Goal: Transaction & Acquisition: Obtain resource

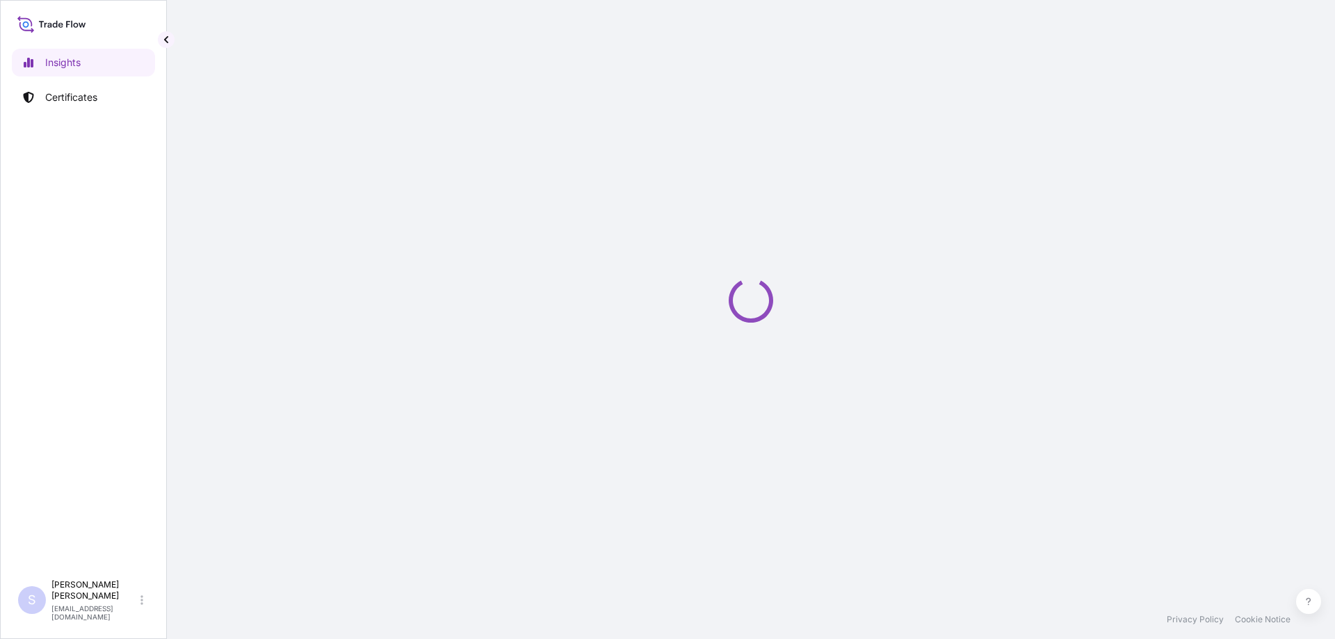
select select "2025"
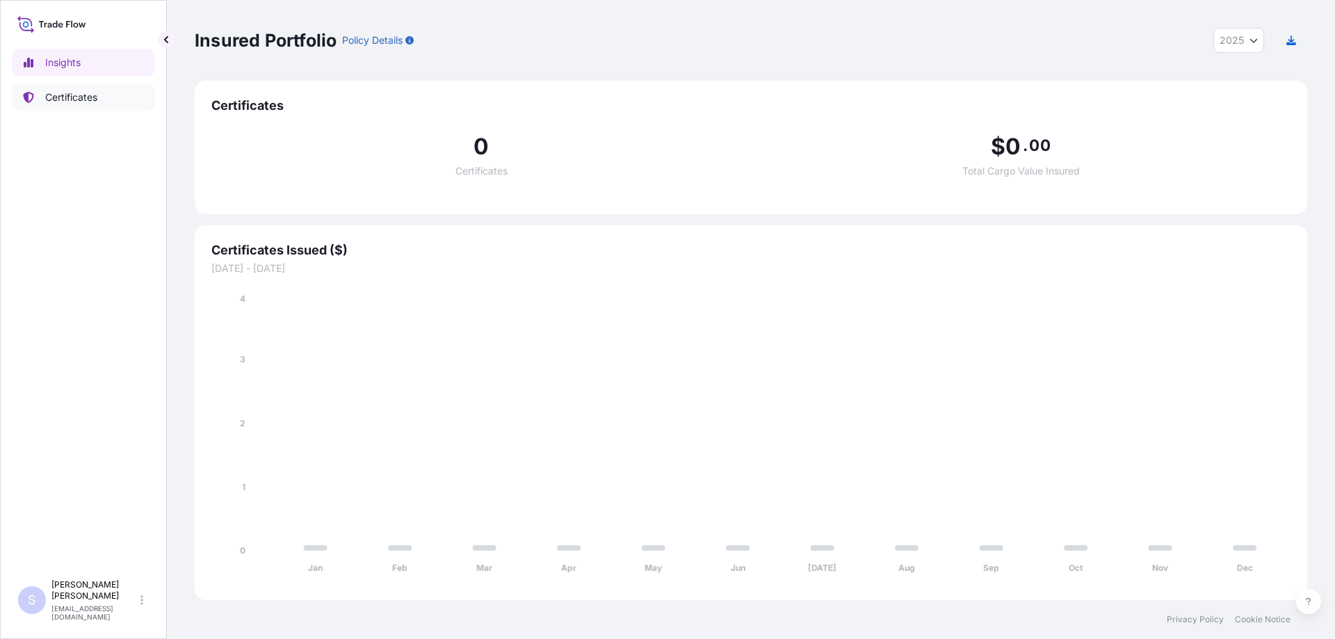
click at [92, 101] on p "Certificates" at bounding box center [71, 97] width 52 height 14
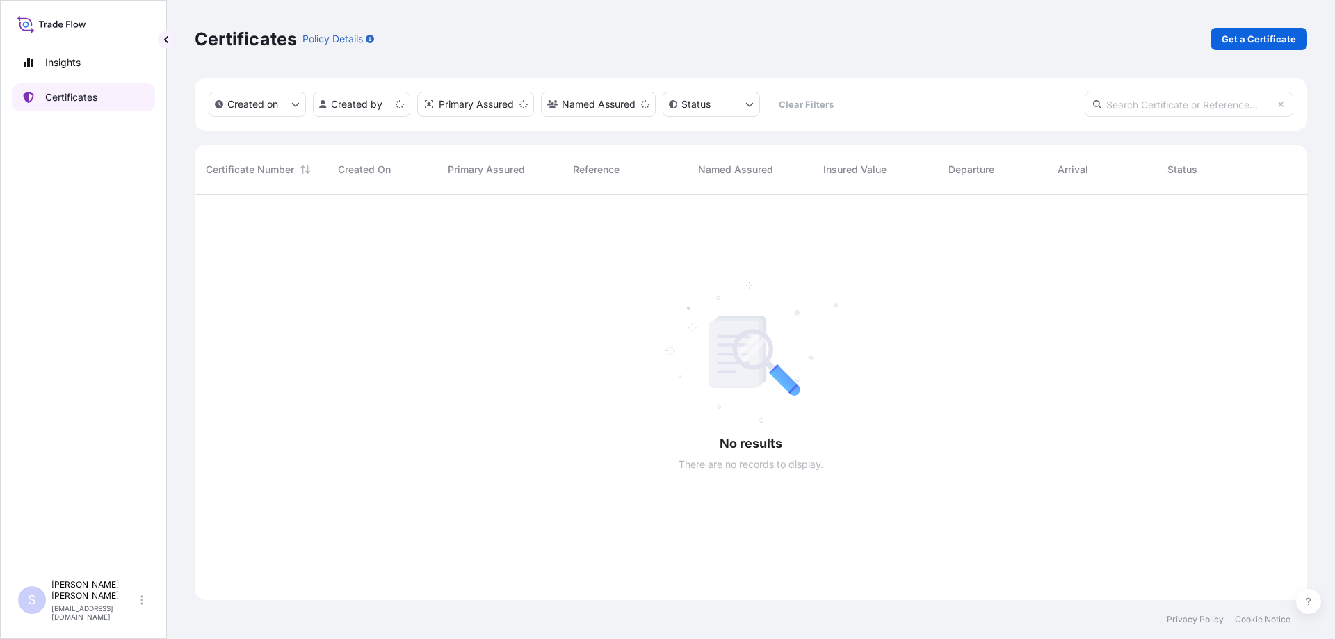
scroll to position [403, 1102]
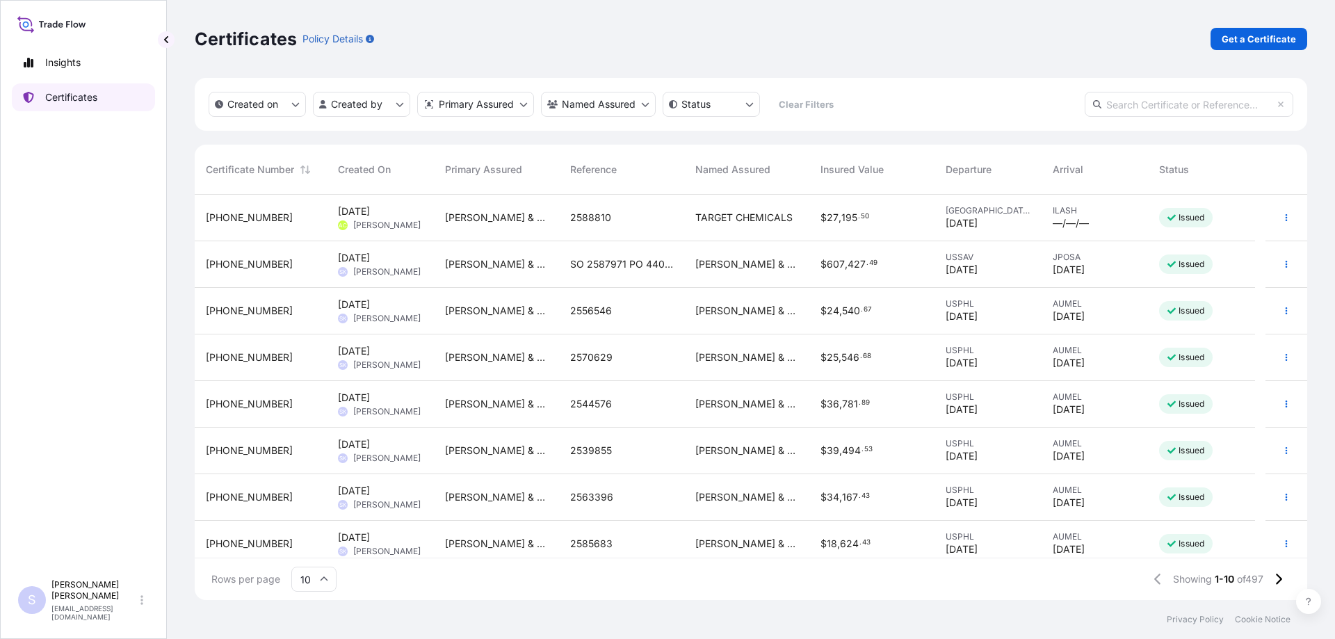
click at [92, 101] on p "Certificates" at bounding box center [71, 97] width 52 height 14
click at [1286, 40] on p "Get a Certificate" at bounding box center [1258, 39] width 74 height 14
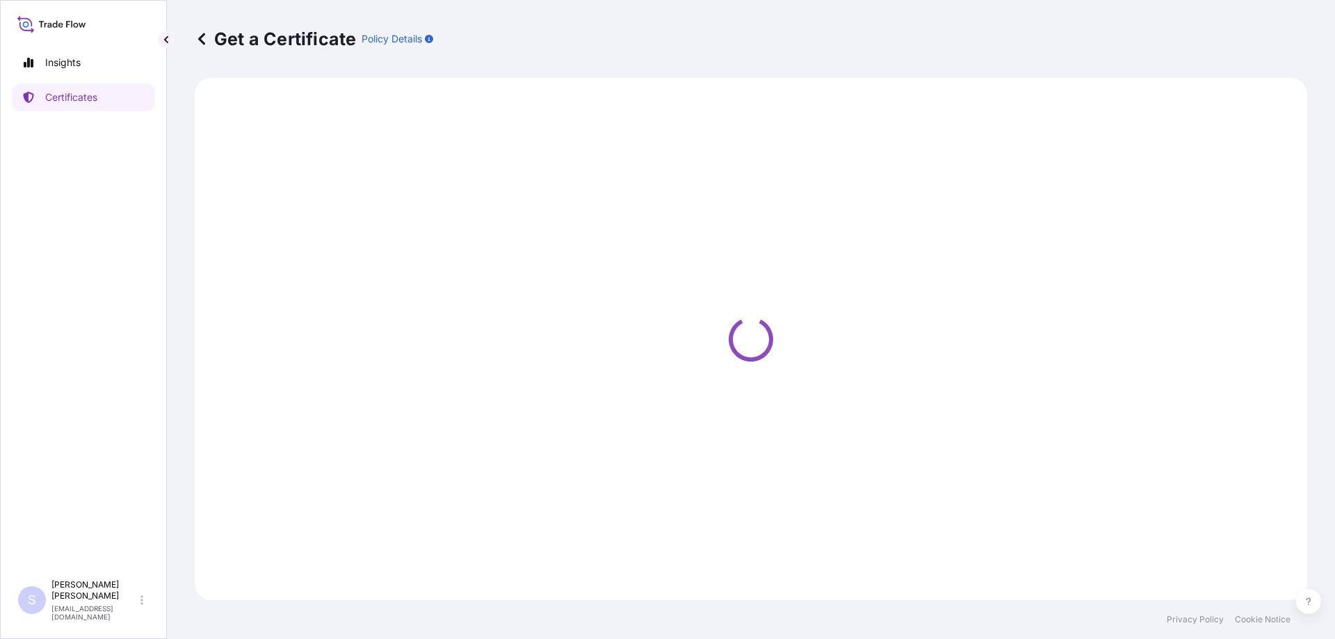
select select "Sea"
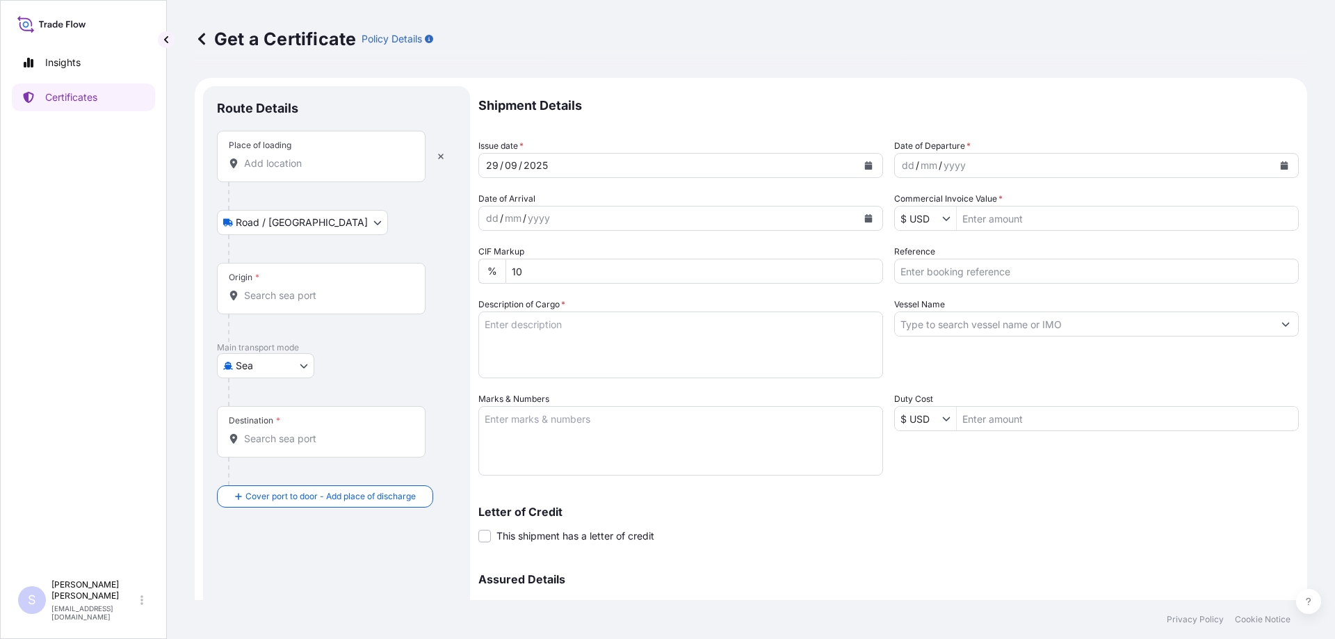
click at [275, 159] on input "Place of loading" at bounding box center [326, 163] width 164 height 14
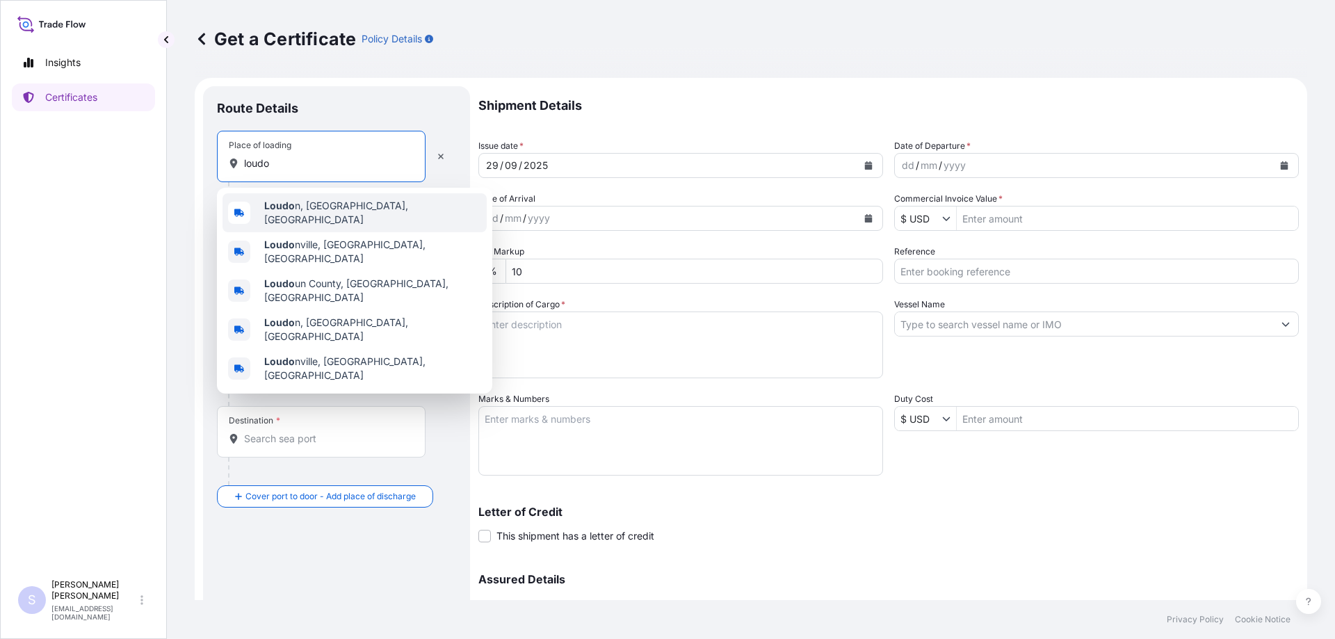
click at [325, 209] on span "Loudo n, [GEOGRAPHIC_DATA], [GEOGRAPHIC_DATA]" at bounding box center [372, 213] width 217 height 28
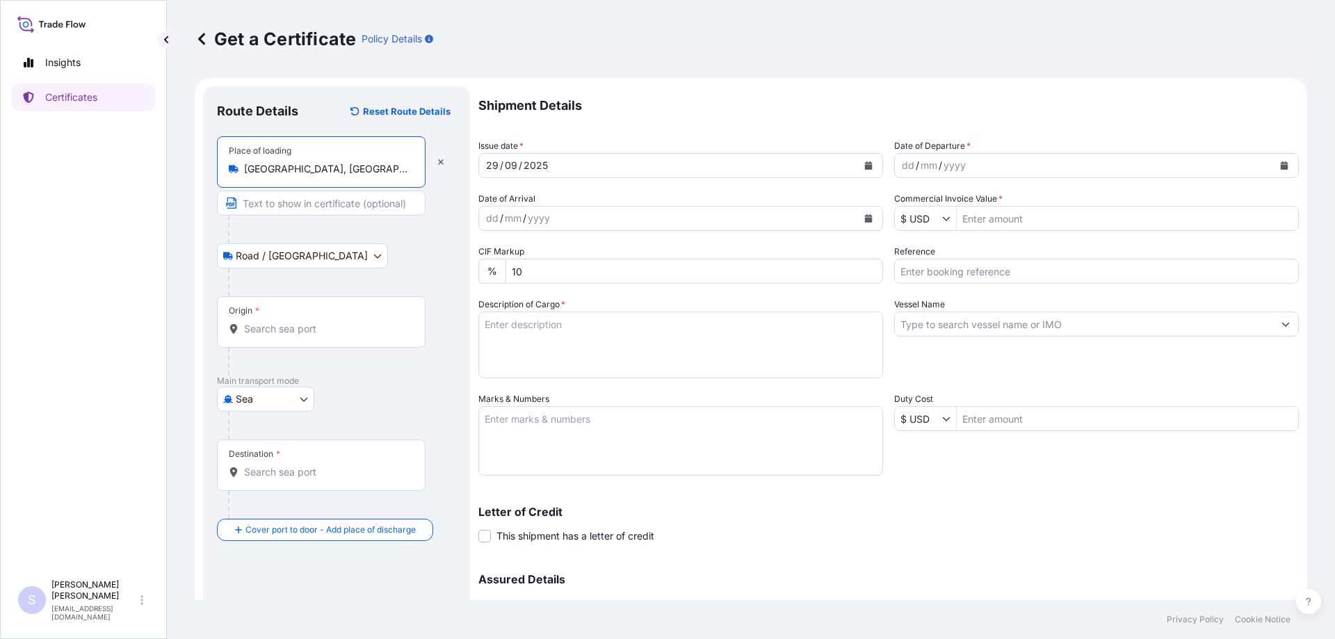
type input "[GEOGRAPHIC_DATA], [GEOGRAPHIC_DATA], [GEOGRAPHIC_DATA]"
click at [277, 325] on input "Origin *" at bounding box center [326, 329] width 164 height 14
click at [289, 322] on input "Origin * Please select an origin" at bounding box center [326, 329] width 164 height 14
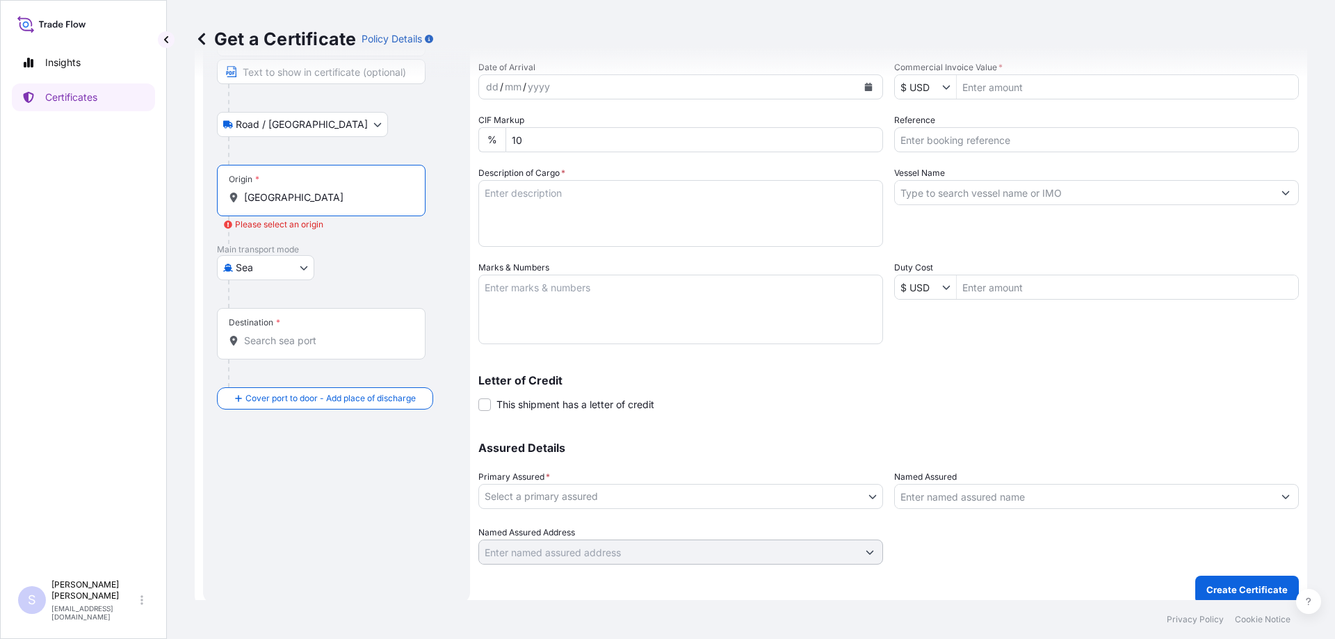
scroll to position [139, 0]
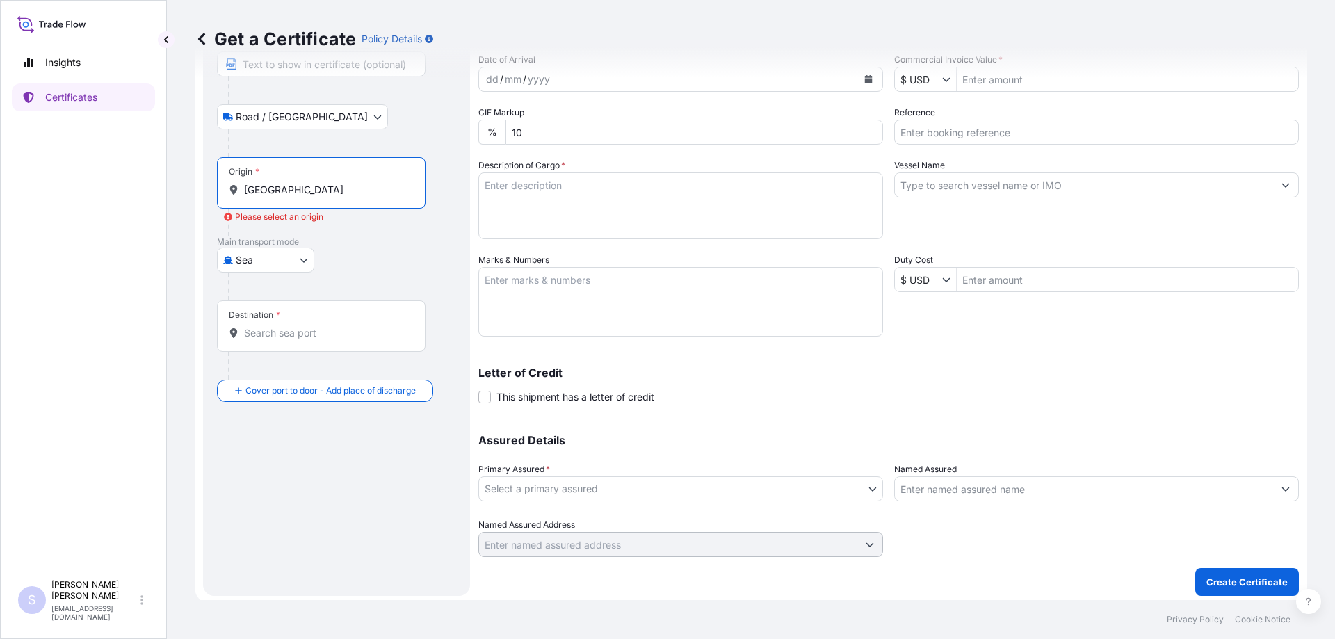
click at [297, 188] on input "[GEOGRAPHIC_DATA]" at bounding box center [326, 190] width 164 height 14
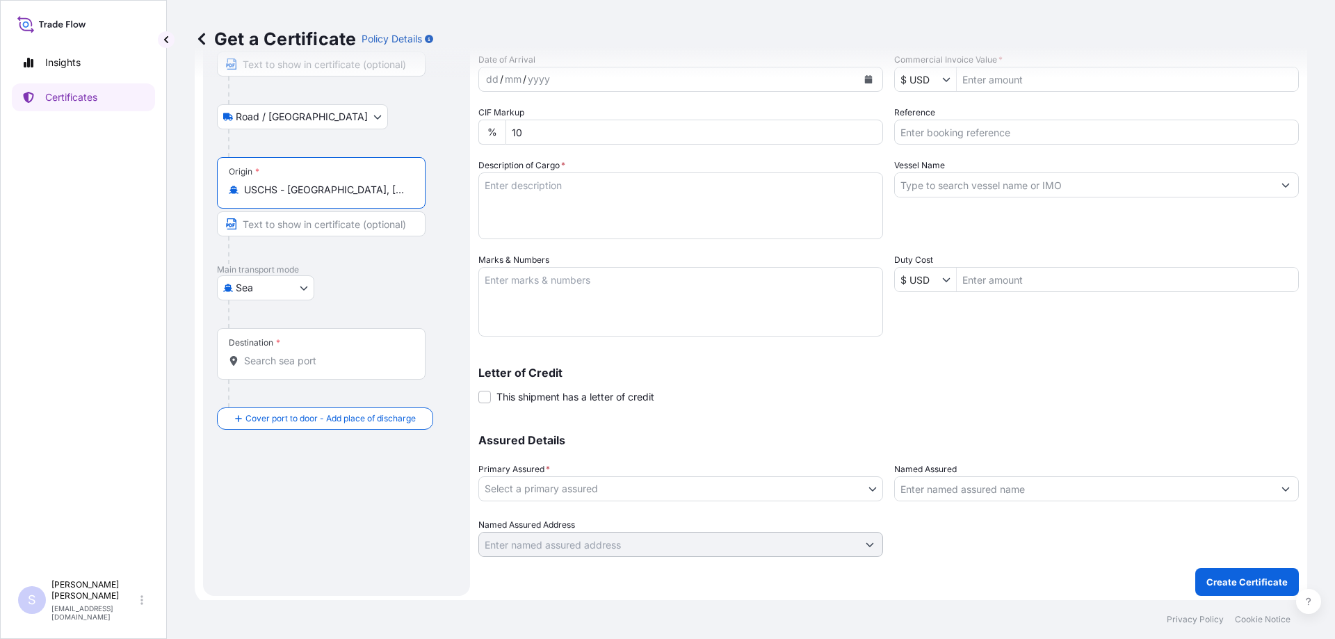
type input "USCHS - [GEOGRAPHIC_DATA], [GEOGRAPHIC_DATA]"
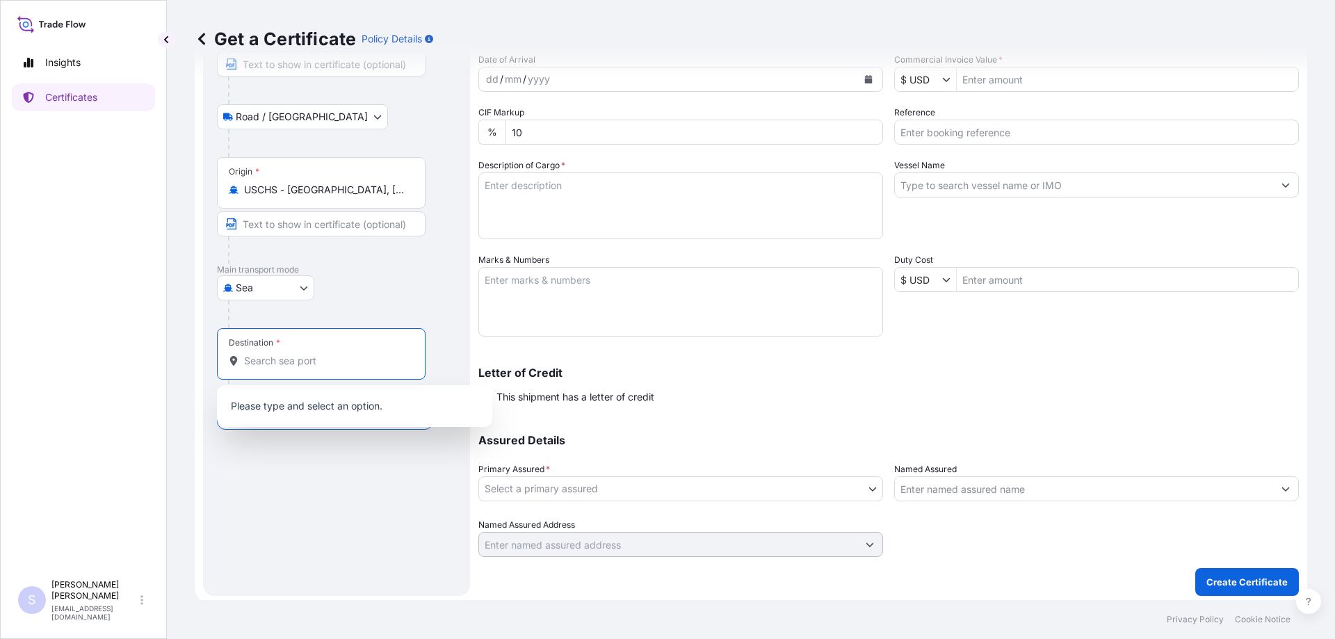
click at [297, 360] on input "Destination *" at bounding box center [326, 361] width 164 height 14
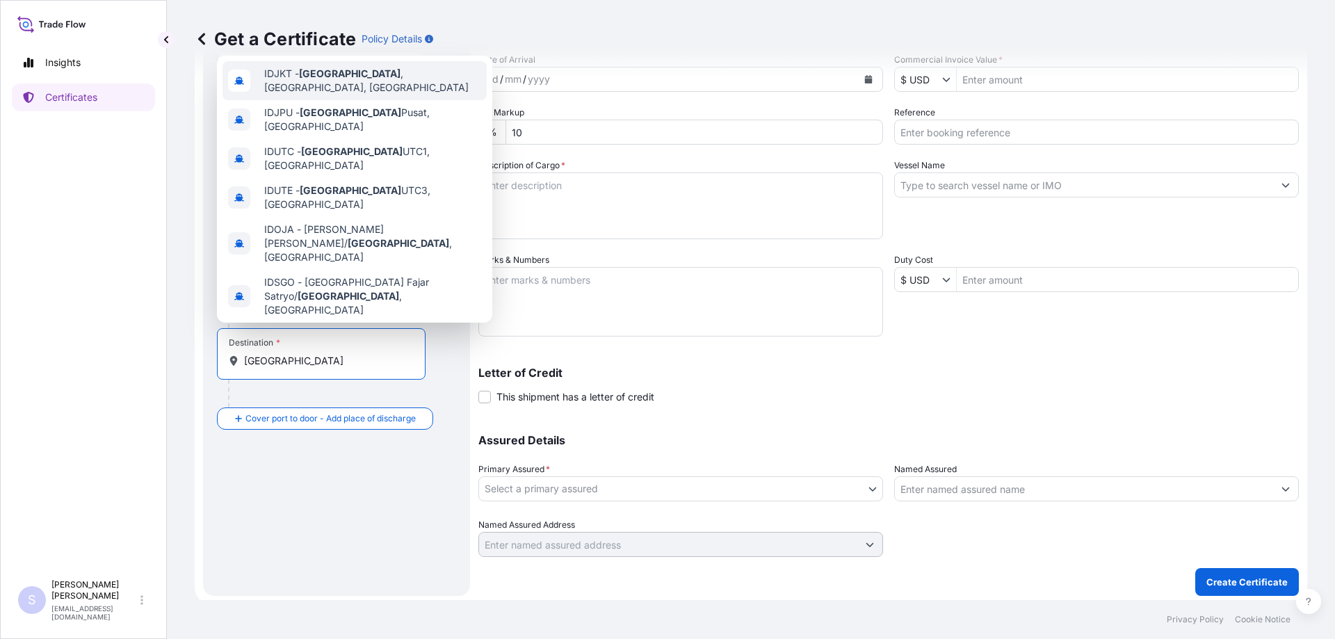
click at [318, 86] on div "IDJKT - [GEOGRAPHIC_DATA] , [GEOGRAPHIC_DATA], [GEOGRAPHIC_DATA]" at bounding box center [354, 80] width 264 height 39
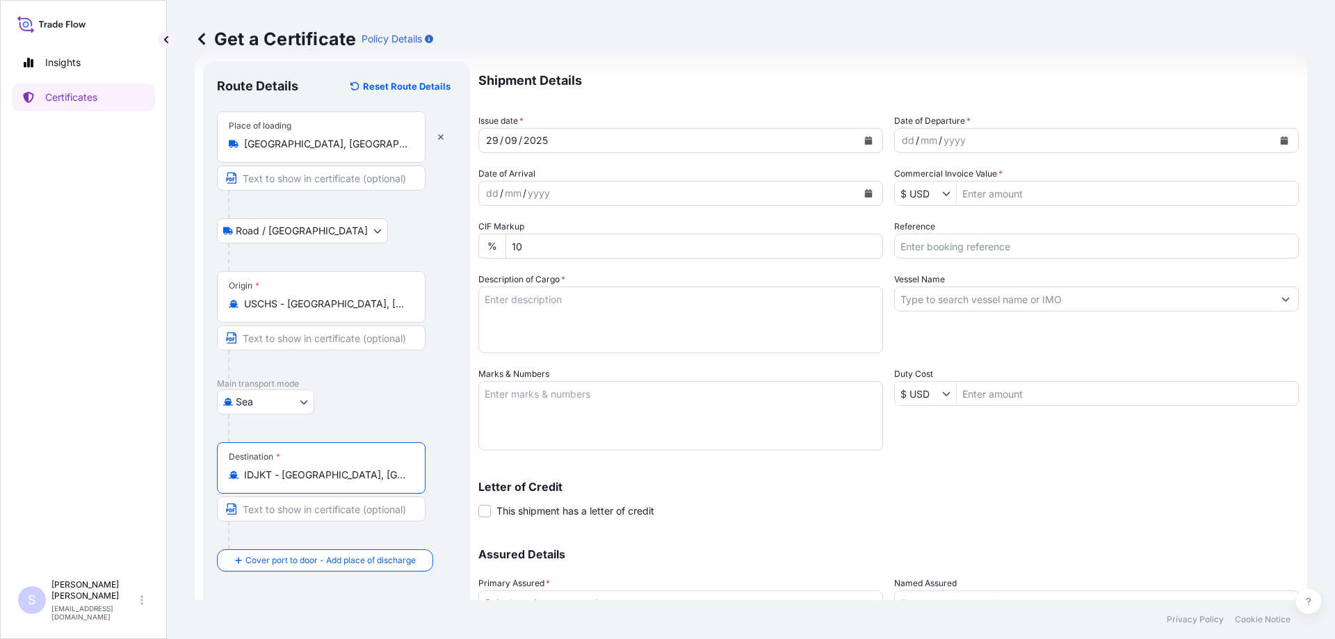
scroll to position [0, 0]
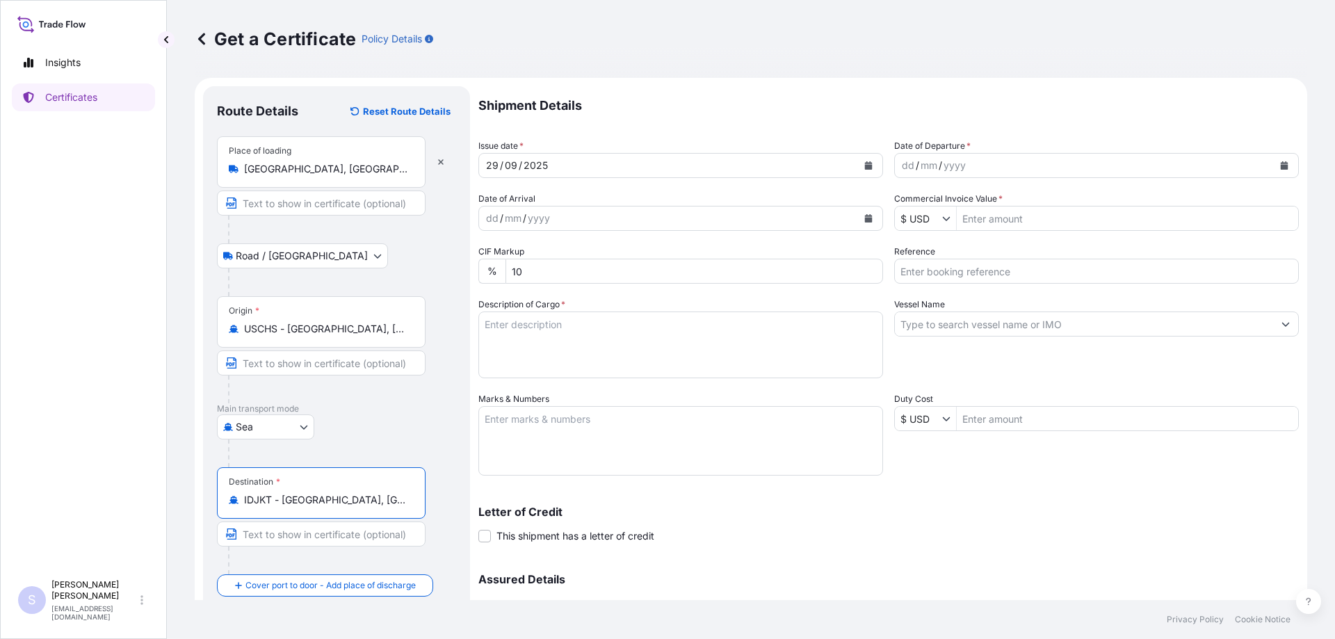
type input "IDJKT - [GEOGRAPHIC_DATA], [GEOGRAPHIC_DATA], [GEOGRAPHIC_DATA]"
click at [1281, 165] on icon "Calendar" at bounding box center [1285, 165] width 8 height 8
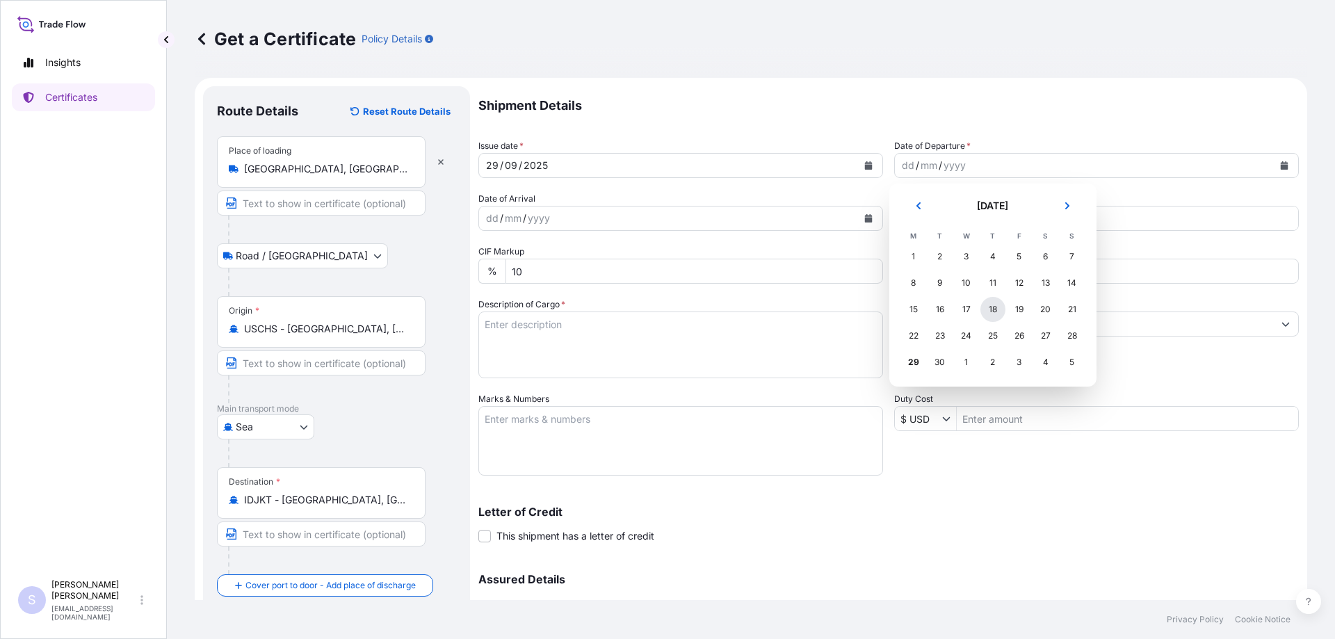
click at [996, 311] on div "18" at bounding box center [992, 309] width 25 height 25
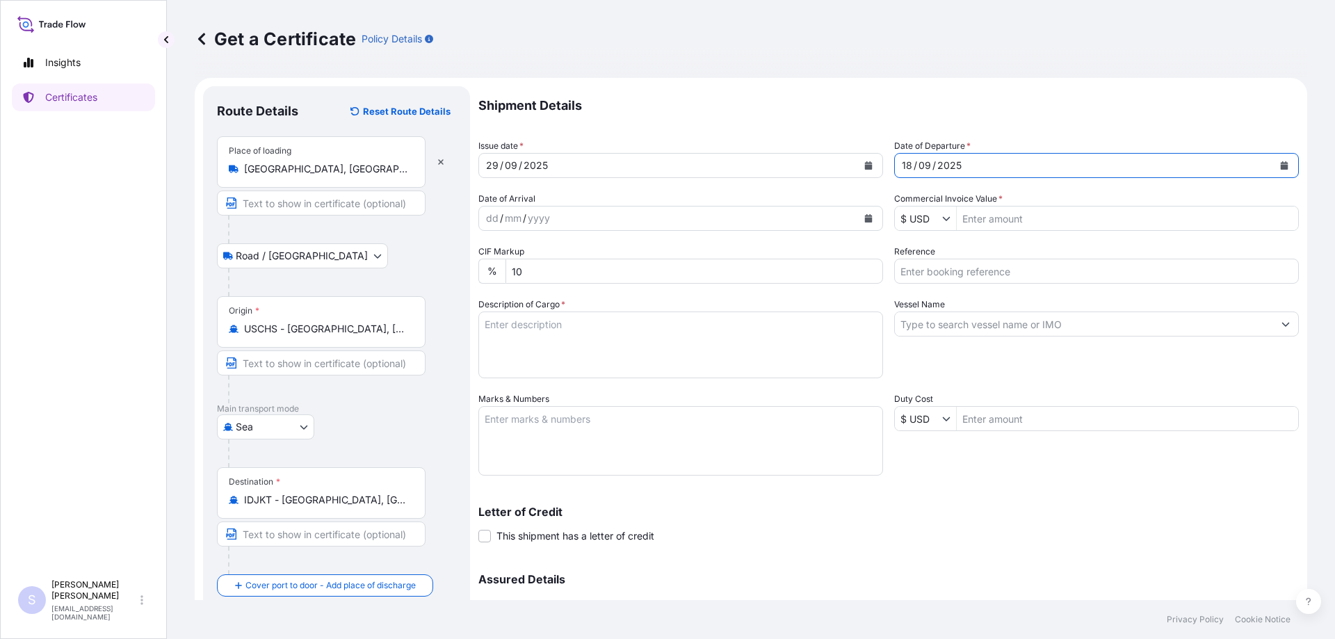
click at [864, 217] on icon "Calendar" at bounding box center [868, 218] width 8 height 8
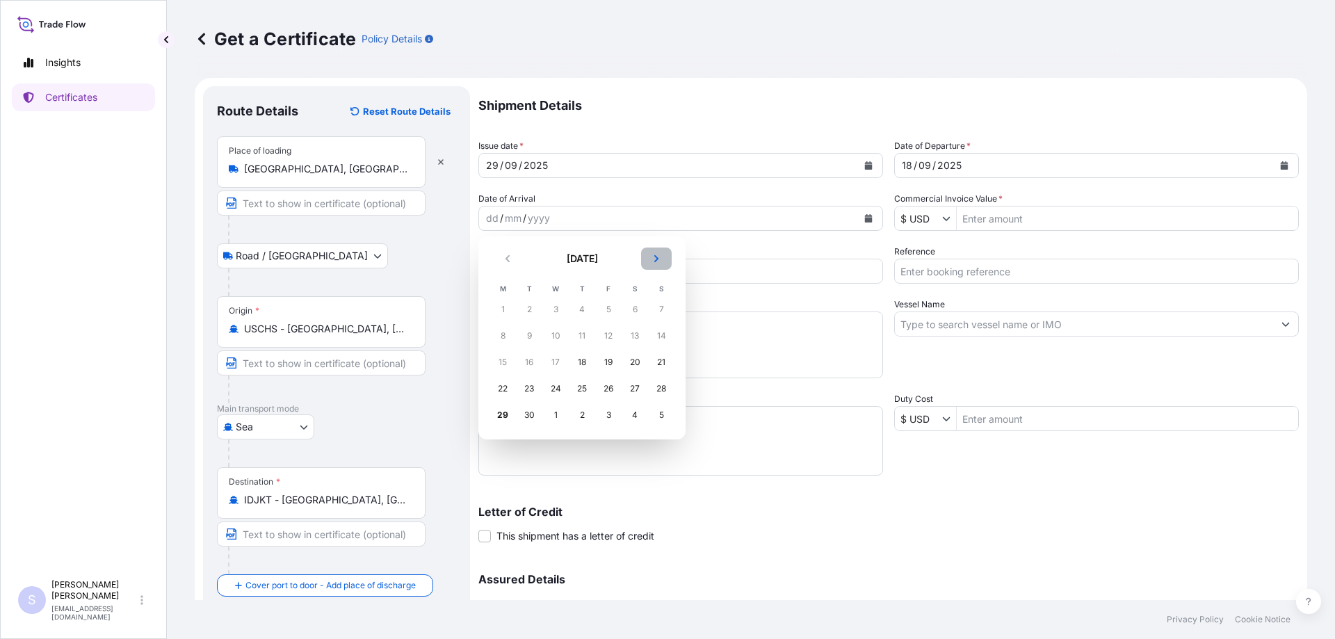
click at [665, 258] on button "Next" at bounding box center [656, 258] width 31 height 22
click at [533, 409] on div "28" at bounding box center [529, 415] width 25 height 25
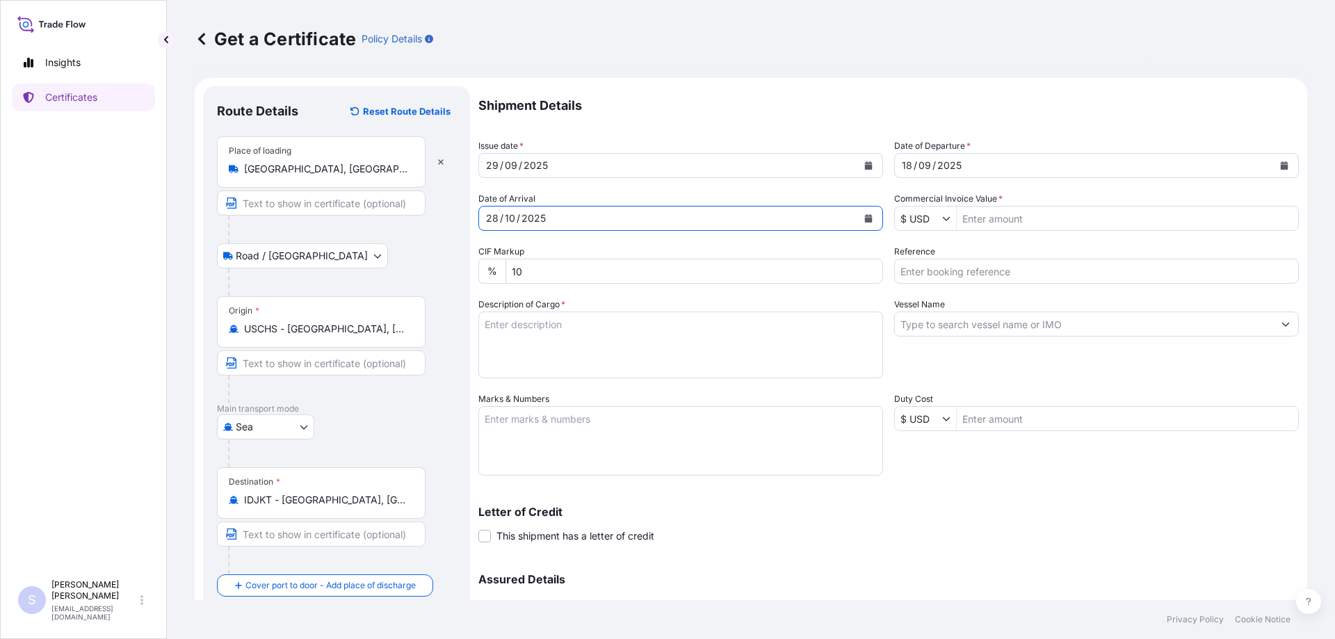
click at [943, 272] on input "Reference" at bounding box center [1096, 271] width 405 height 25
click at [982, 278] on input "Reference" at bounding box center [1096, 271] width 405 height 25
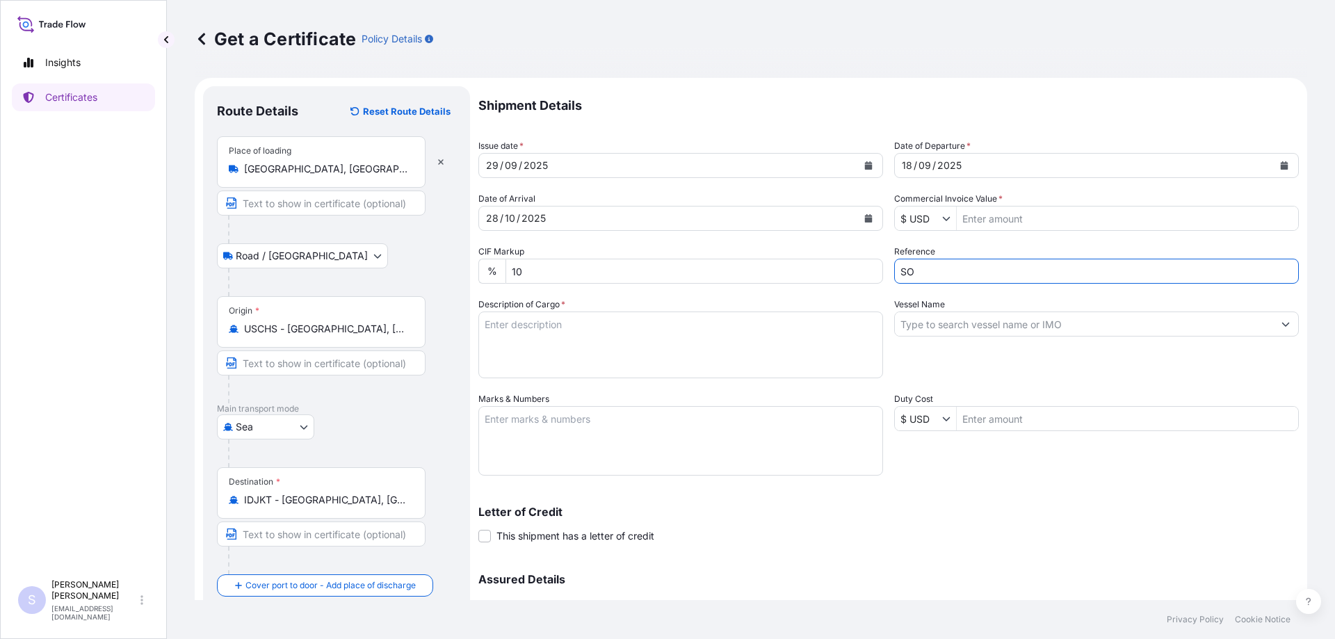
paste input "2585959-64 PT TALI PO 136/1-6"
type input "SO 2585959-64 PT TALI PO 136/1-6"
click at [576, 340] on textarea "Description of Cargo *" at bounding box center [680, 344] width 405 height 67
paste textarea "4200 BAG 108394.422K 150.000M KRYSTAR 300 CRYSTALLINE 238966.344 5297.178 FRUCT…"
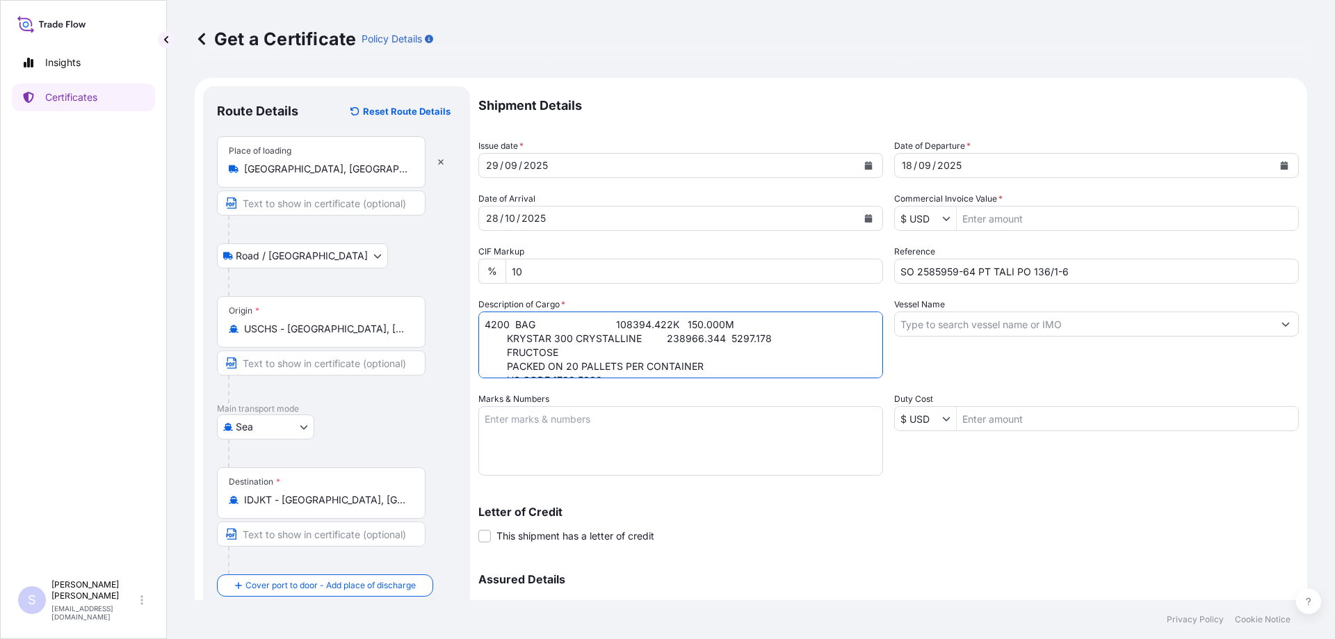
scroll to position [106, 0]
type textarea "4200 BAG 108394.422K 150.000M KRYSTAR 300 CRYSTALLINE 238966.344 5297.178 FRUCT…"
click at [985, 324] on input "Vessel Name" at bounding box center [1084, 323] width 378 height 25
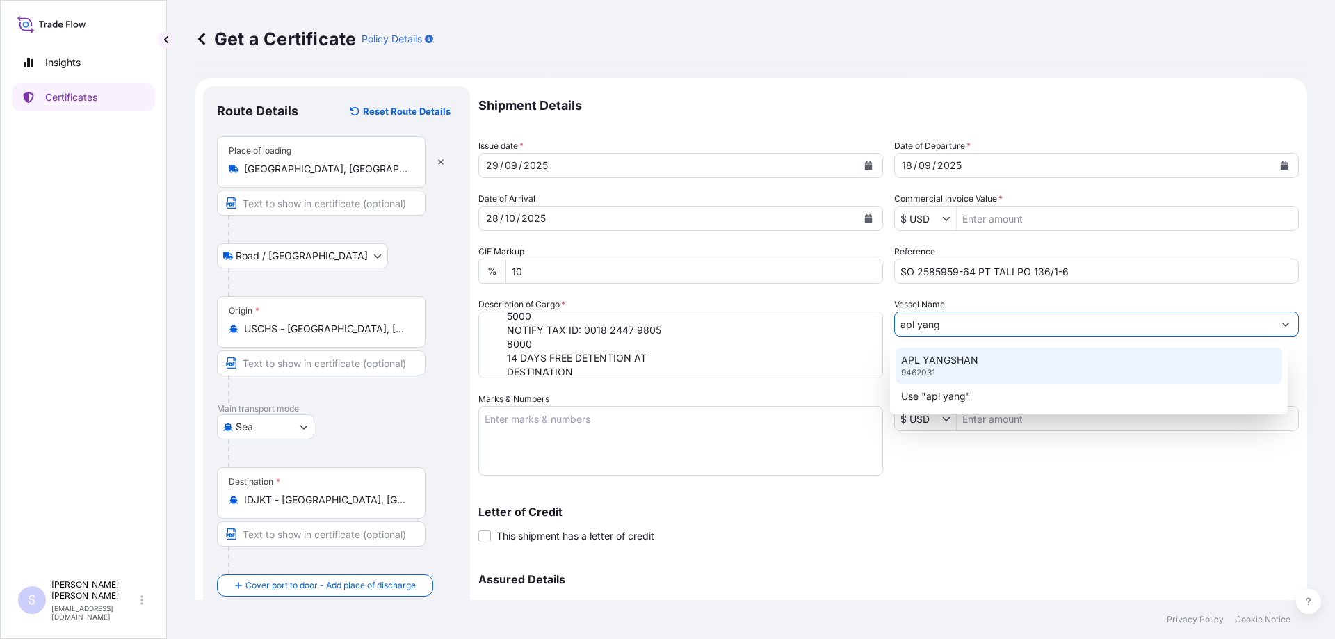
click at [980, 361] on div "APL YANGSHAN 9462031" at bounding box center [1088, 366] width 387 height 36
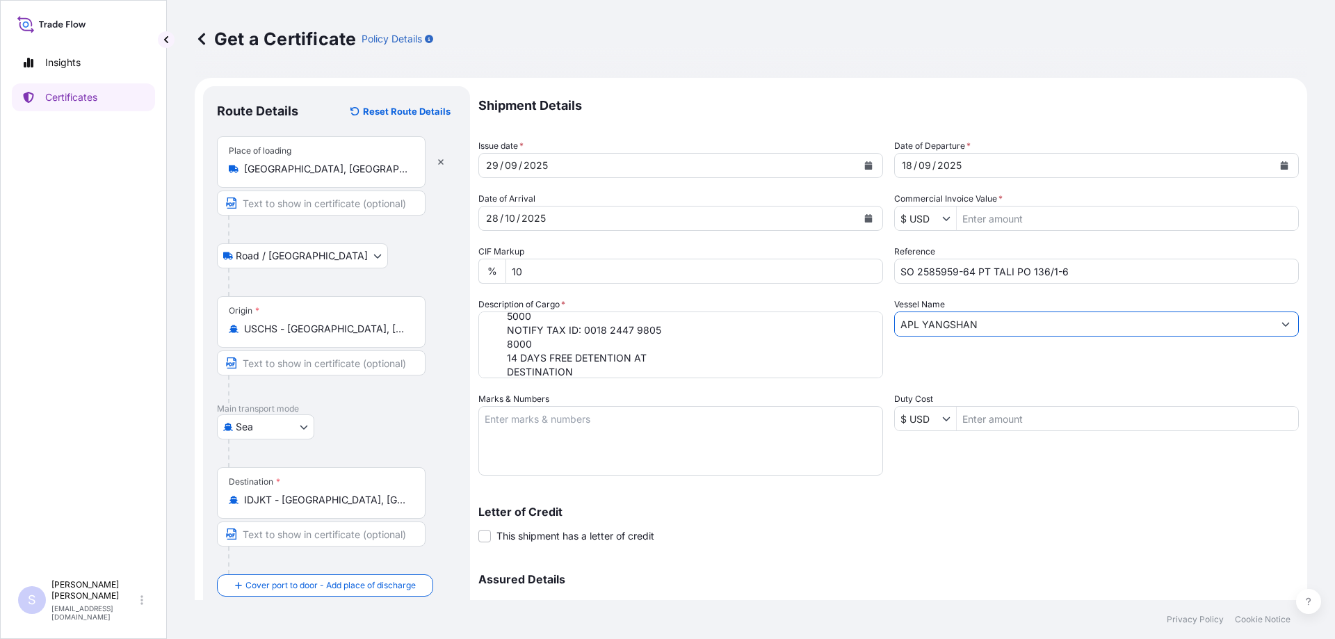
type input "APL YANGSHAN"
click at [568, 428] on textarea "Marks & Numbers" at bounding box center [680, 441] width 405 height 70
paste textarea "TLLU4821187"
click at [613, 437] on textarea "Container: TLLU4821187 Seal:" at bounding box center [680, 441] width 405 height 70
paste textarea "0113825"
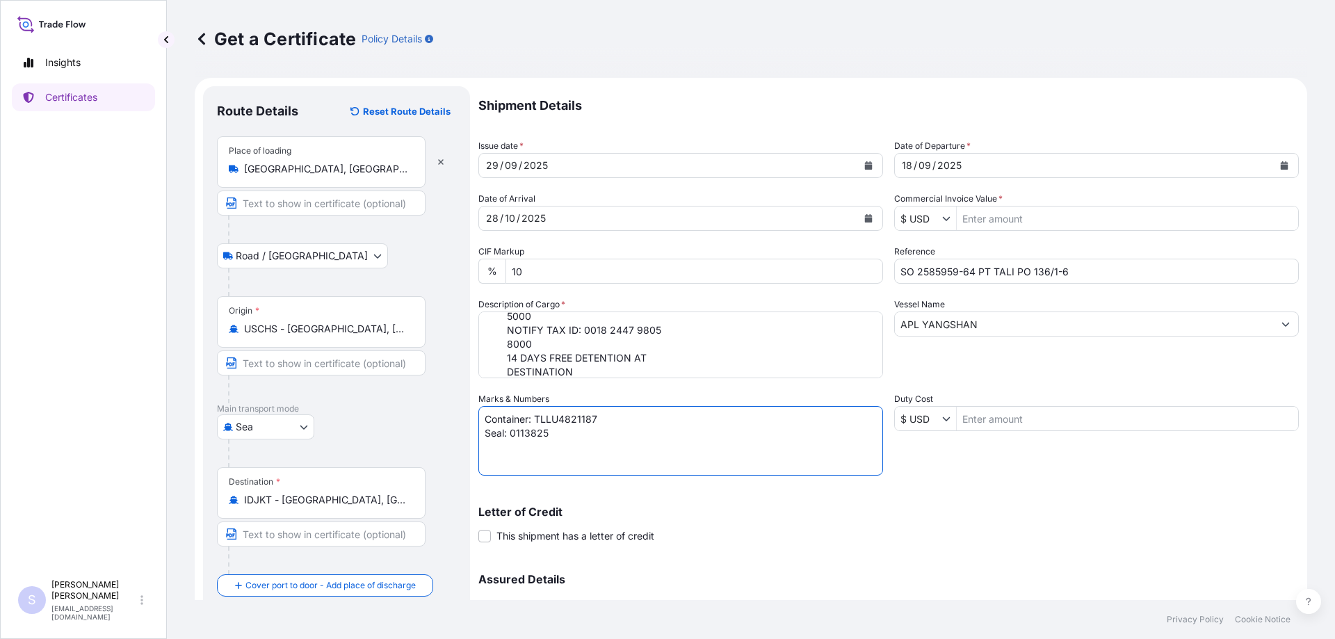
drag, startPoint x: 613, startPoint y: 437, endPoint x: 243, endPoint y: 312, distance: 390.9
click at [243, 312] on form "Route Details Reset Route Details Place of loading [GEOGRAPHIC_DATA], [GEOGRAPH…" at bounding box center [751, 410] width 1112 height 665
click at [613, 464] on textarea "Container: TLLU4821187 Seal: 0113825" at bounding box center [680, 441] width 405 height 70
paste textarea "Container: TLLU4821187 Seal: 0113825"
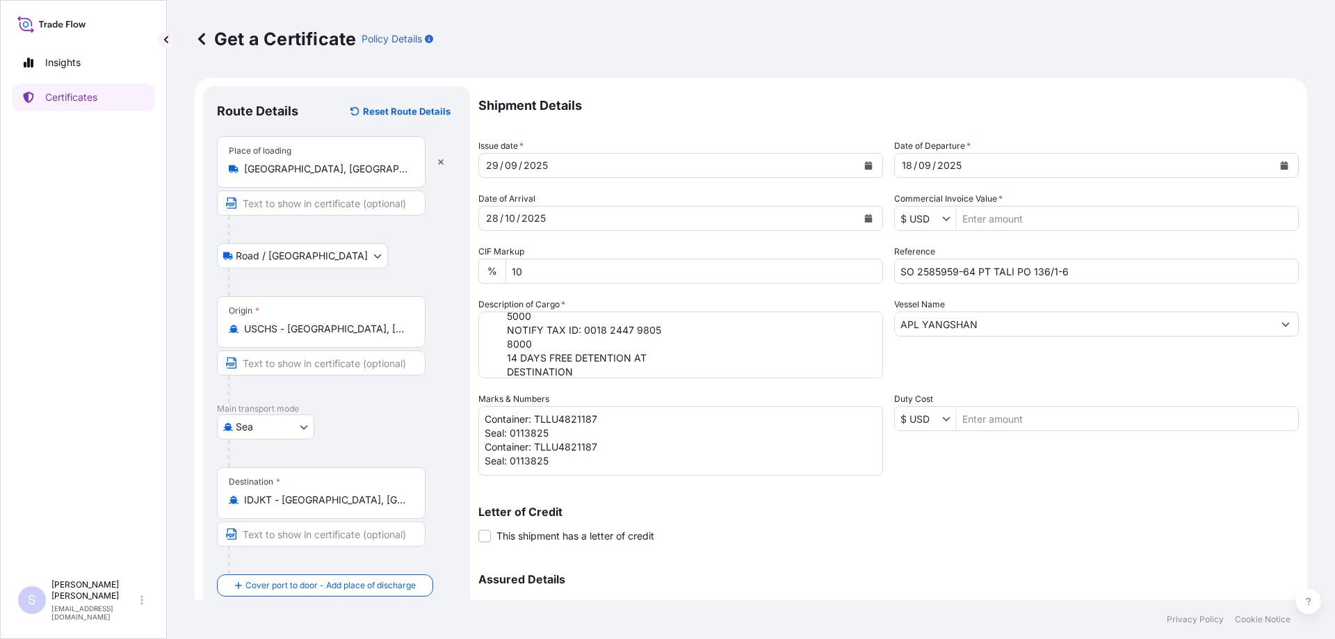
click at [603, 467] on textarea "Container: TLLU4821187 Seal: 0113825 Container: TLLU4821187 Seal: 0113825" at bounding box center [680, 441] width 405 height 70
paste textarea "Container: TLLU4821187 Seal: 0113825"
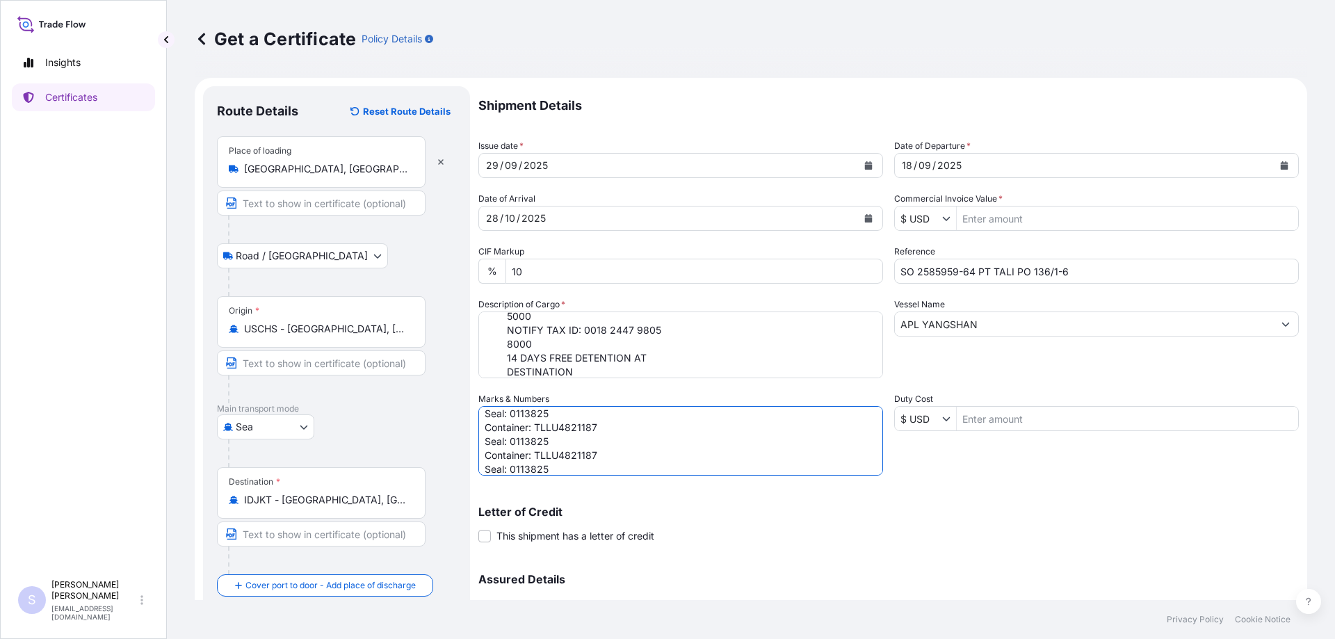
scroll to position [6, 0]
click at [566, 438] on textarea "Container: TLLU4821187 Seal: 0113825 Container: TLLU4821187 Seal: 0113825 Conta…" at bounding box center [680, 441] width 405 height 70
paste textarea "CBHU4503176"
click at [531, 453] on textarea "Container: TLLU4821187 Seal: 0113825 Container: CBHU4503176 Seal: 0113825 Conta…" at bounding box center [680, 441] width 405 height 70
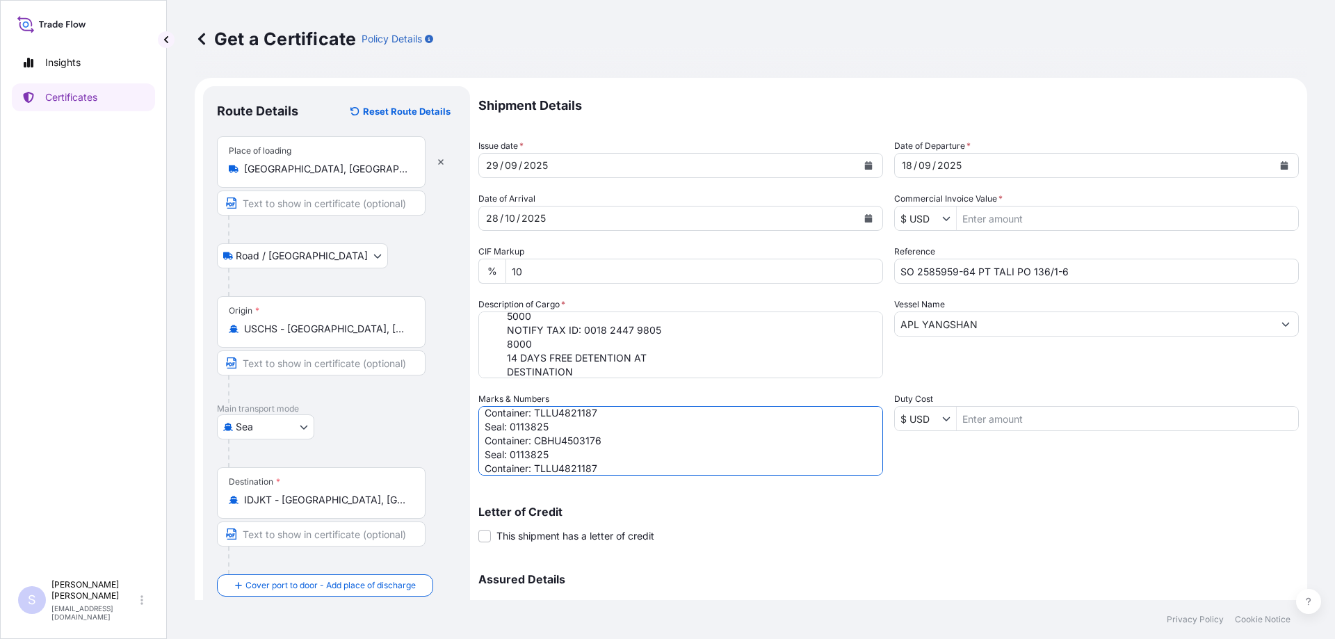
click at [531, 453] on textarea "Container: TLLU4821187 Seal: 0113825 Container: CBHU4503176 Seal: 0113825 Conta…" at bounding box center [680, 441] width 405 height 70
paste textarea "64"
click at [567, 470] on textarea "Container: TLLU4821187 Seal: 0113825 Container: CBHU4503176 Seal: 0113864 Conta…" at bounding box center [680, 441] width 405 height 70
paste textarea "CSNU1946760"
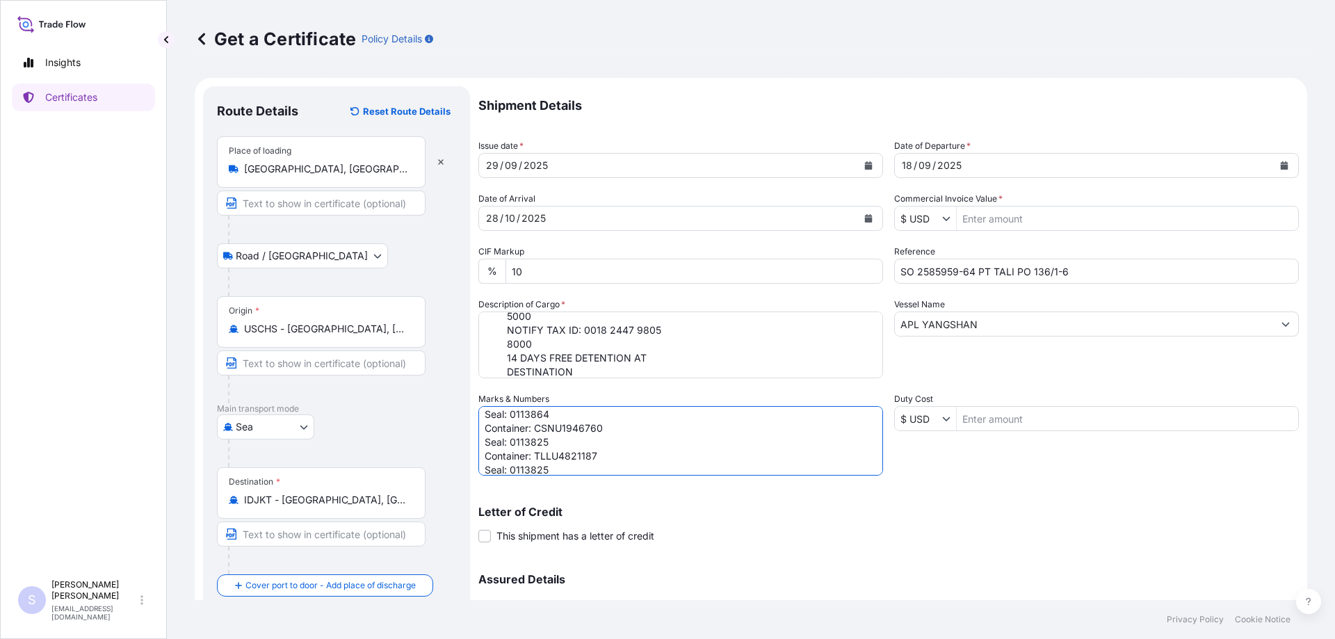
scroll to position [61, 0]
click at [545, 429] on textarea "Container: TLLU4821187 Seal: 0113825 Container: CBHU4503176 Seal: 0113864 Conta…" at bounding box center [680, 441] width 405 height 70
click at [518, 424] on textarea "Container: TLLU4821187 Seal: 0113825 Container: CBHU4503176 Seal: 0113864 Conta…" at bounding box center [680, 441] width 405 height 70
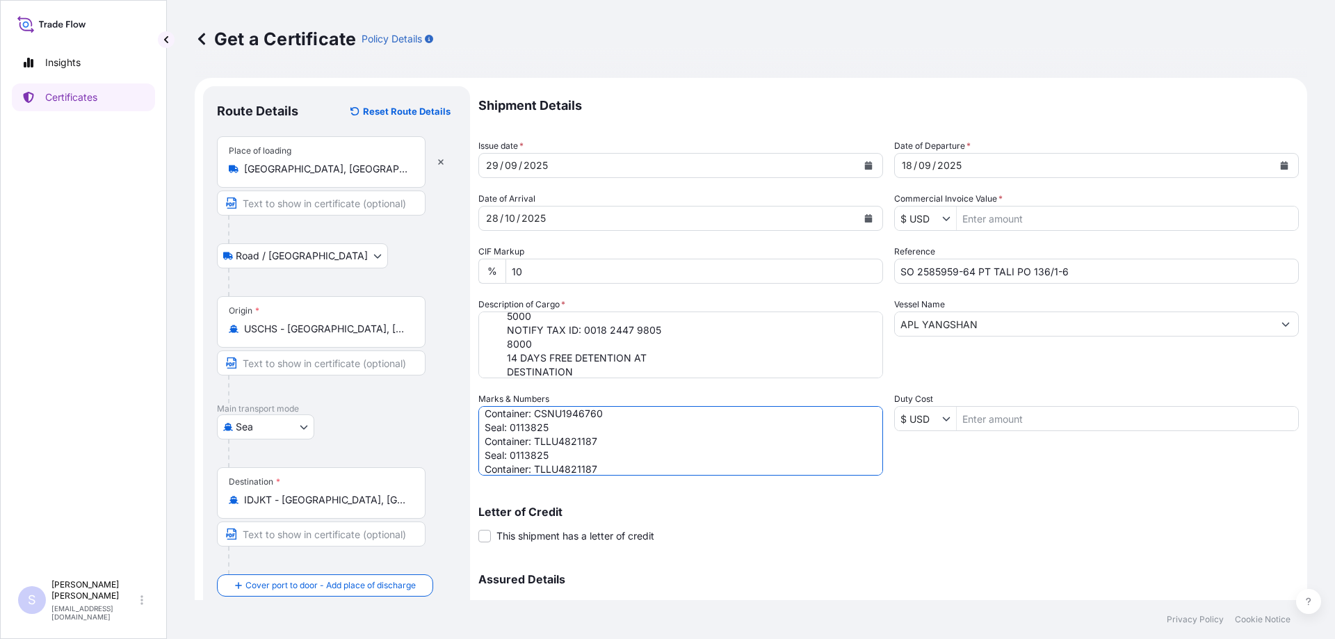
paste textarea "67"
click at [574, 441] on textarea "Container: TLLU4821187 Seal: 0113825 Container: CBHU4503176 Seal: 0113864 Conta…" at bounding box center [680, 441] width 405 height 70
paste textarea "CSLU2364534"
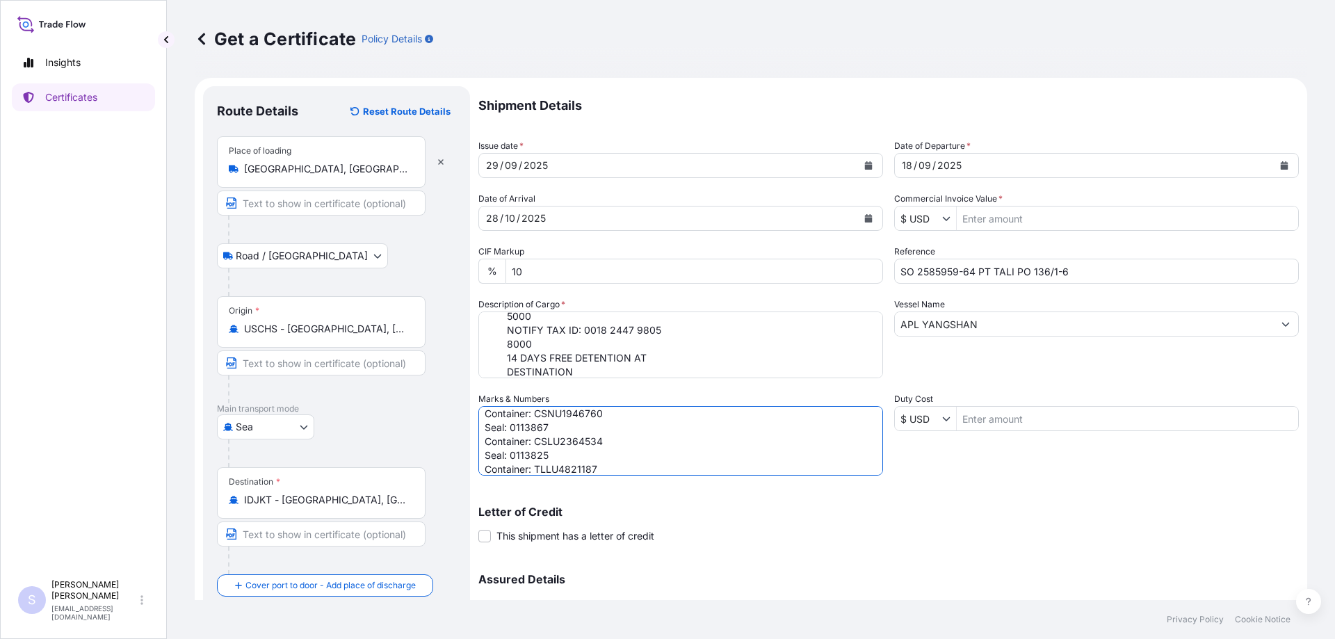
click at [536, 453] on textarea "Container: TLLU4821187 Seal: 0113825 Container: CBHU4503176 Seal: 0113864 Conta…" at bounding box center [680, 441] width 405 height 70
click at [546, 457] on textarea "Container: TLLU4821187 Seal: 0113825 Container: CBHU4503176 Seal: 0113864 Conta…" at bounding box center [680, 441] width 405 height 70
click at [527, 453] on textarea "Container: TLLU4821187 Seal: 0113825 Container: CBHU4503176 Seal: 0113864 Conta…" at bounding box center [680, 441] width 405 height 70
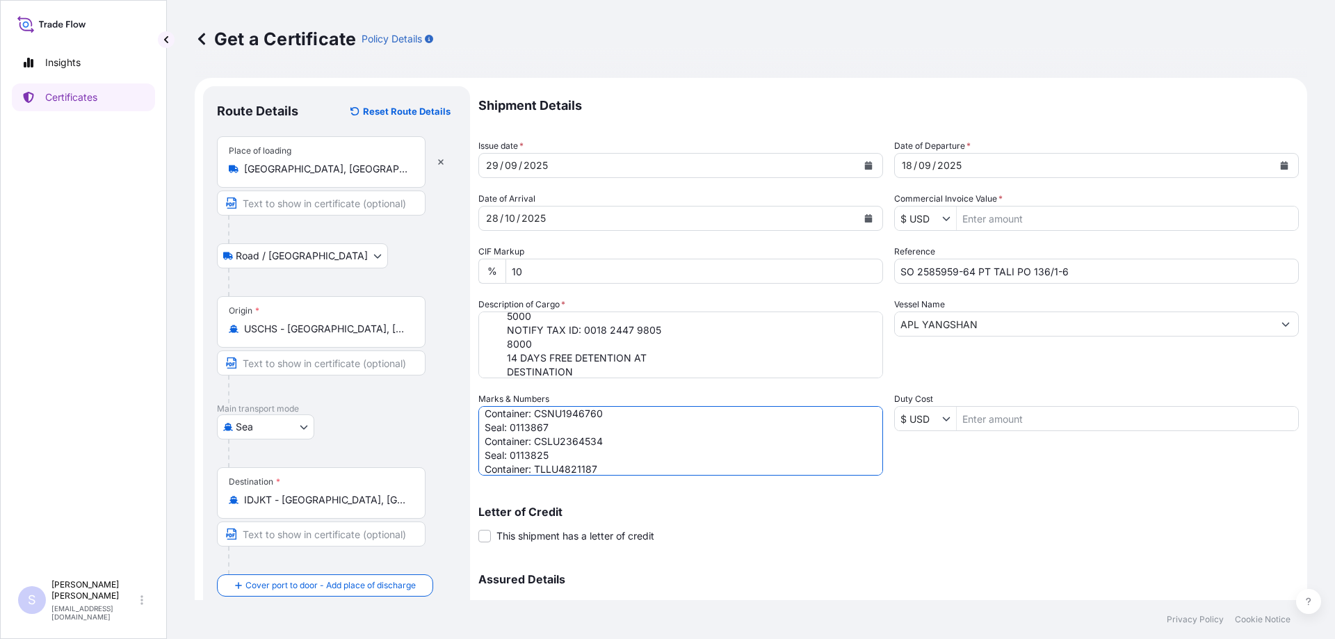
paste textarea "70"
click at [567, 422] on textarea "Container: TLLU4821187 Seal: 0113825 Container: CBHU4503176 Seal: 0113864 Conta…" at bounding box center [680, 441] width 405 height 70
paste textarea "CSNU189677"
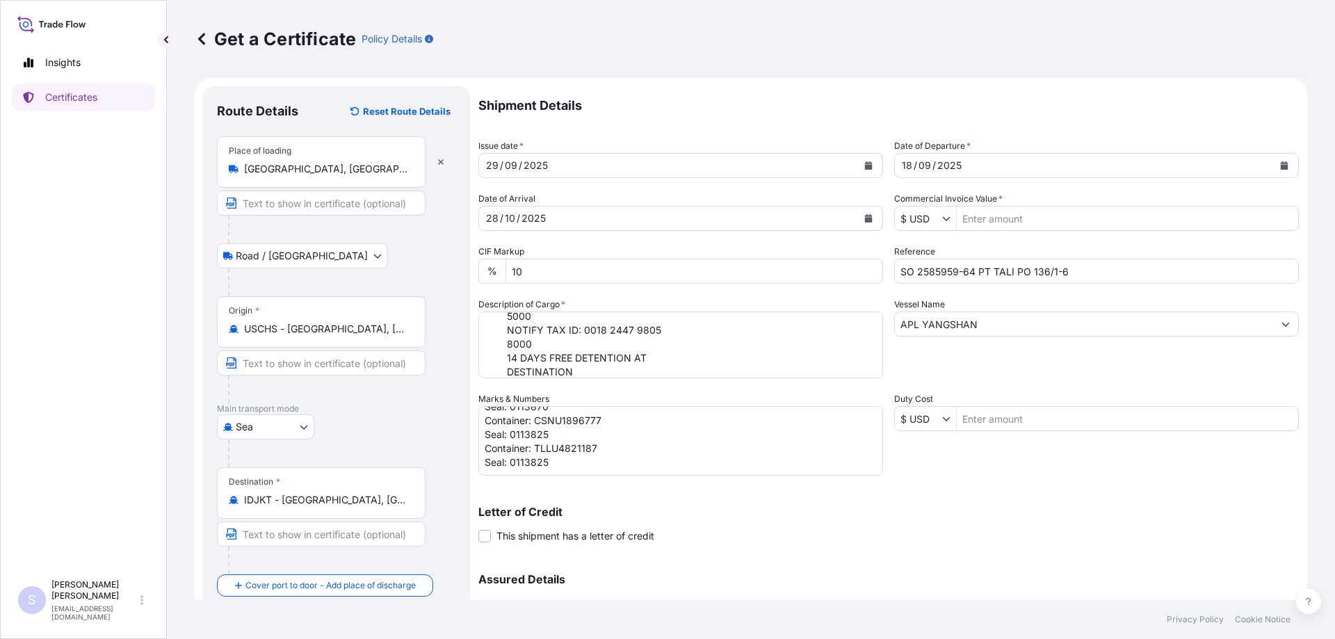
click at [527, 434] on textarea "Container: TLLU4821187 Seal: 0113825 Container: CBHU4503176 Seal: 0113864 Conta…" at bounding box center [680, 441] width 405 height 70
paste textarea "13"
click at [564, 455] on textarea "Container: TLLU4821187 Seal: 0113825 Container: CBHU4503176 Seal: 0113864 Conta…" at bounding box center [680, 441] width 405 height 70
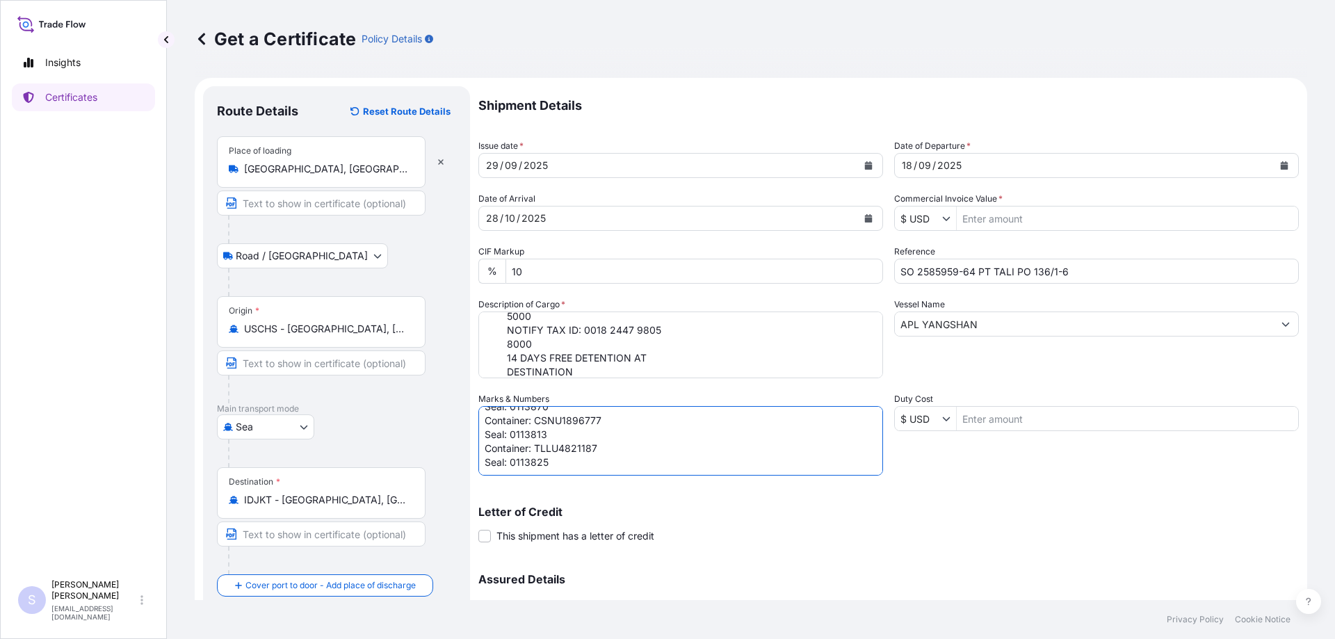
paste textarea "CSLU1938915"
click at [537, 462] on textarea "Container: TLLU4821187 Seal: 0113825 Container: CBHU4503176 Seal: 0113864 Conta…" at bounding box center [680, 441] width 405 height 70
paste textarea "93"
type textarea "Container: TLLU4821187 Seal: 0113825 Container: CBHU4503176 Seal: 0113864 Conta…"
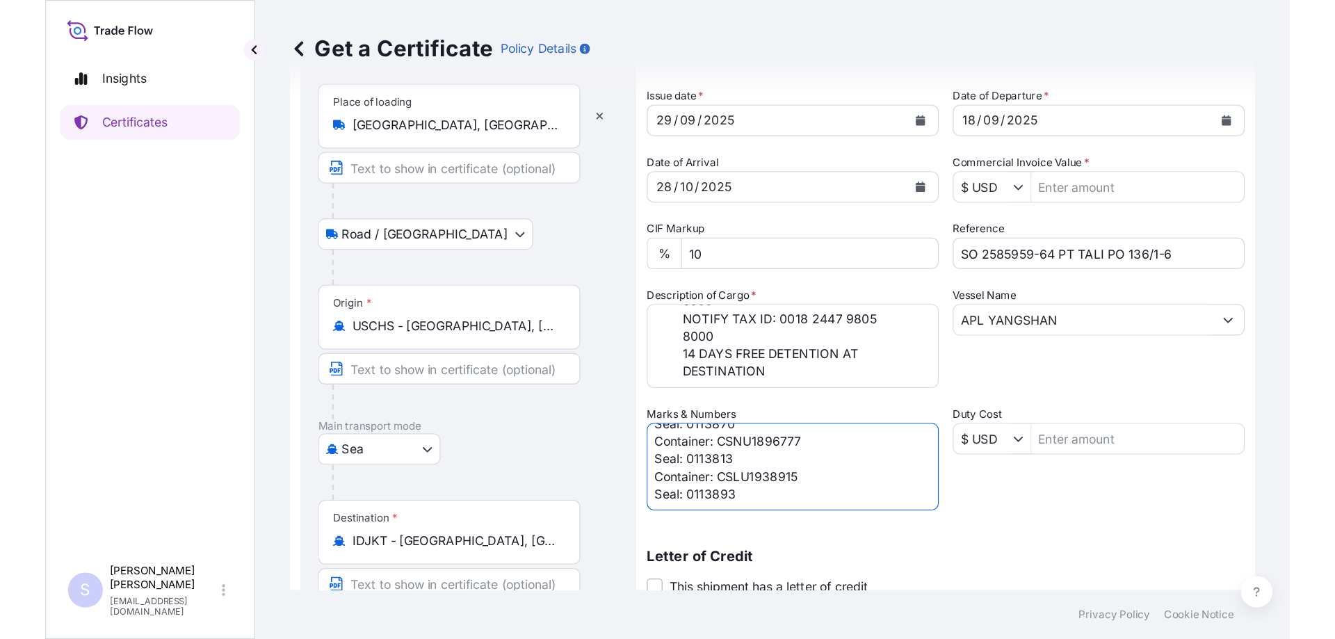
scroll to position [106, 0]
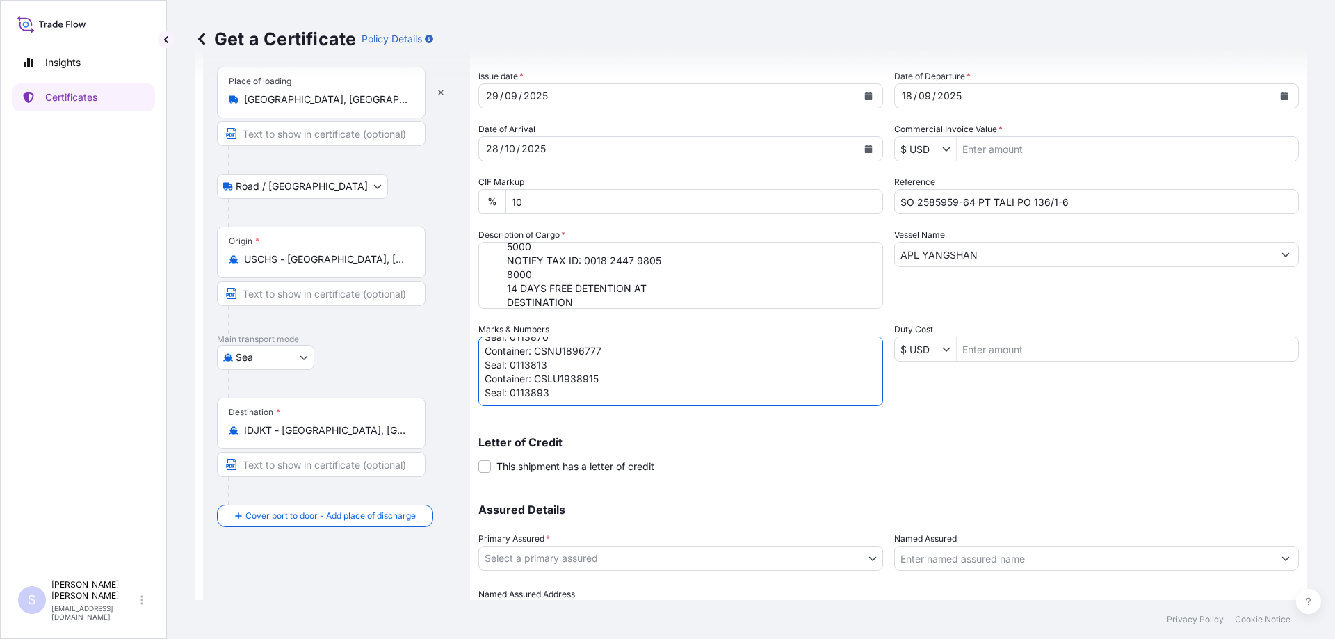
click at [998, 154] on input "Commercial Invoice Value *" at bounding box center [1127, 148] width 341 height 25
paste input "69,075.32"
type input "69,075.32"
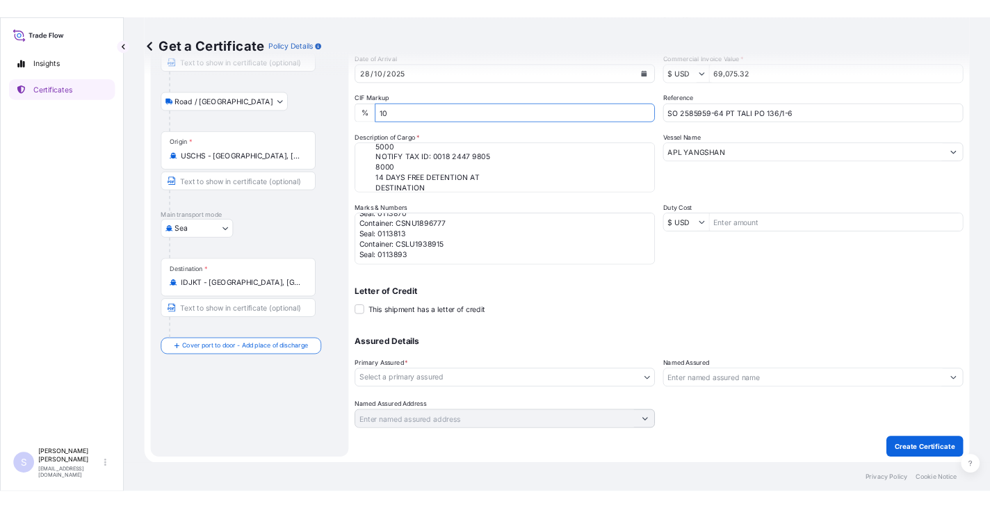
scroll to position [143, 0]
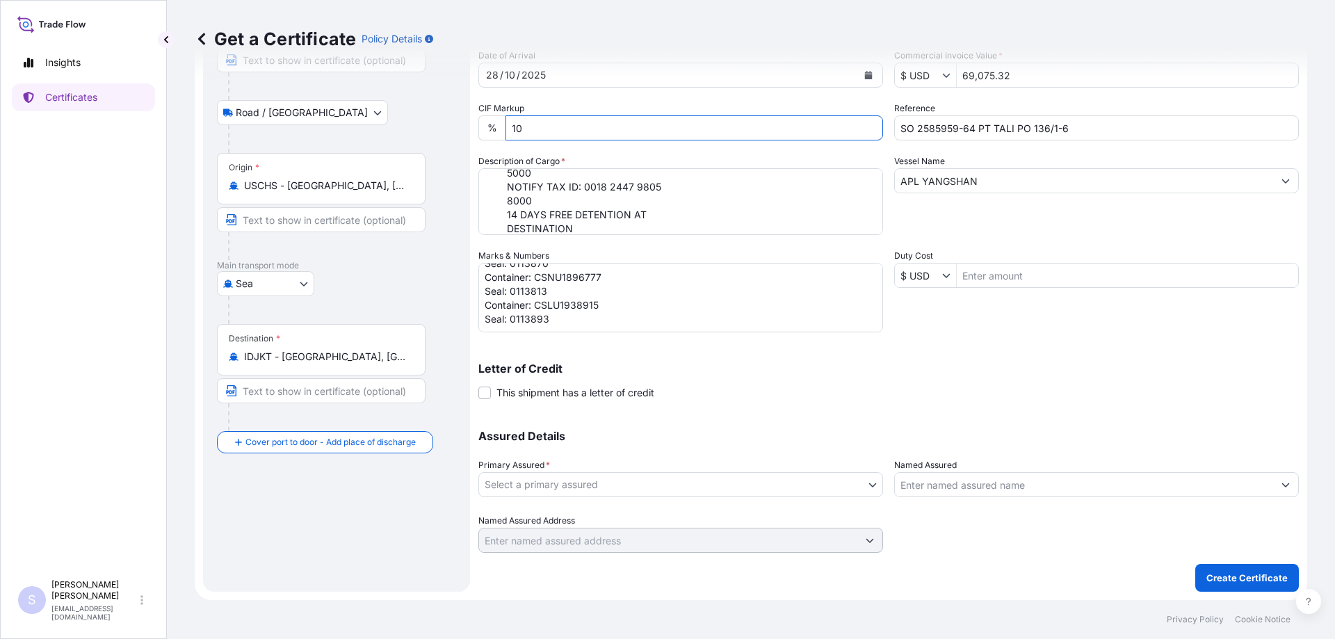
click at [667, 485] on body "69,075.32 Insights Certificates S [PERSON_NAME] [EMAIL_ADDRESS][DOMAIN_NAME] Ge…" at bounding box center [667, 319] width 1335 height 639
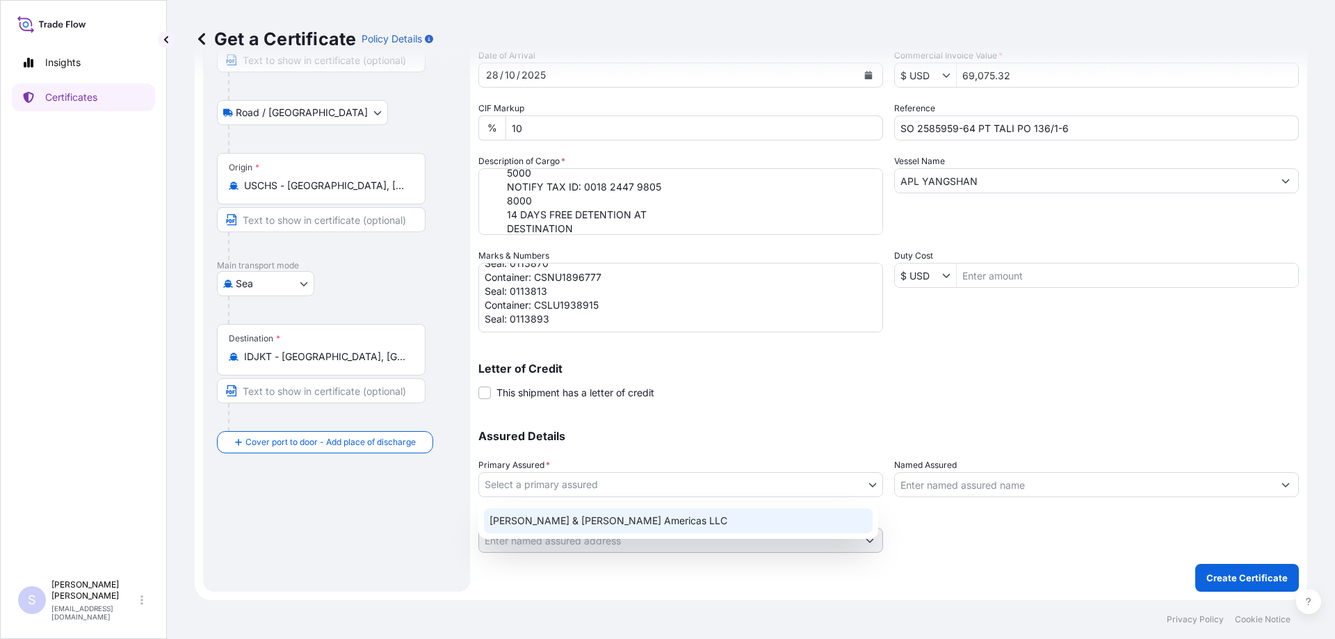
click at [612, 523] on div "[PERSON_NAME] & [PERSON_NAME] Americas LLC" at bounding box center [678, 520] width 389 height 25
select select "31658"
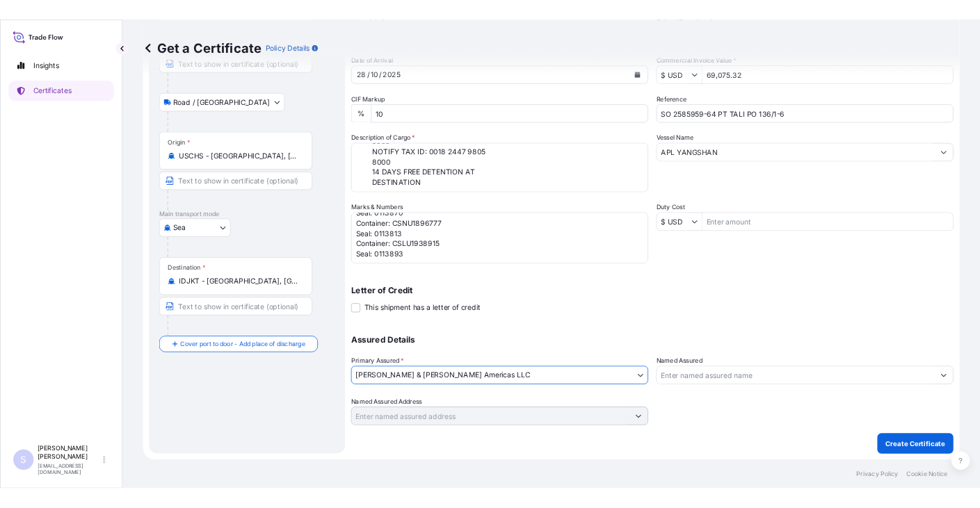
scroll to position [106, 0]
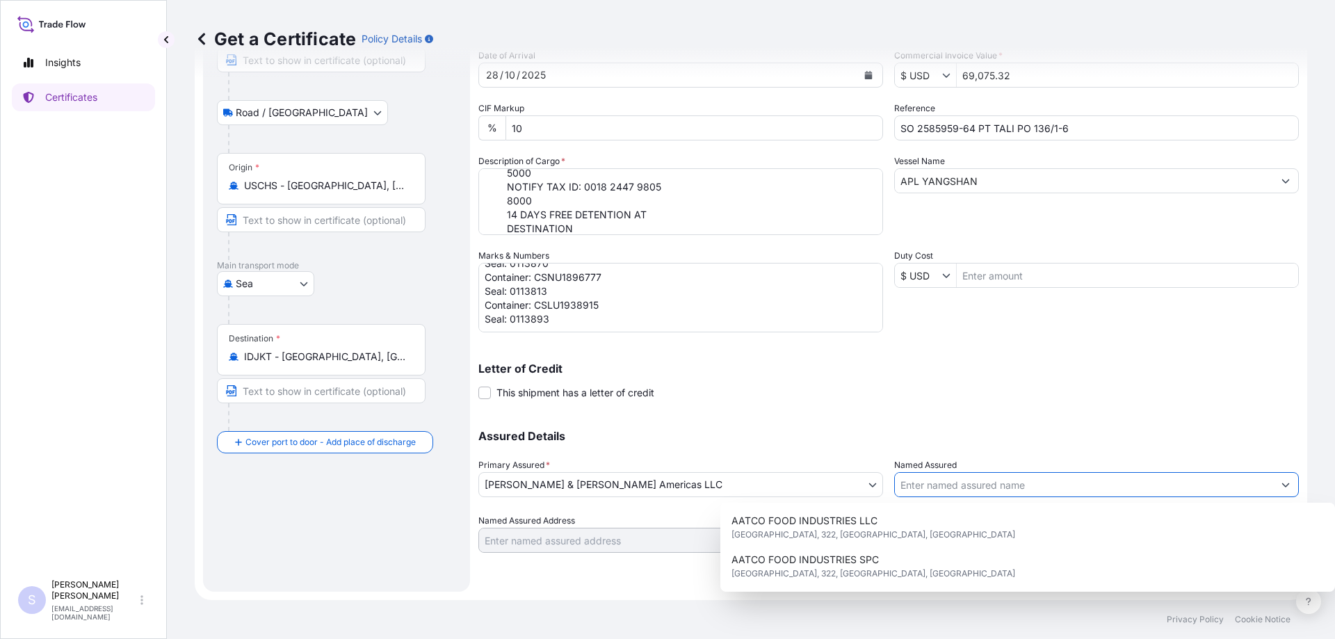
click at [966, 491] on input "Named Assured" at bounding box center [1084, 484] width 378 height 25
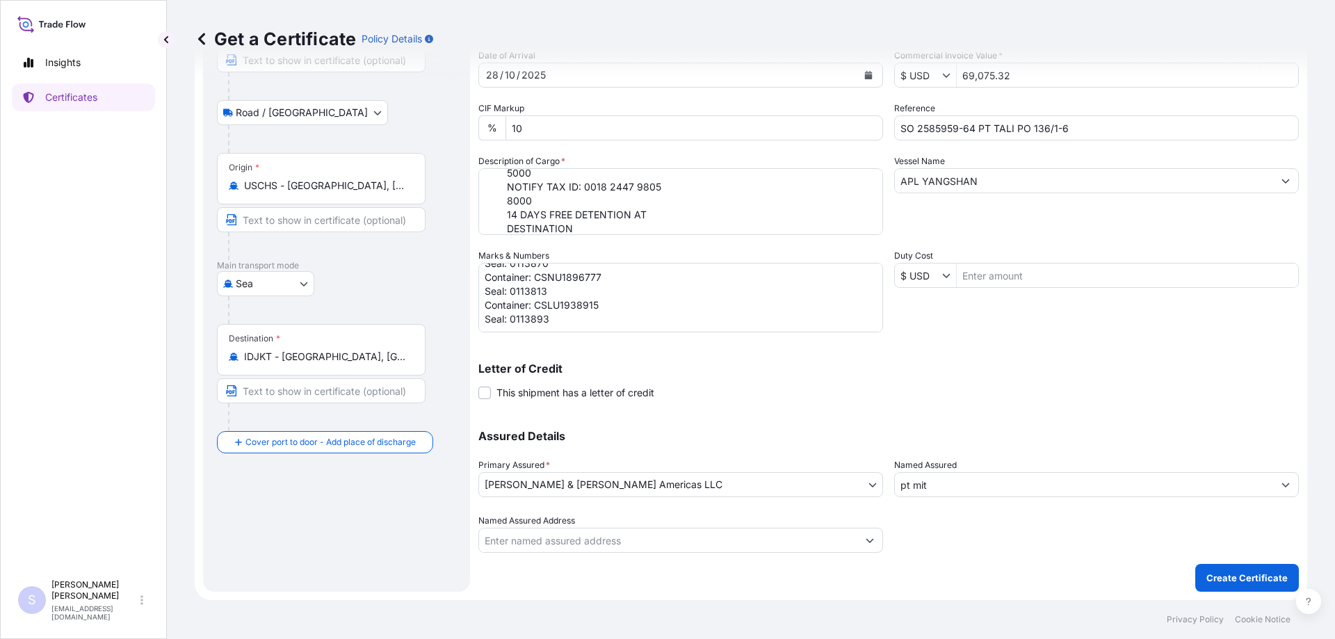
click at [1009, 490] on input "pt mit" at bounding box center [1084, 484] width 378 height 25
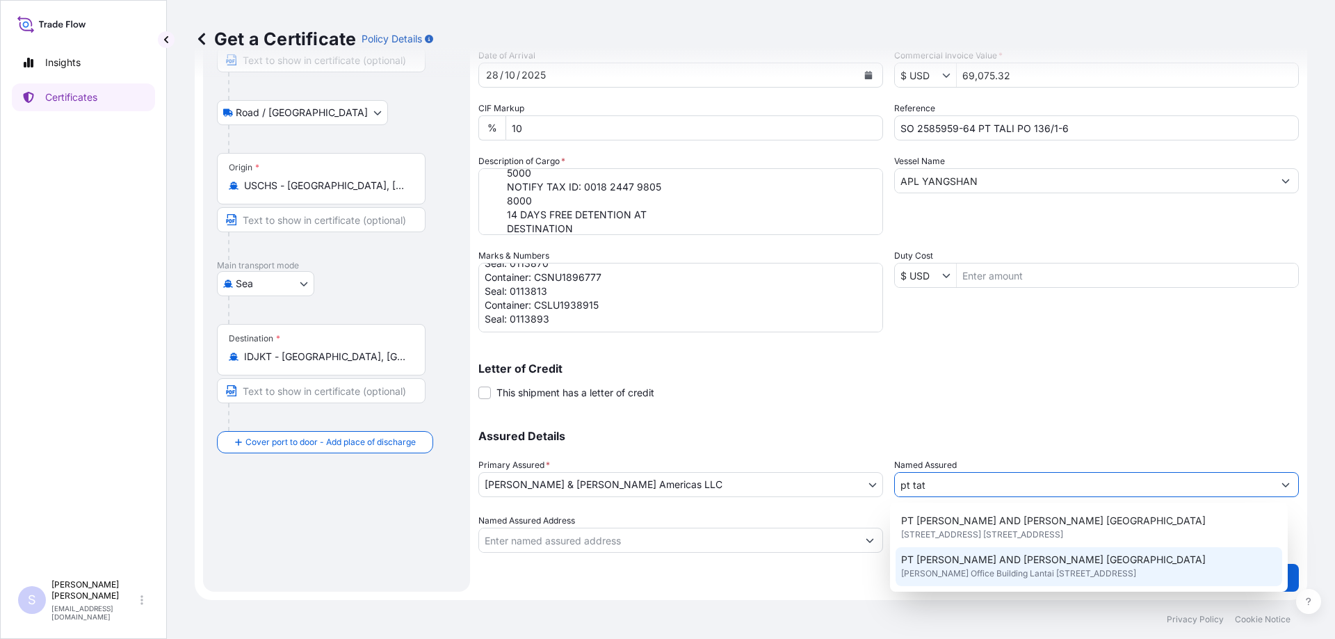
click at [1025, 568] on span "[PERSON_NAME] Office Building Lantai [STREET_ADDRESS]" at bounding box center [1018, 574] width 235 height 14
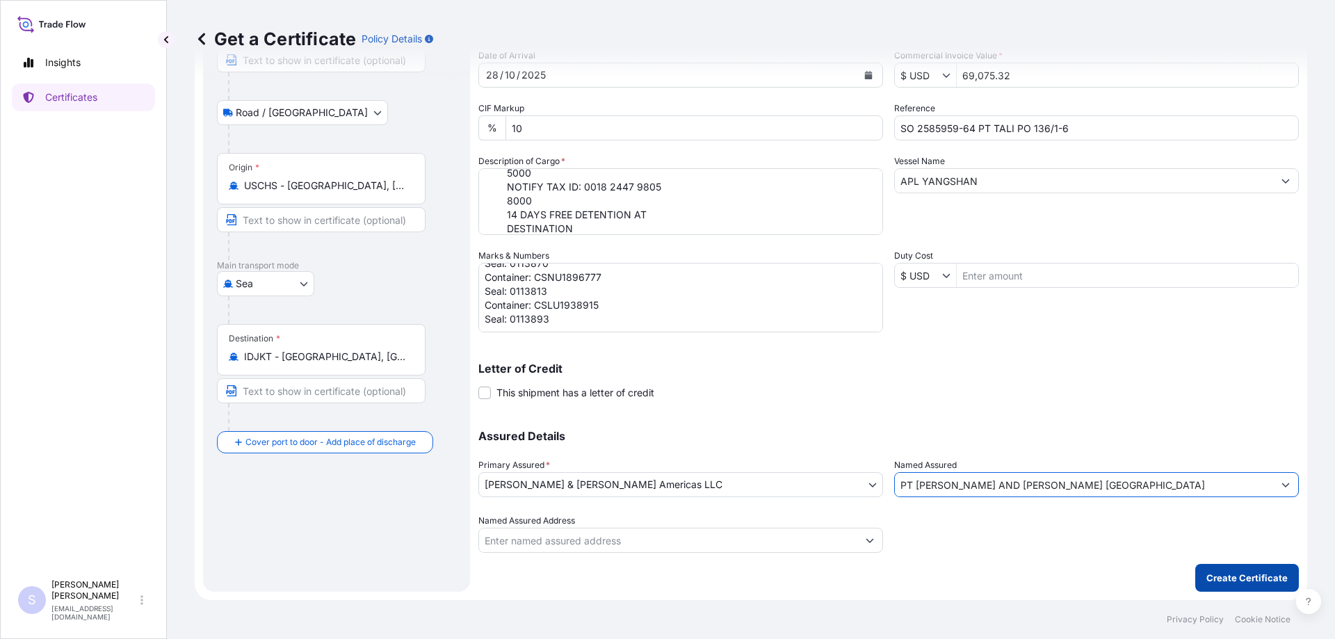
type input "PT [PERSON_NAME] AND [PERSON_NAME] [GEOGRAPHIC_DATA]"
click at [1208, 575] on p "Create Certificate" at bounding box center [1246, 578] width 81 height 14
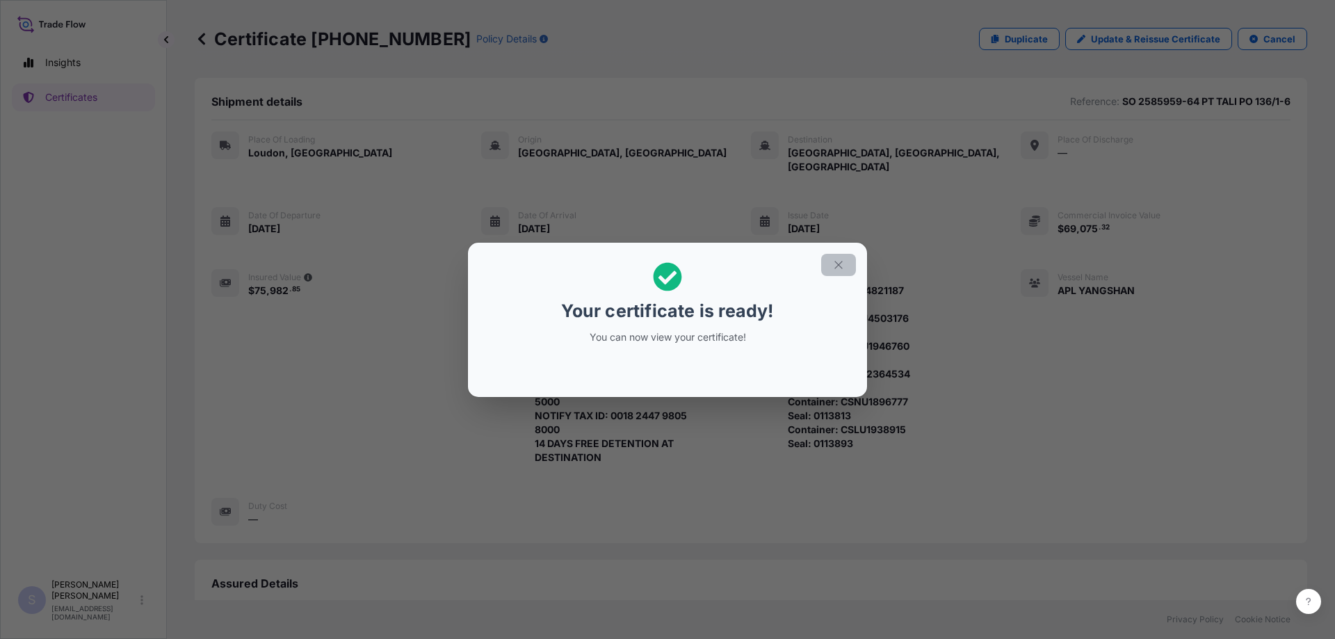
click at [831, 267] on button "button" at bounding box center [838, 265] width 35 height 22
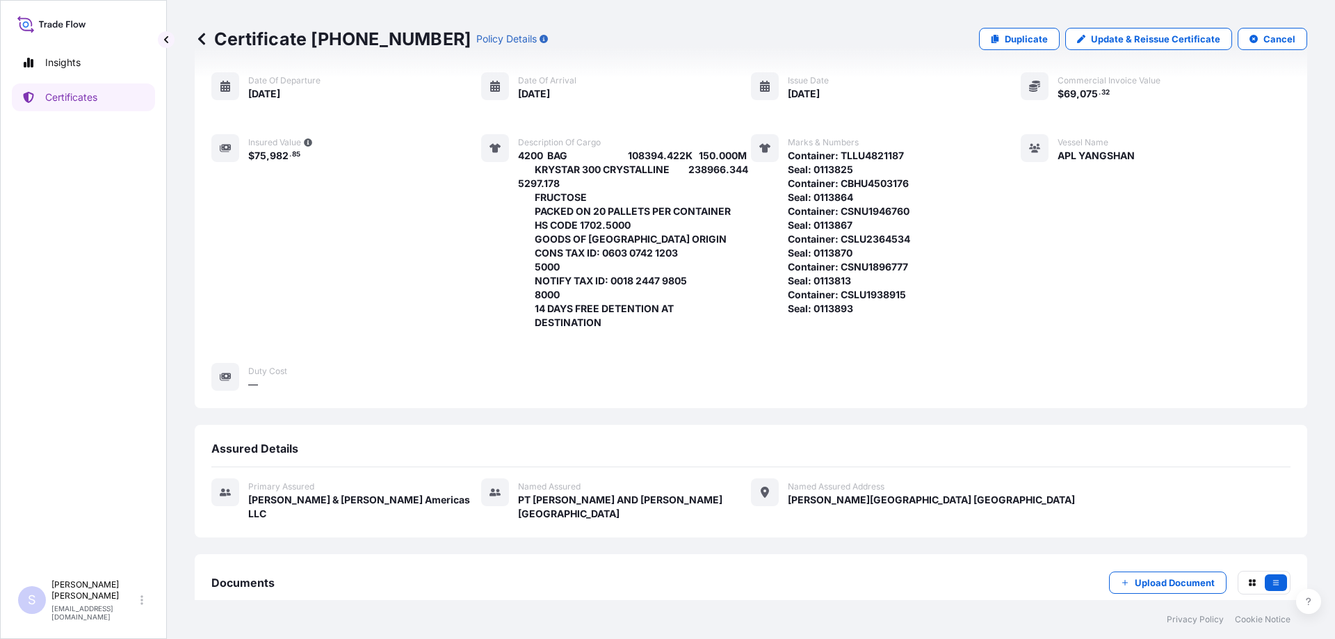
scroll to position [205, 0]
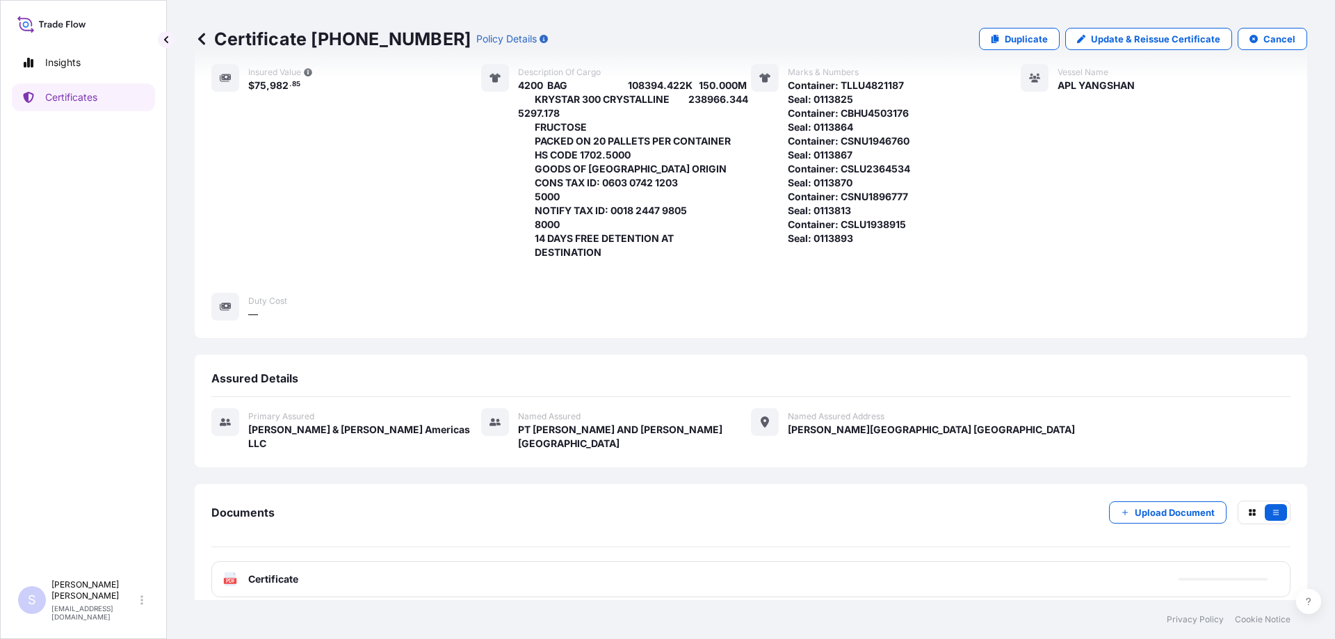
click at [560, 576] on div "PDF Certificate" at bounding box center [750, 579] width 1079 height 36
click at [1006, 564] on link "PDF Certificate [DATE]T16:34:35.553363" at bounding box center [750, 579] width 1079 height 36
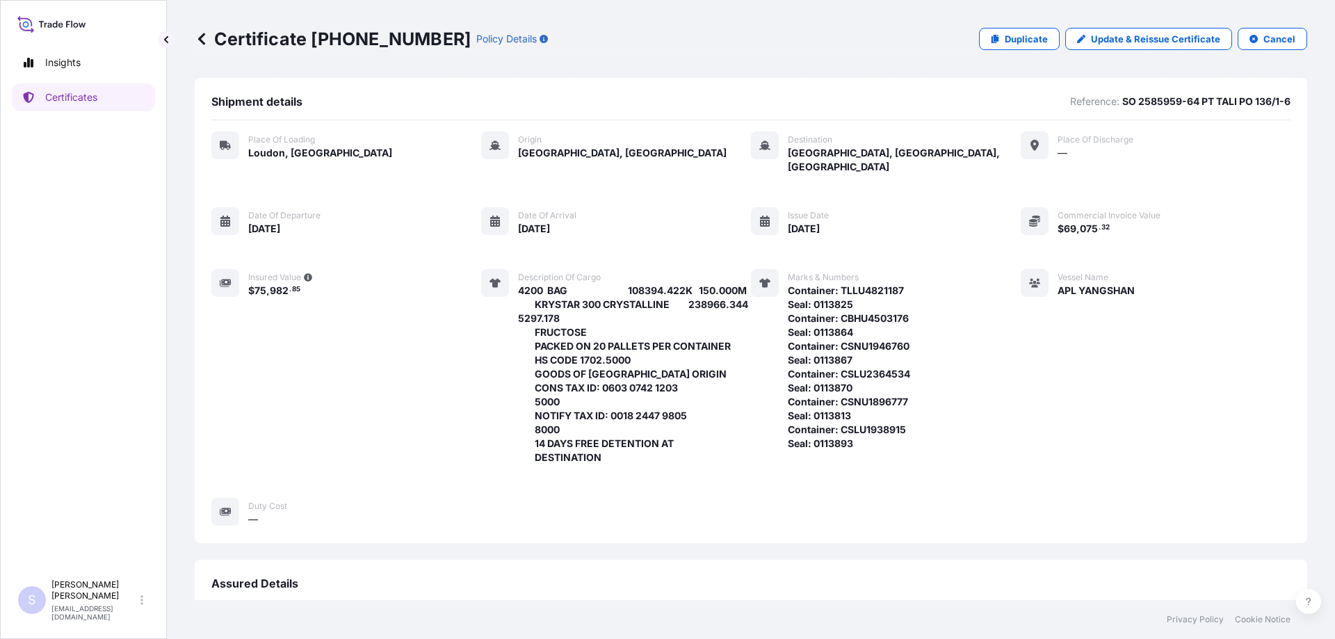
click at [71, 82] on div "Insights Certificates" at bounding box center [83, 304] width 143 height 537
click at [71, 90] on link "Certificates" at bounding box center [83, 97] width 143 height 28
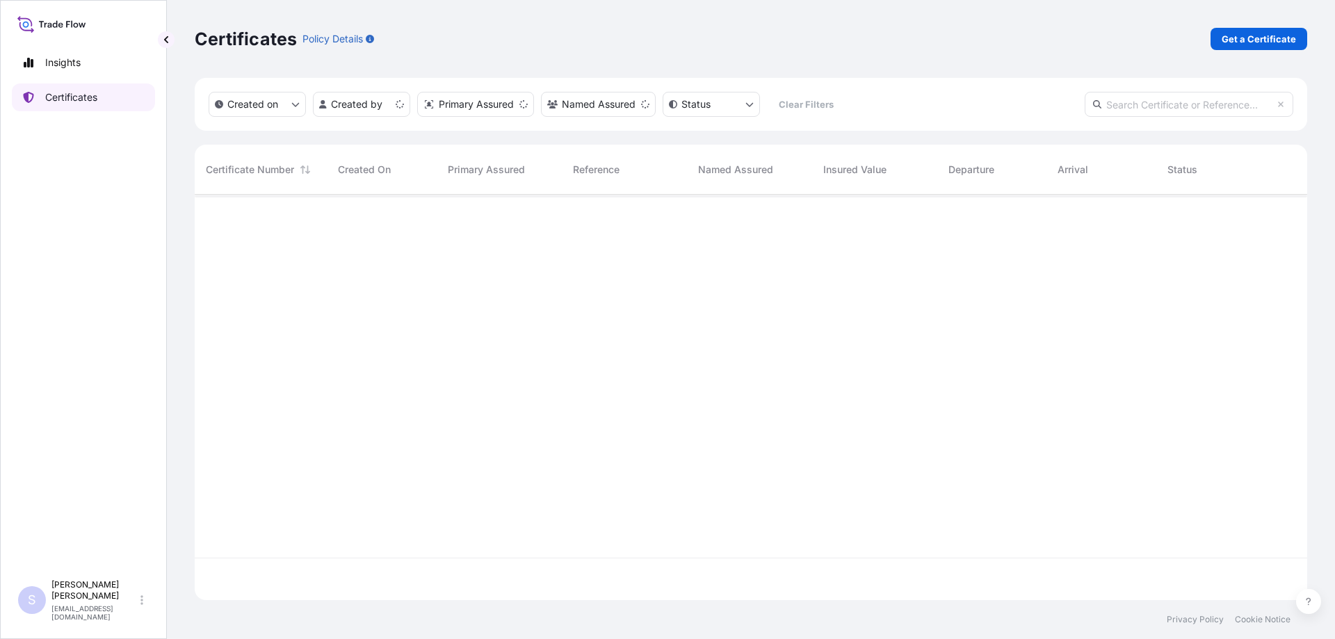
scroll to position [403, 1102]
click at [1228, 46] on link "Get a Certificate" at bounding box center [1258, 39] width 97 height 22
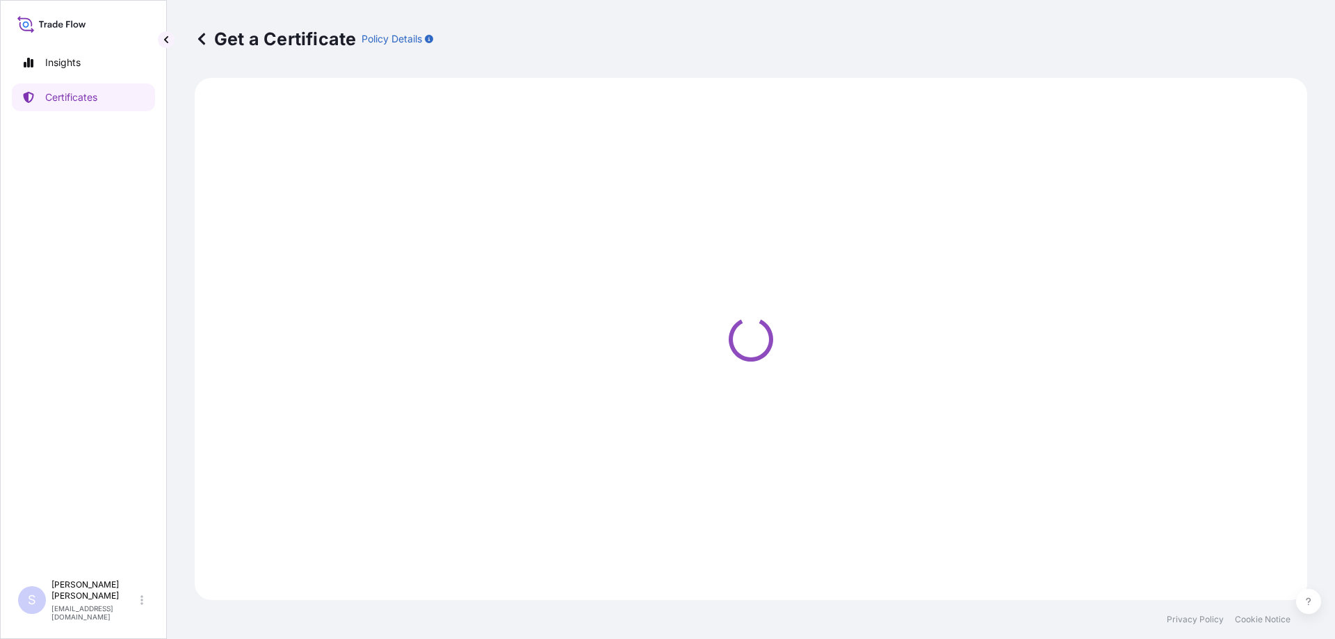
select select "Sea"
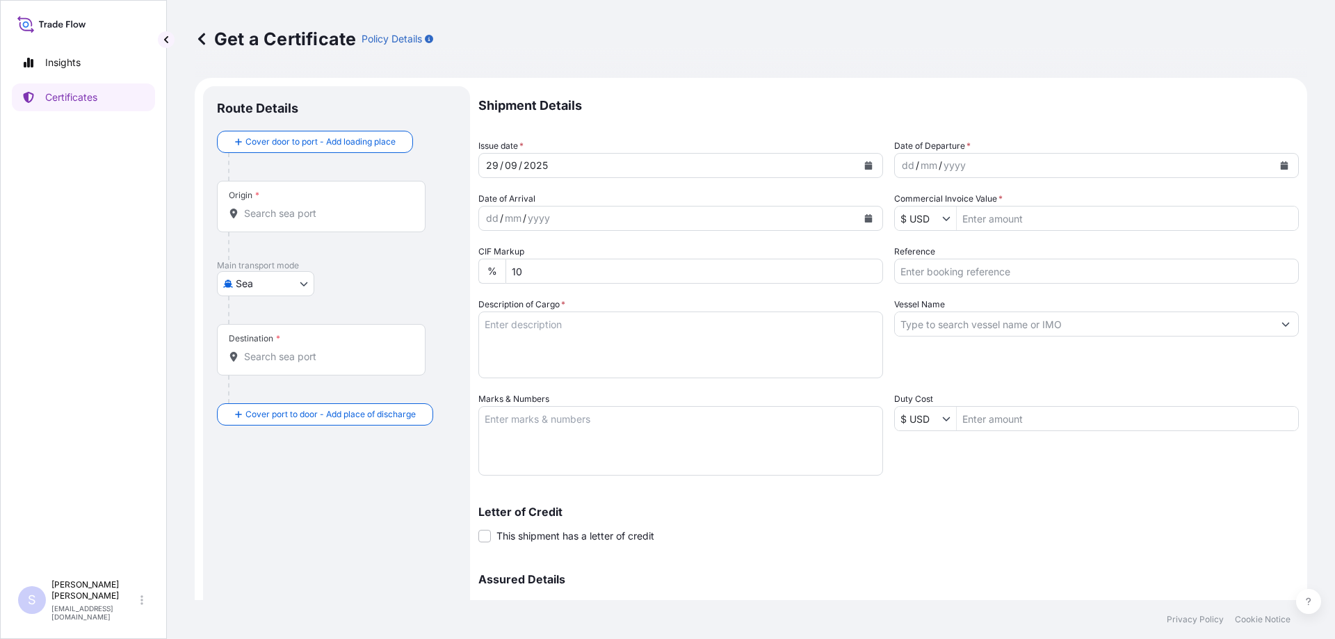
click at [1273, 170] on button "Calendar" at bounding box center [1284, 165] width 22 height 22
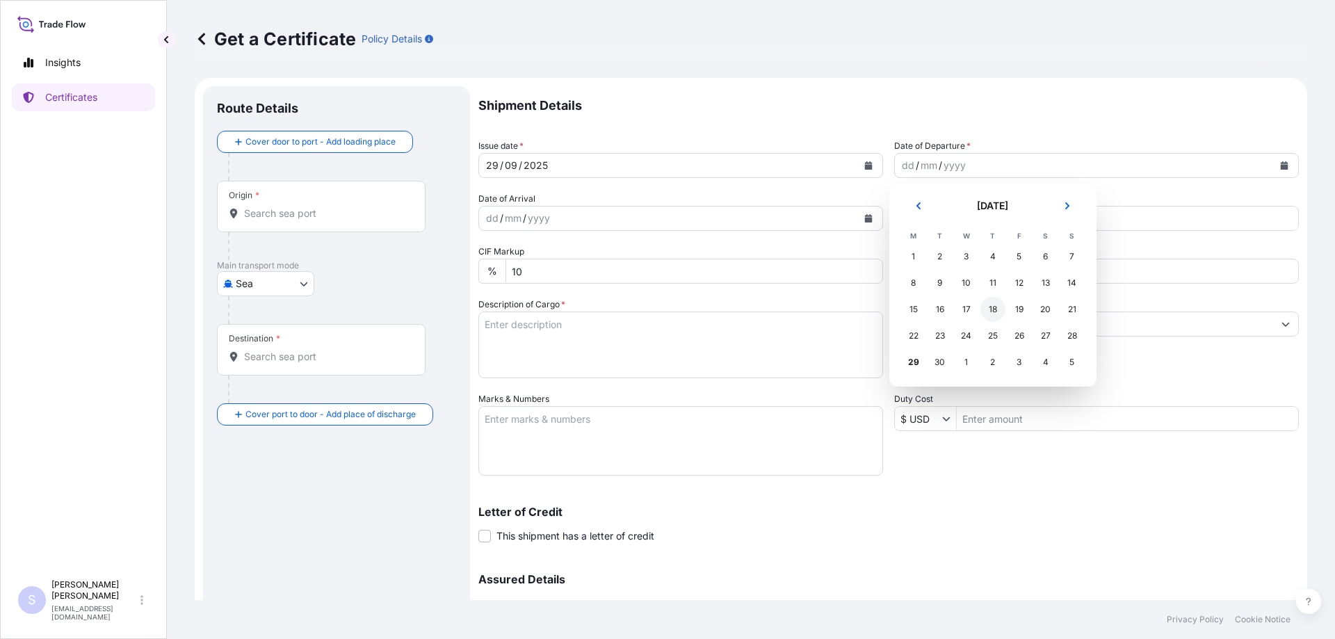
click at [997, 307] on div "18" at bounding box center [992, 309] width 25 height 25
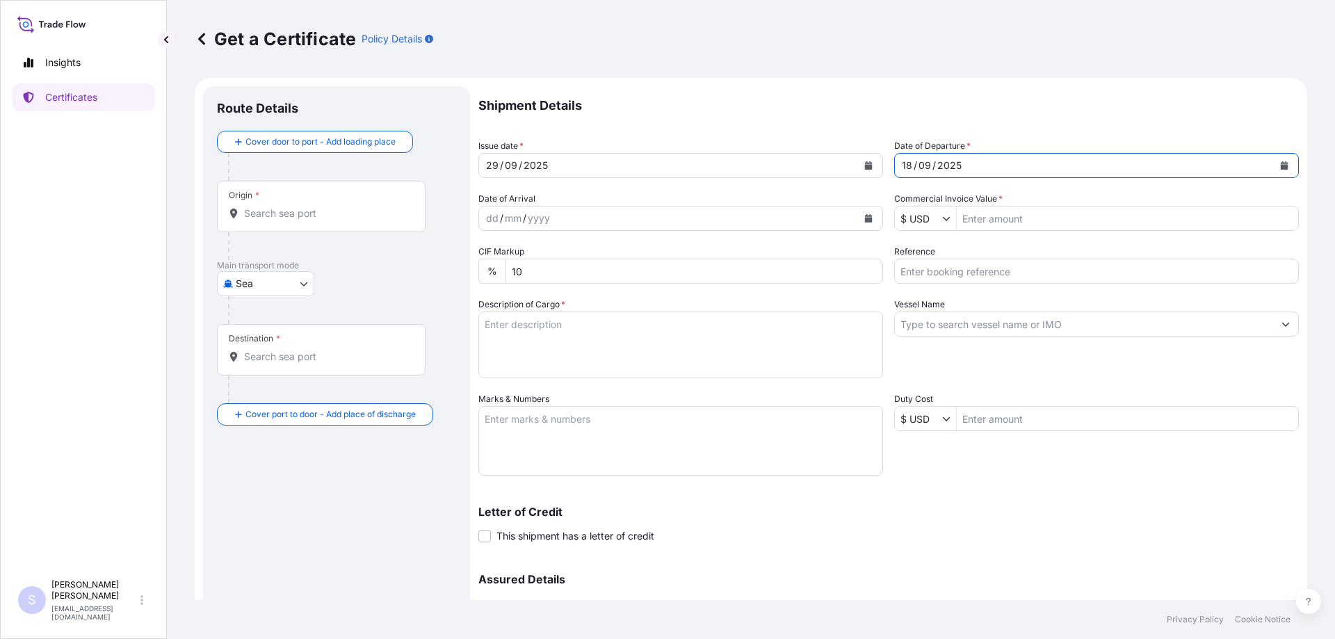
click at [872, 220] on button "Calendar" at bounding box center [868, 218] width 22 height 22
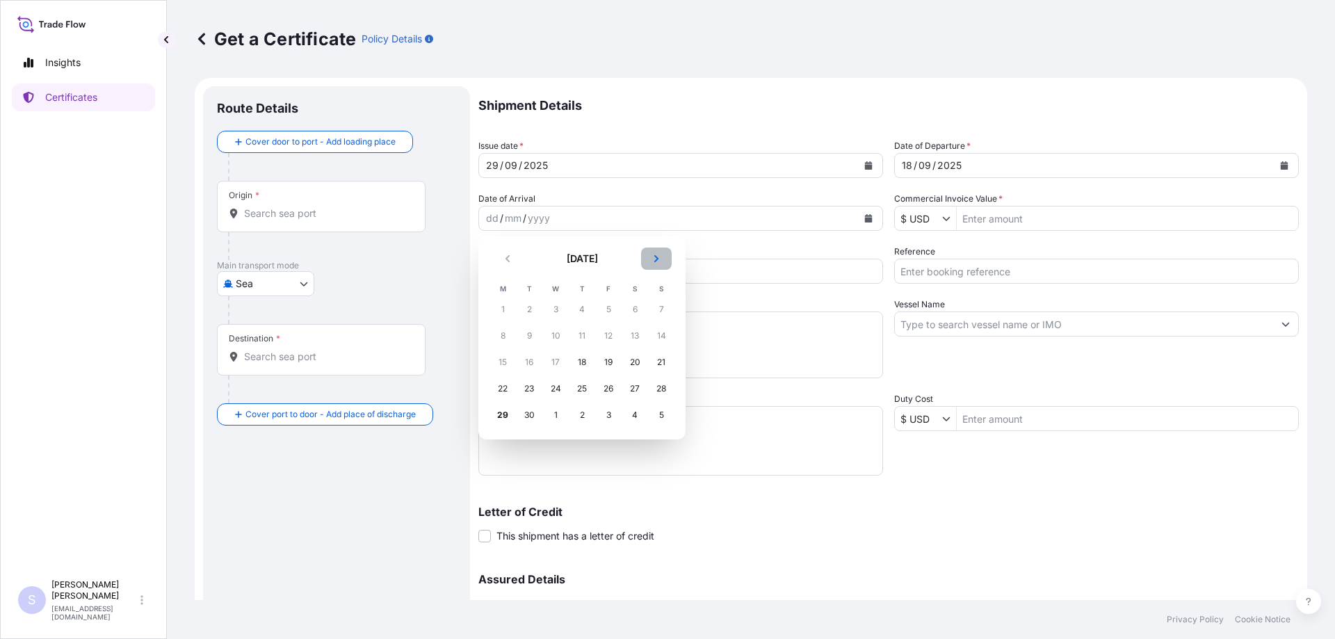
click at [658, 259] on icon "Next" at bounding box center [656, 258] width 8 height 8
click at [503, 385] on div "20" at bounding box center [502, 388] width 25 height 25
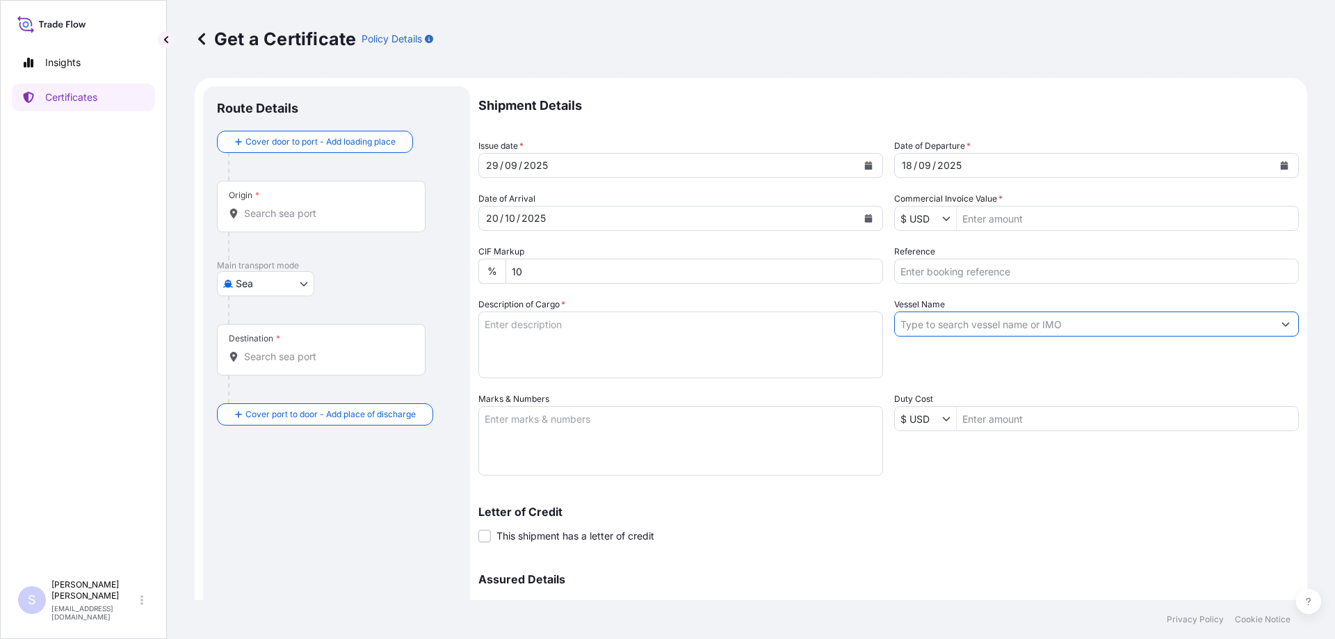
click at [936, 325] on input "Vessel Name" at bounding box center [1084, 323] width 378 height 25
paste input "2570558 PO 4500488927 2570559 PO 4500488930"
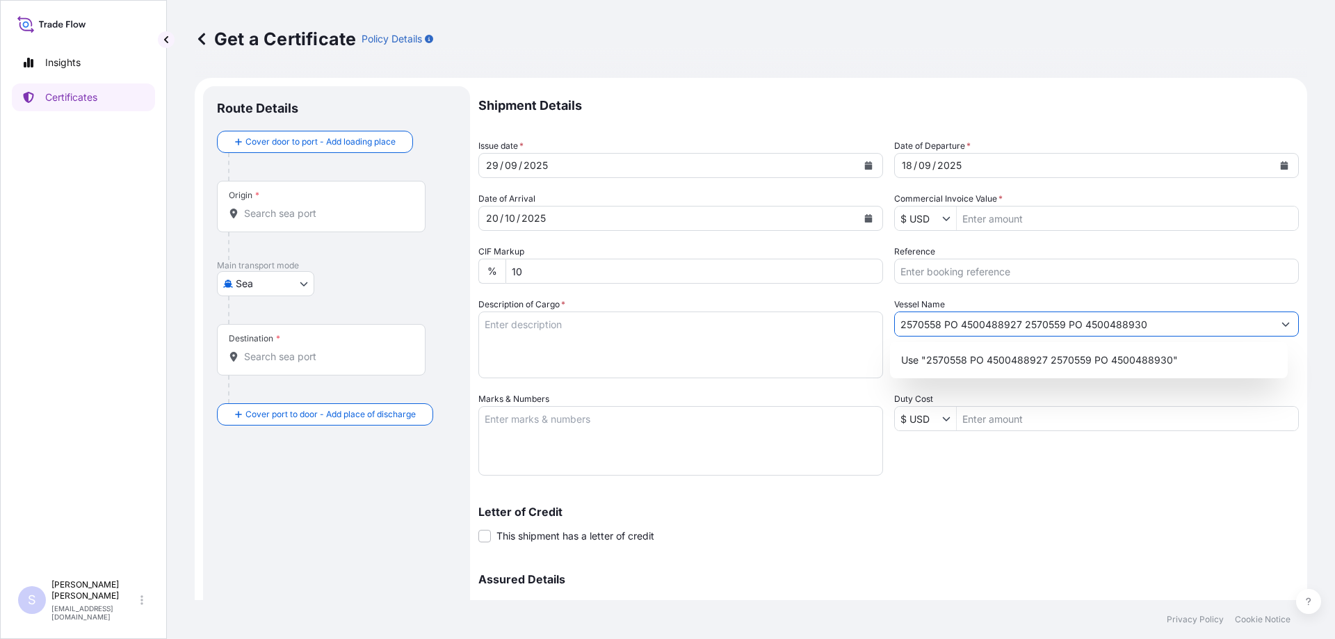
click at [1018, 324] on input "2570558 PO 4500488927 2570559 PO 4500488930" at bounding box center [1084, 323] width 378 height 25
type input "SO 2570558 PO 4500488927 SO 2570559 PO 4500488930"
click at [571, 379] on div "Shipment Details Issue date * [DATE] Date of Departure * [DATE] Date of Arrival…" at bounding box center [888, 391] width 820 height 610
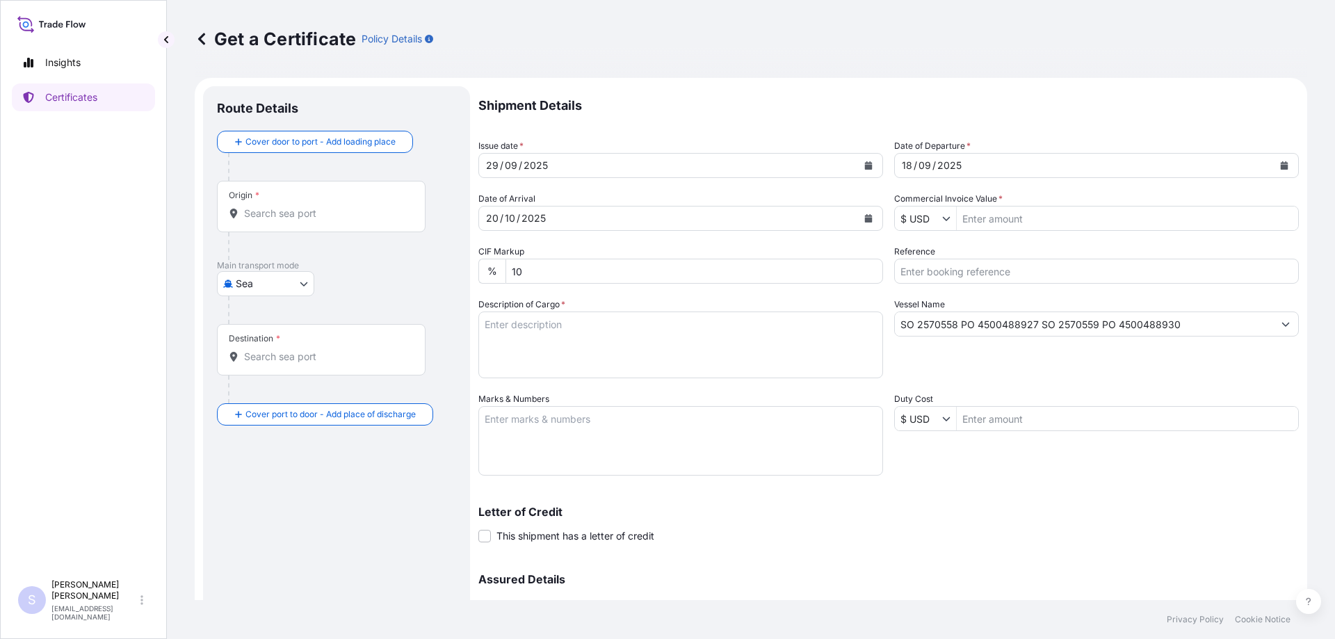
click at [578, 355] on textarea "Description of Cargo *" at bounding box center [680, 344] width 405 height 67
click at [568, 354] on textarea "Description of Cargo *" at bounding box center [680, 344] width 405 height 67
paste textarea "1400 BAG 36131.480K 50.000M KRYSTAR 300 CRYSTALLINE 79655.460 1765.726 FRUCTOSE…"
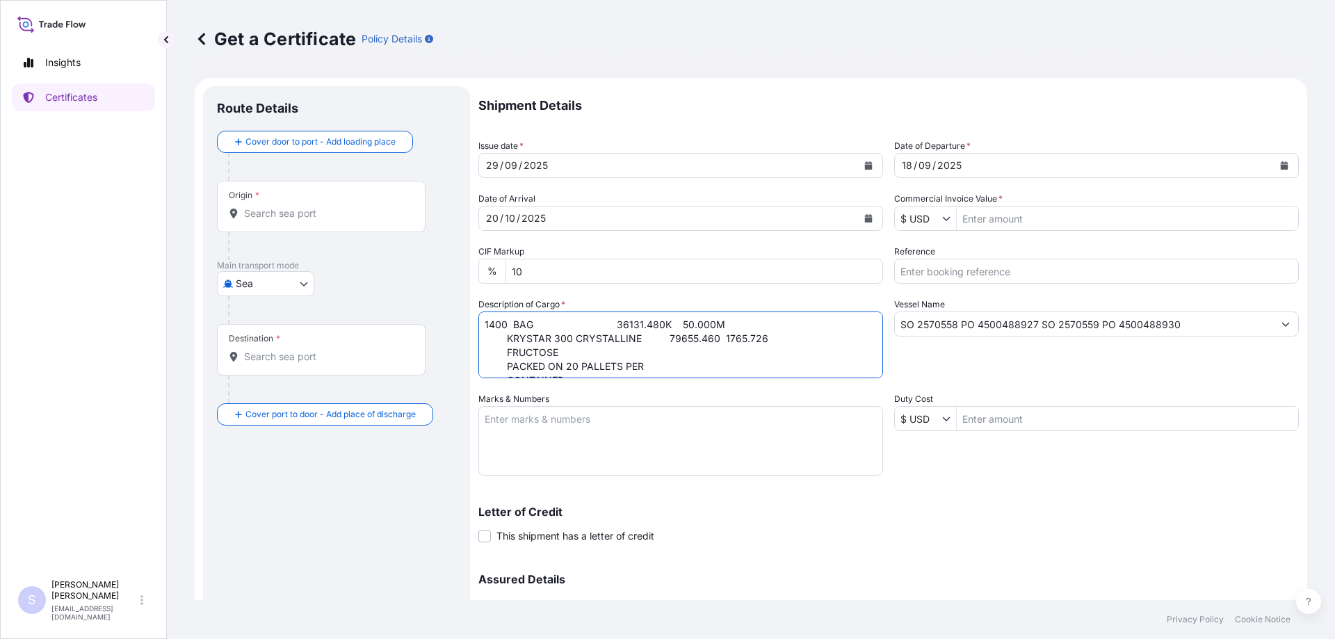
scroll to position [36, 0]
type textarea "1400 BAG 36131.480K 50.000M KRYSTAR 300 CRYSTALLINE 79655.460 1765.726 FRUCTOSE…"
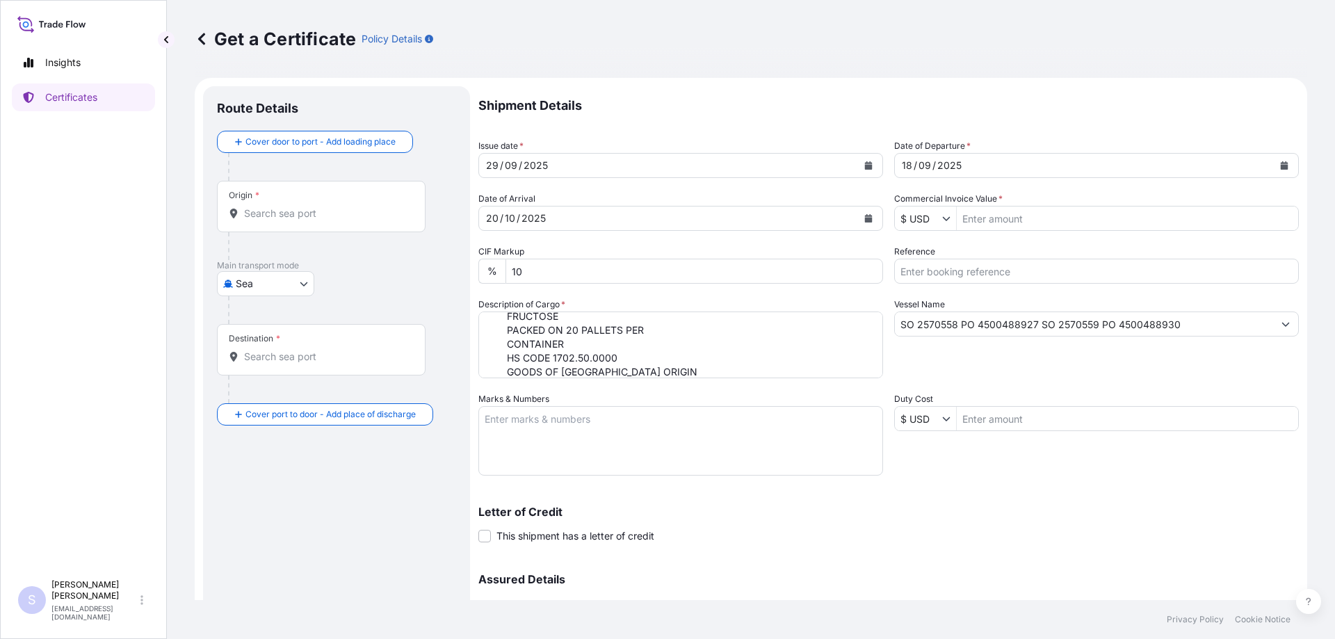
click at [658, 435] on textarea "Marks & Numbers" at bounding box center [680, 441] width 405 height 70
paste textarea "CSNU2377950"
click at [589, 446] on textarea "Container: CSNU2377950 Seal:" at bounding box center [680, 441] width 405 height 70
paste textarea "0120359"
drag, startPoint x: 589, startPoint y: 446, endPoint x: 266, endPoint y: 395, distance: 327.2
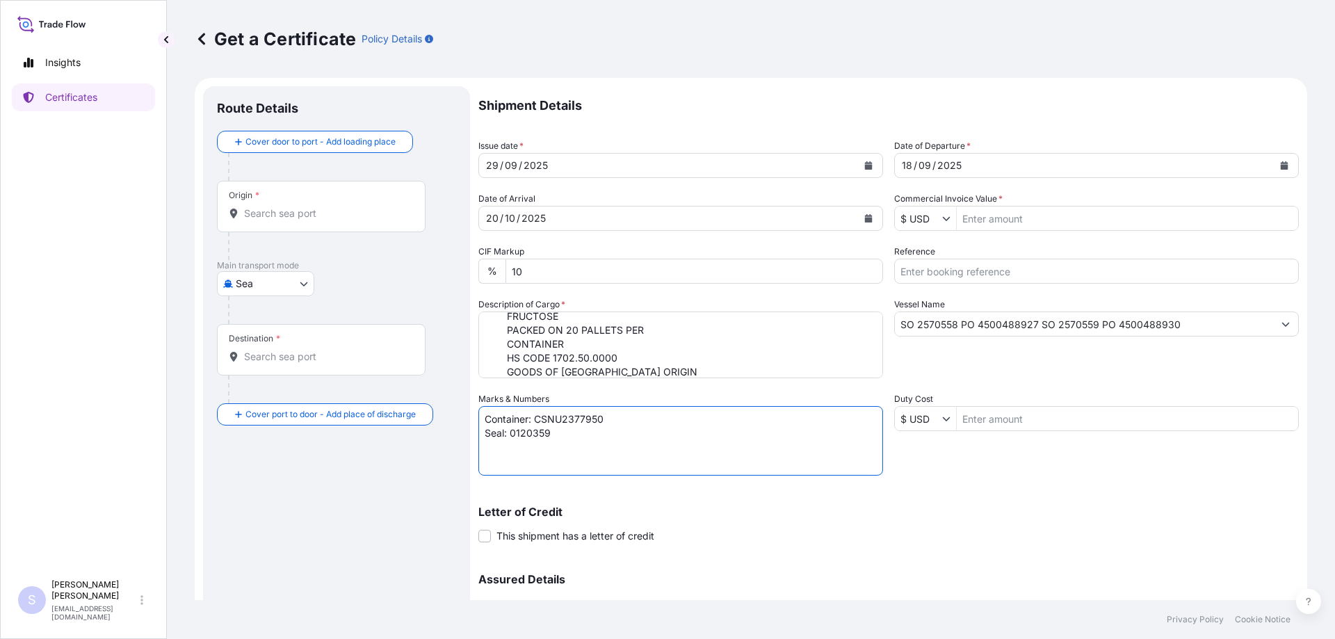
click at [266, 395] on form "Route Details Cover door to port - Add loading place Place of loading Road / [G…" at bounding box center [751, 410] width 1112 height 665
click at [571, 458] on textarea "Container: CSNU2377950 Seal: 0120359" at bounding box center [680, 441] width 405 height 70
paste textarea "Container: CSNU2377950 Seal: 0120359"
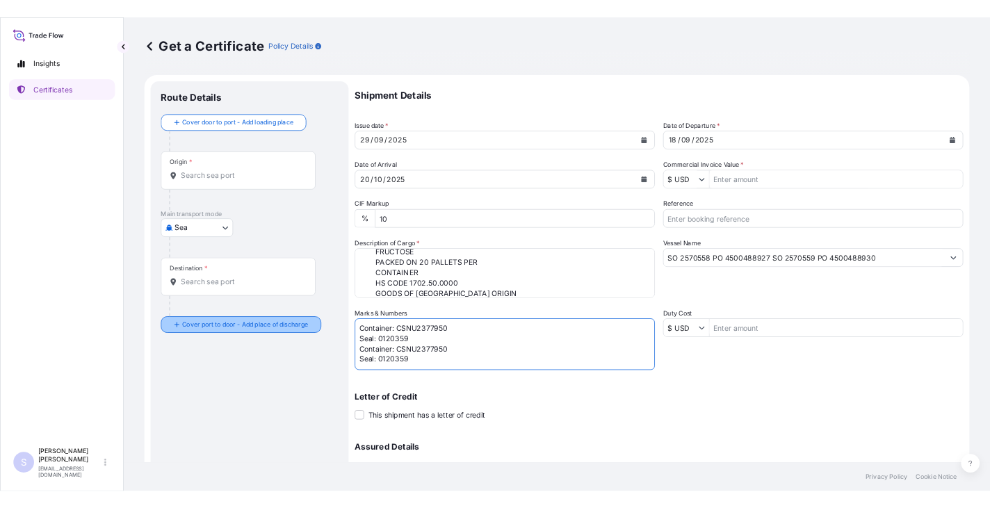
scroll to position [0, 0]
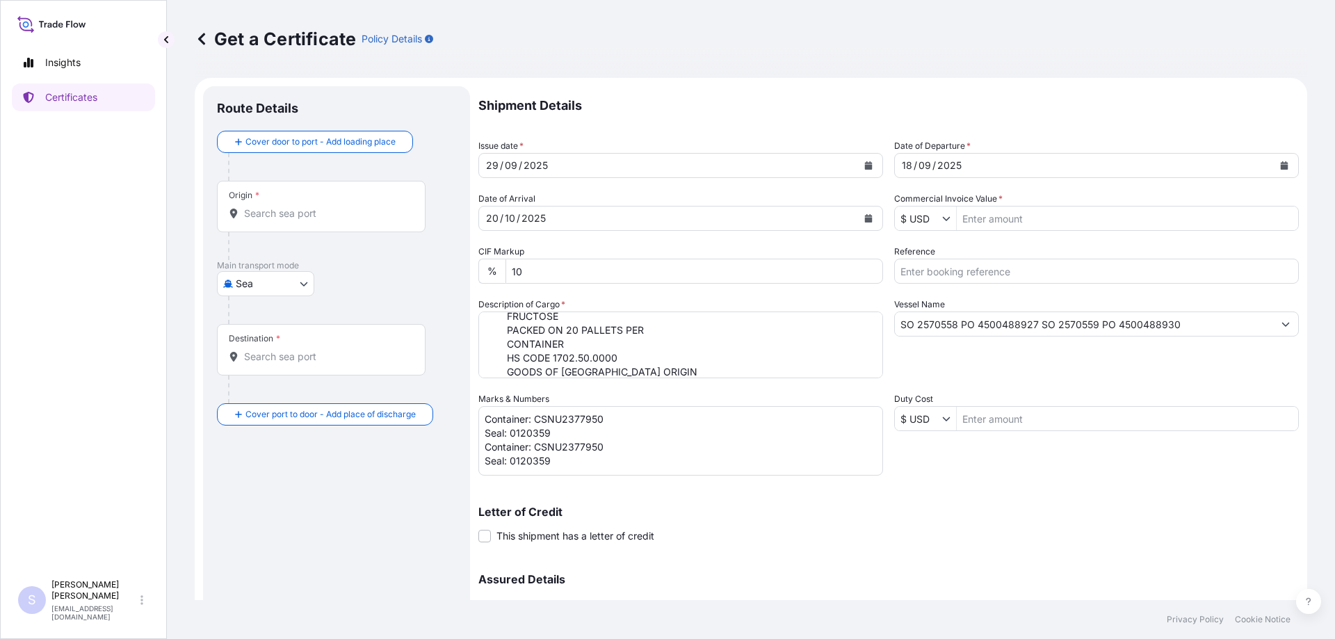
click at [582, 449] on textarea "Container: CSNU2377950 Seal: 0120359 Container: CSNU2377950 Seal: 0120359" at bounding box center [680, 441] width 405 height 70
click at [578, 449] on textarea "Container: CSNU2377950 Seal: 0120359 Container: CSNU2377950 Seal: 0120359" at bounding box center [680, 441] width 405 height 70
paste textarea "OOLU0649234"
click at [578, 448] on textarea "Container: CSNU2377950 Seal: 0120359 Container: CSNU237OOLU06492347950 Seal: 01…" at bounding box center [680, 441] width 405 height 70
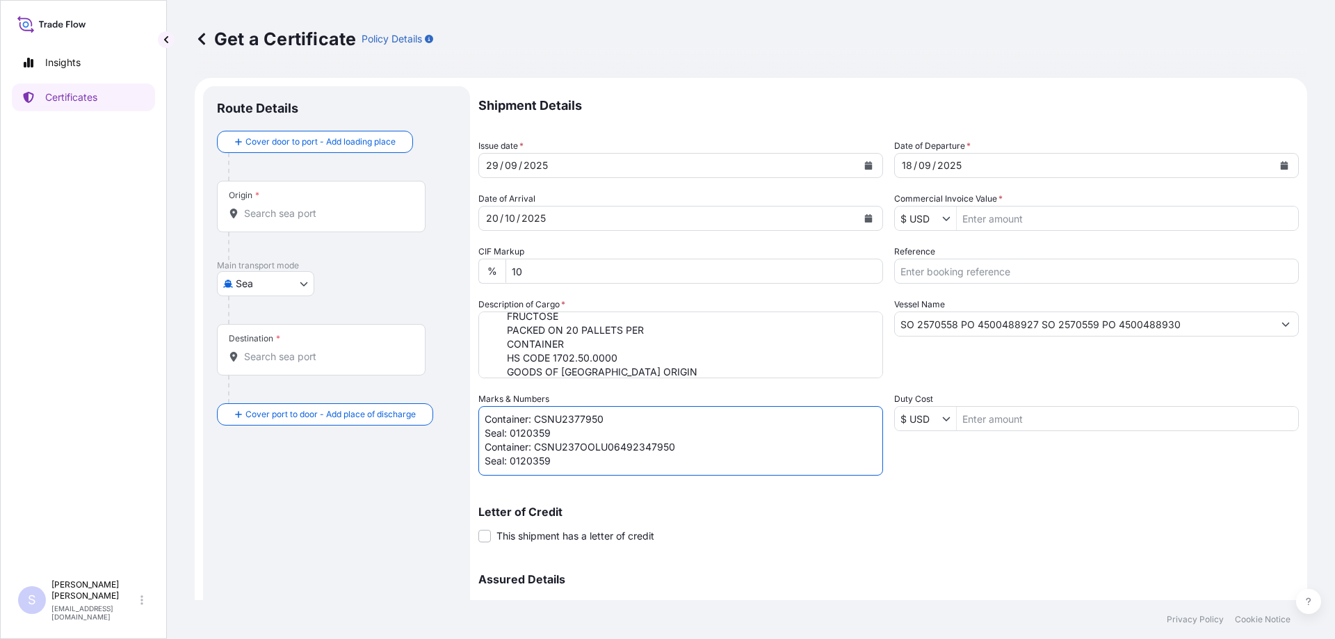
paste textarea "OOLU0649234"
click at [553, 464] on textarea "Container: CSNU2377950 Seal: 0120359 Container: OOLU0649234 Seal: 0120359" at bounding box center [680, 441] width 405 height 70
paste textarea "234"
type textarea "Container: CSNU2377950 Seal: 0120359 Container: OOLU0649234 Seal: 0120234"
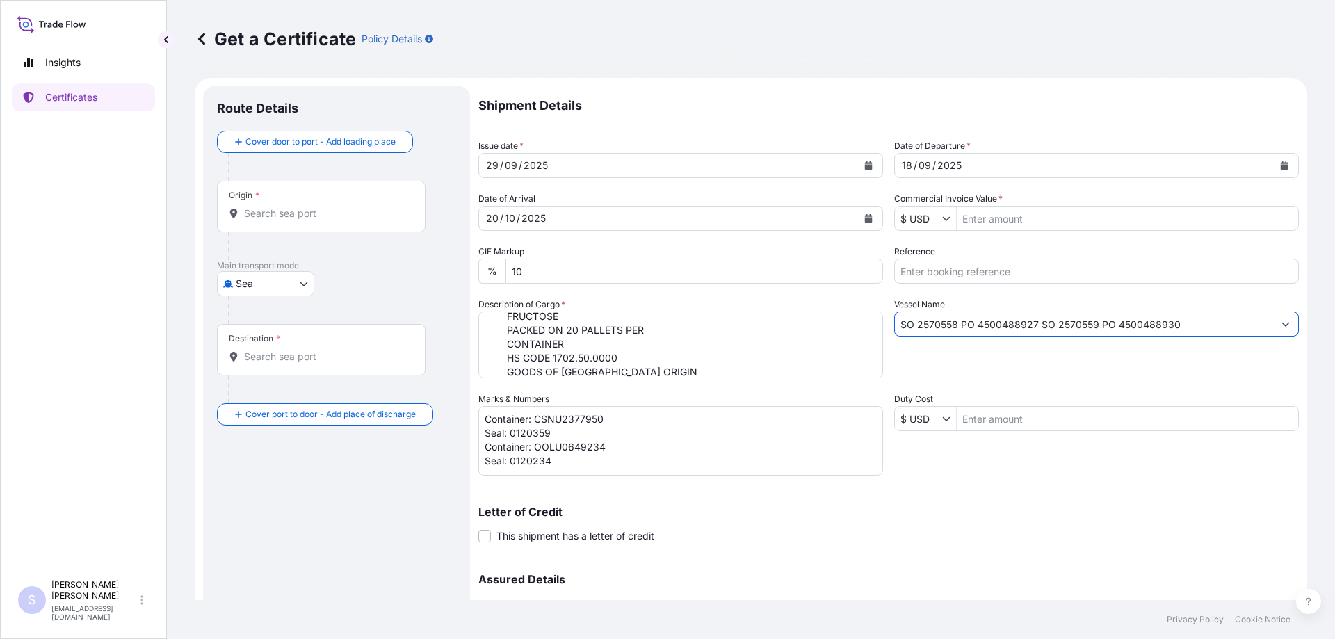
click at [1210, 327] on input "SO 2570558 PO 4500488927 SO 2570559 PO 4500488930" at bounding box center [1084, 323] width 378 height 25
drag, startPoint x: 1210, startPoint y: 327, endPoint x: 603, endPoint y: 303, distance: 607.4
click at [603, 303] on div "Shipment Details Issue date * [DATE] Date of Departure * [DATE] Date of Arrival…" at bounding box center [888, 391] width 820 height 610
click at [1031, 278] on input "Reference" at bounding box center [1096, 271] width 405 height 25
paste input "SO 2570558 PO 4500488927 SO 2570559 PO 4500488930"
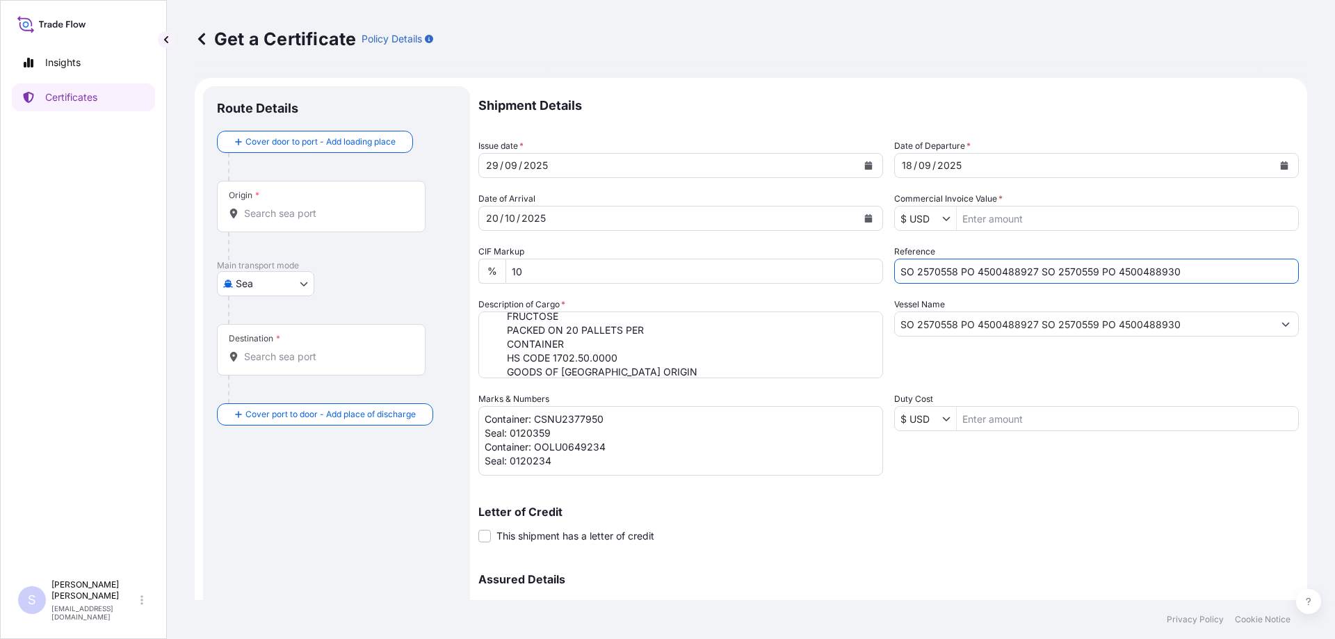
type input "SO 2570558 PO 4500488927 SO 2570559 PO 4500488930"
click at [1201, 332] on input "SO 2570558 PO 4500488927 SO 2570559 PO 4500488930" at bounding box center [1084, 323] width 378 height 25
drag, startPoint x: 1207, startPoint y: 327, endPoint x: 506, endPoint y: 320, distance: 700.8
click at [506, 320] on div "Shipment Details Issue date * [DATE] Date of Departure * [DATE] Date of Arrival…" at bounding box center [888, 391] width 820 height 610
click at [1137, 343] on div "Vessel Name SO 2570558 PO 4500488927 SO 2570559 PO 4500488930" at bounding box center [1096, 338] width 405 height 81
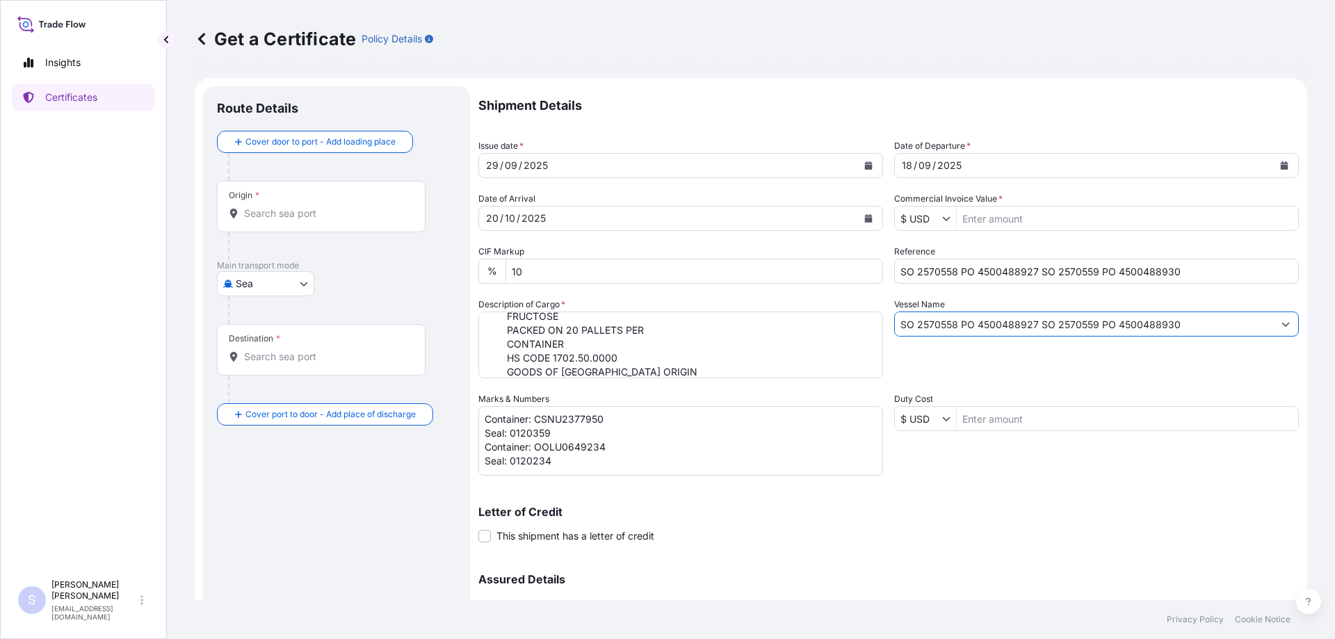
drag, startPoint x: 1185, startPoint y: 330, endPoint x: 692, endPoint y: 331, distance: 492.2
click at [692, 331] on div "Shipment Details Issue date * [DATE] Date of Departure * [DATE] Date of Arrival…" at bounding box center [888, 391] width 820 height 610
paste input "CMA CGM [PERSON_NAME]"
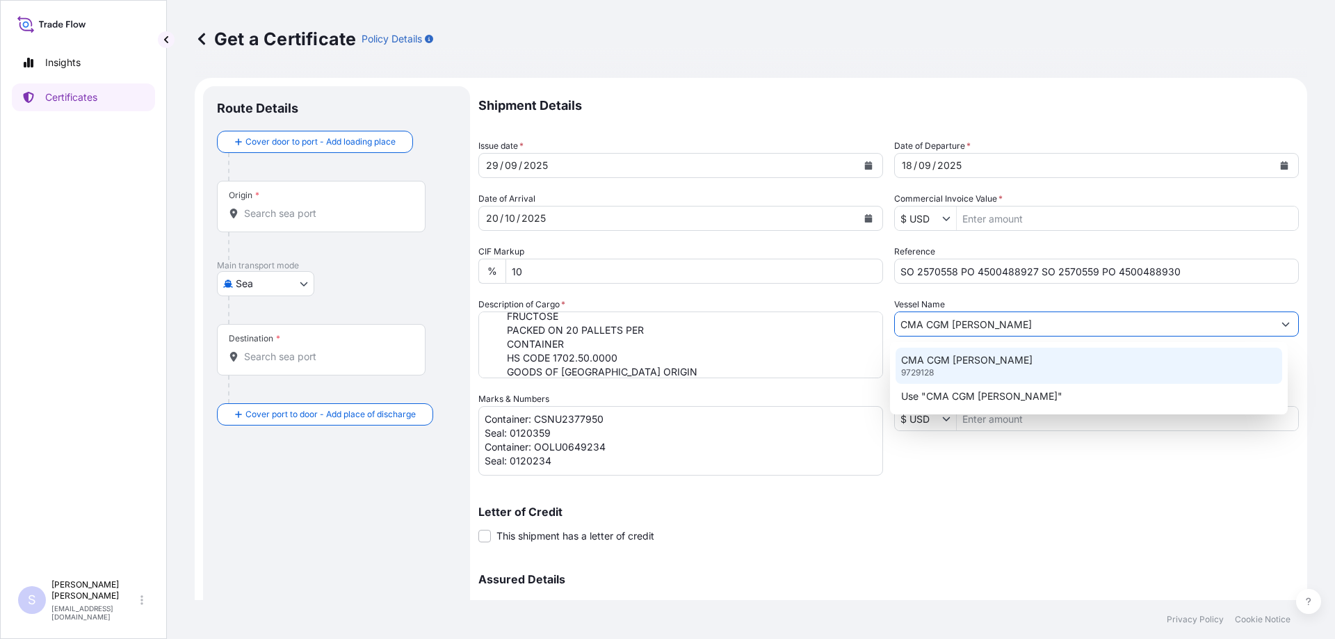
click at [980, 364] on p "CMA CGM [PERSON_NAME]" at bounding box center [966, 360] width 131 height 14
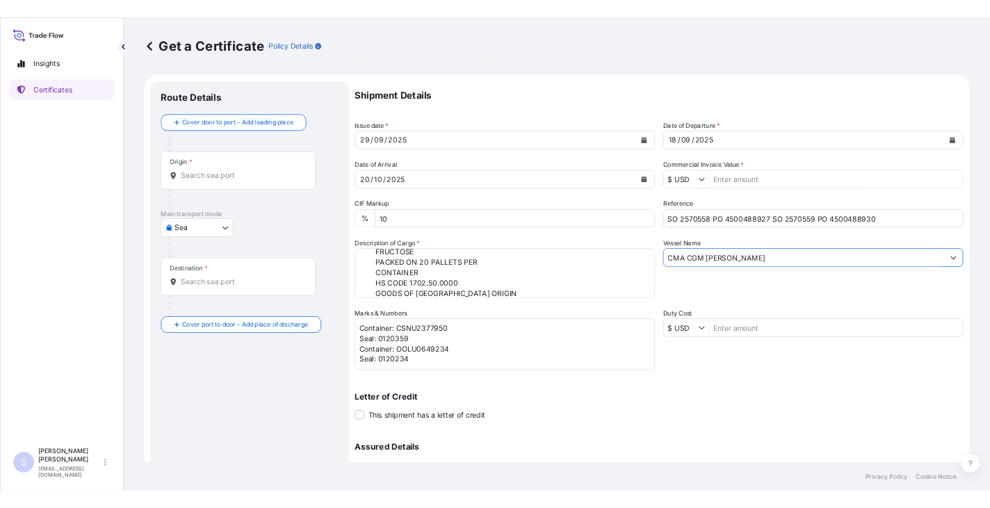
scroll to position [64, 0]
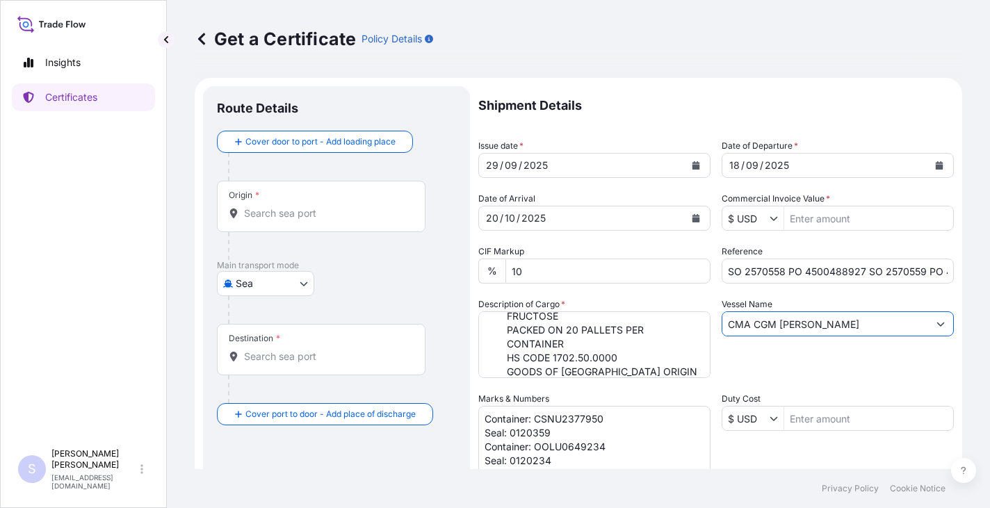
type input "CMA CGM [PERSON_NAME]"
click at [806, 212] on input "Commercial Invoice Value *" at bounding box center [868, 218] width 169 height 25
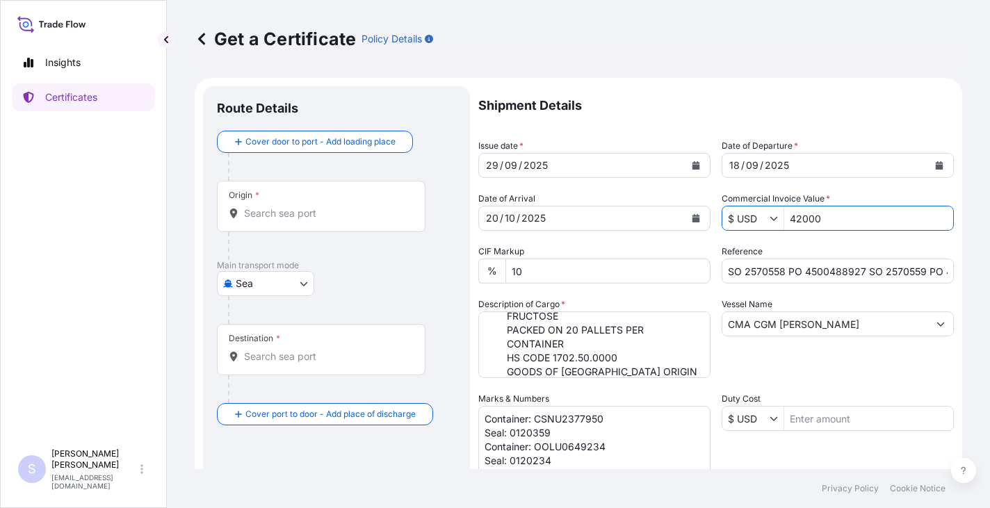
type input "42,000"
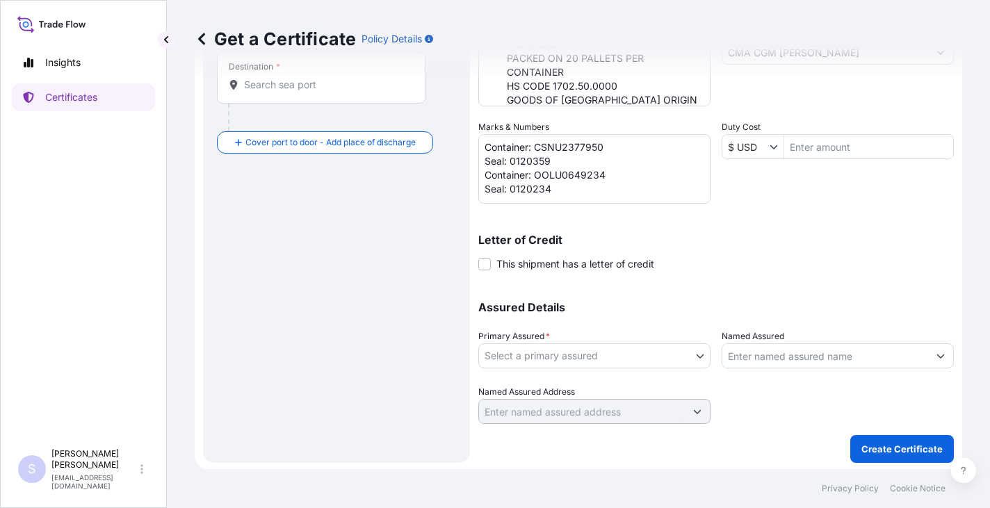
scroll to position [274, 0]
click at [653, 348] on body "42,000 Insights Certificates S [PERSON_NAME] [EMAIL_ADDRESS][DOMAIN_NAME] Get a…" at bounding box center [495, 254] width 990 height 508
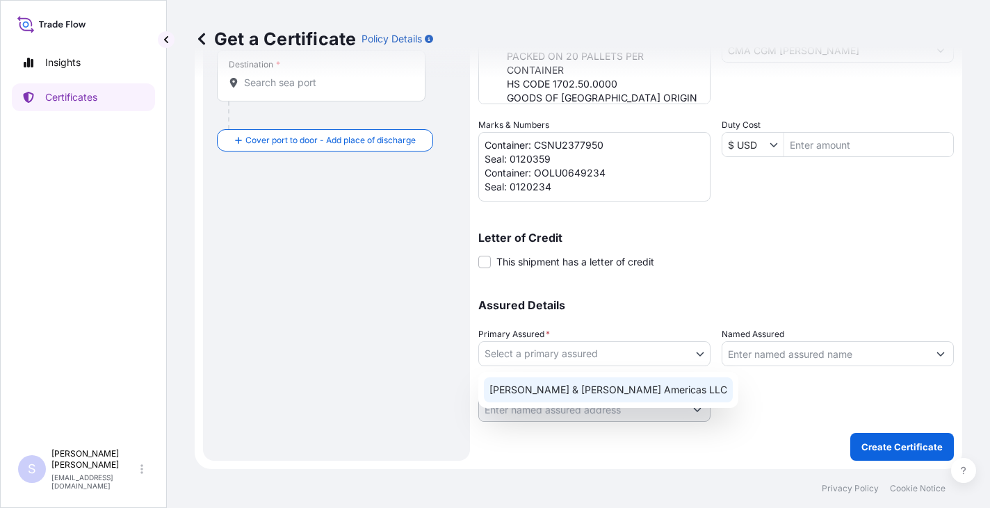
click at [585, 390] on div "[PERSON_NAME] & [PERSON_NAME] Americas LLC" at bounding box center [608, 389] width 249 height 25
select select "31658"
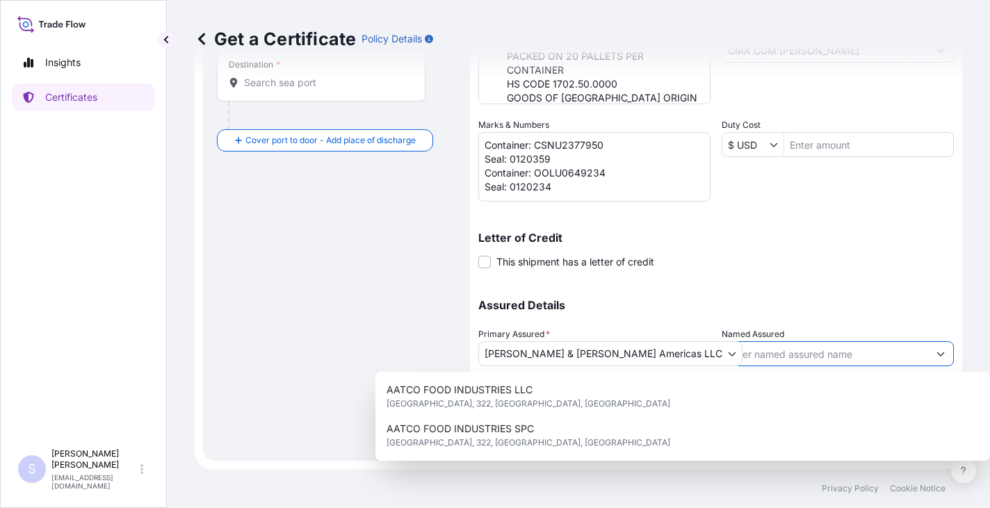
click at [794, 355] on input "Named Assured" at bounding box center [825, 353] width 206 height 25
click at [779, 349] on input "Named Assured" at bounding box center [825, 353] width 206 height 25
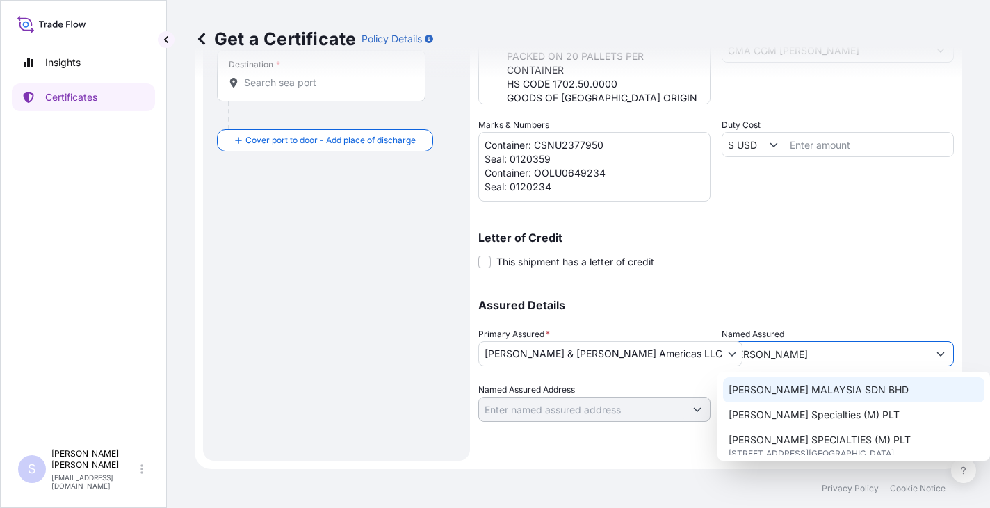
scroll to position [70, 0]
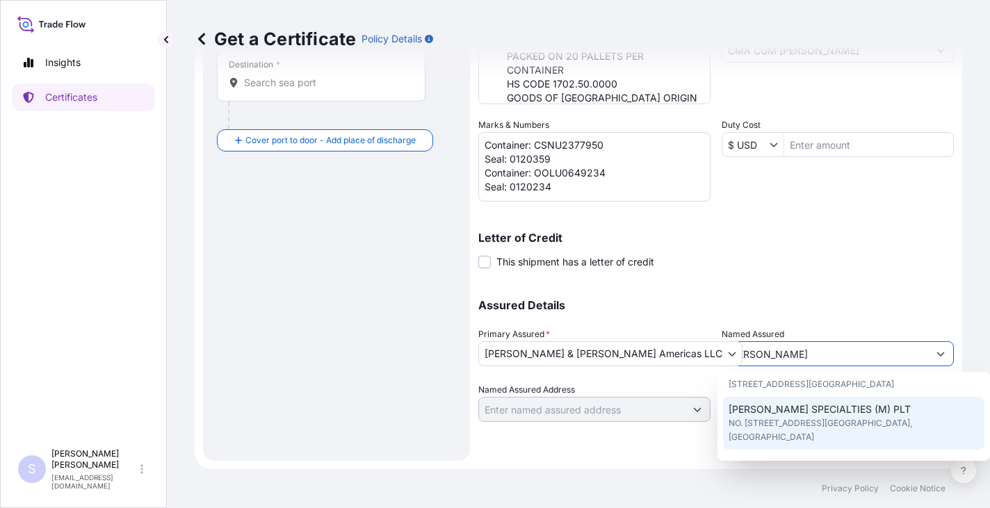
click at [771, 441] on span "NO. [STREET_ADDRESS][GEOGRAPHIC_DATA], [GEOGRAPHIC_DATA]" at bounding box center [854, 430] width 251 height 28
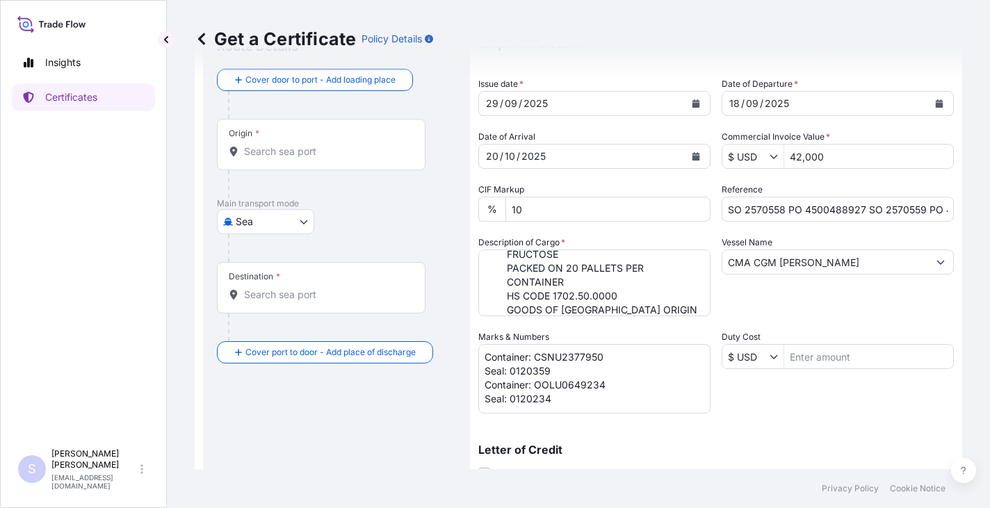
scroll to position [0, 0]
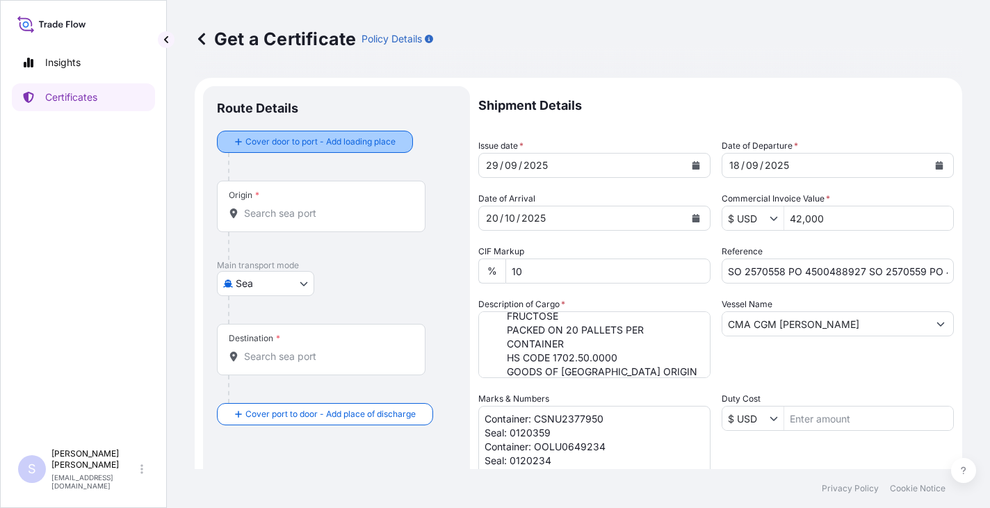
type input "[PERSON_NAME] SPECIALTIES (M) PLT"
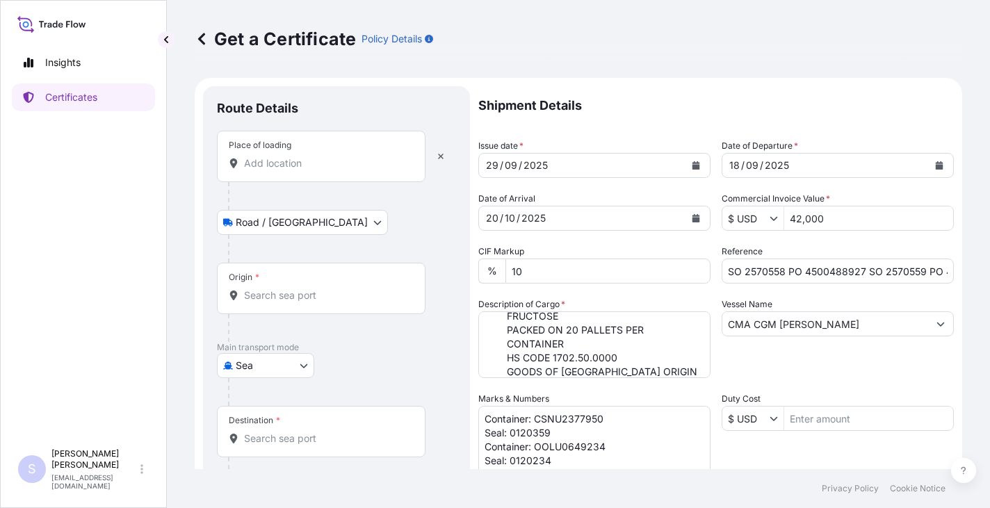
click at [314, 168] on input "Place of loading" at bounding box center [326, 163] width 164 height 14
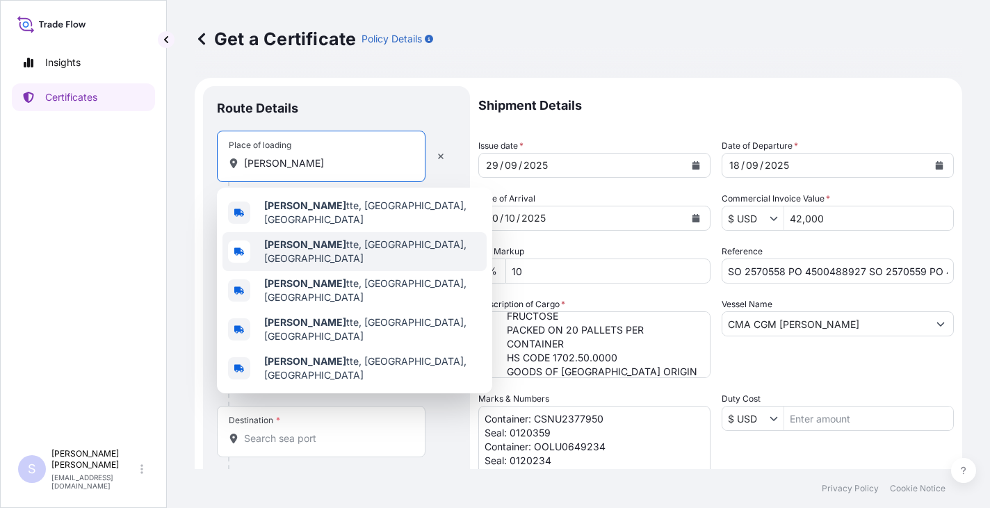
click at [324, 250] on span "[PERSON_NAME] tte, [GEOGRAPHIC_DATA], [GEOGRAPHIC_DATA]" at bounding box center [372, 252] width 217 height 28
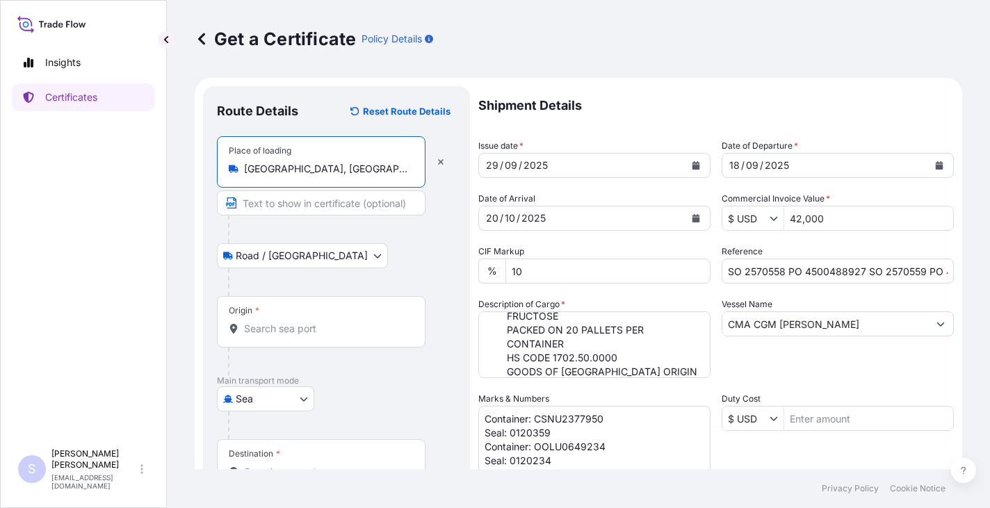
type input "[GEOGRAPHIC_DATA], [GEOGRAPHIC_DATA], [GEOGRAPHIC_DATA]"
click at [279, 327] on input "Origin *" at bounding box center [326, 329] width 164 height 14
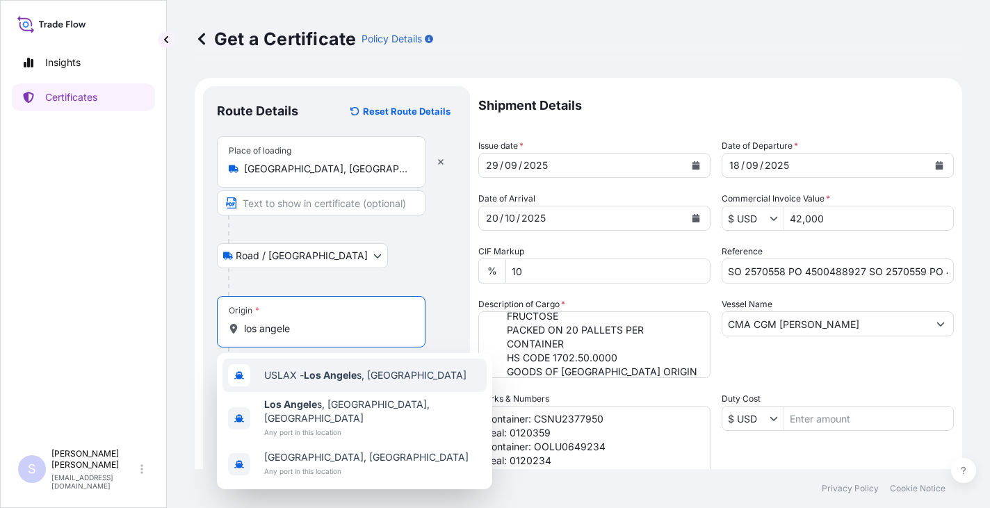
click at [282, 375] on span "USLAX - Los Angele s, [GEOGRAPHIC_DATA]" at bounding box center [365, 375] width 202 height 14
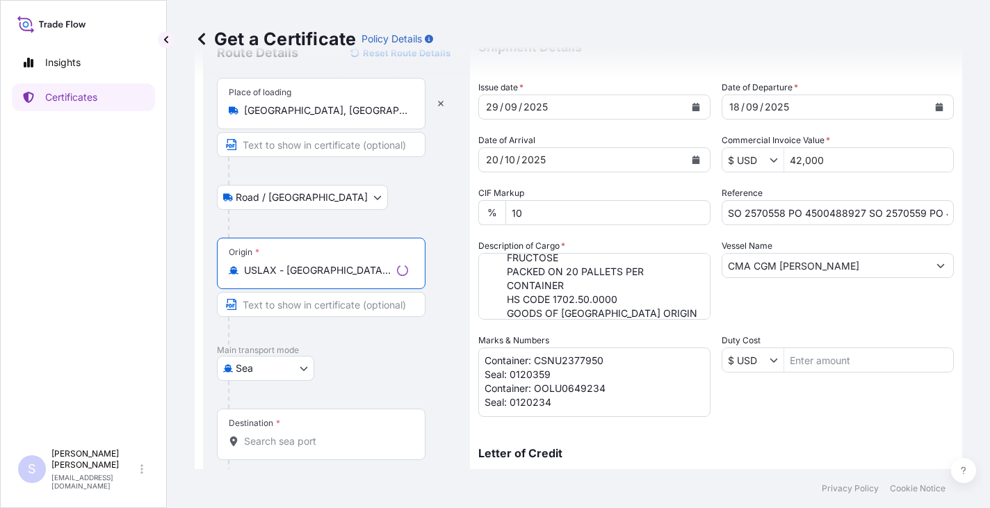
scroll to position [139, 0]
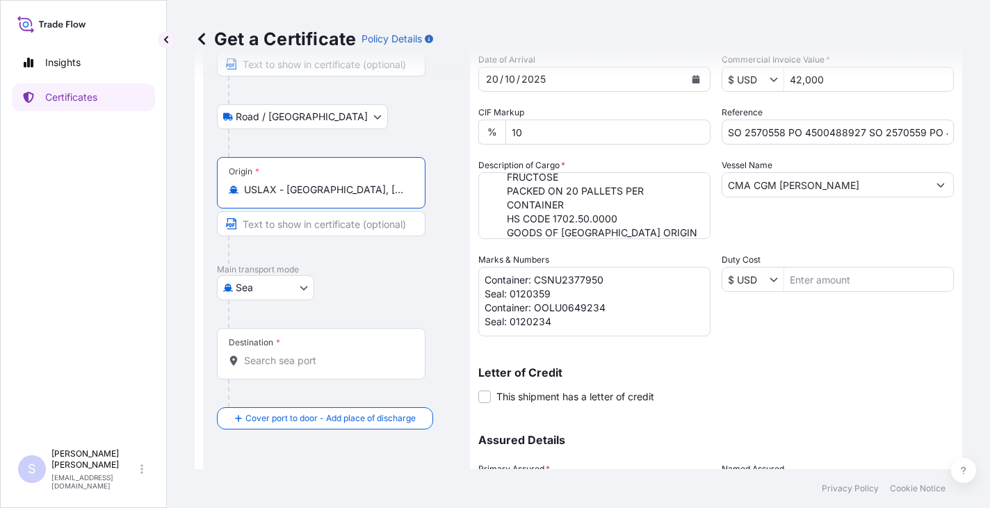
type input "USLAX - [GEOGRAPHIC_DATA], [GEOGRAPHIC_DATA]"
click at [273, 355] on input "Destination *" at bounding box center [326, 361] width 164 height 14
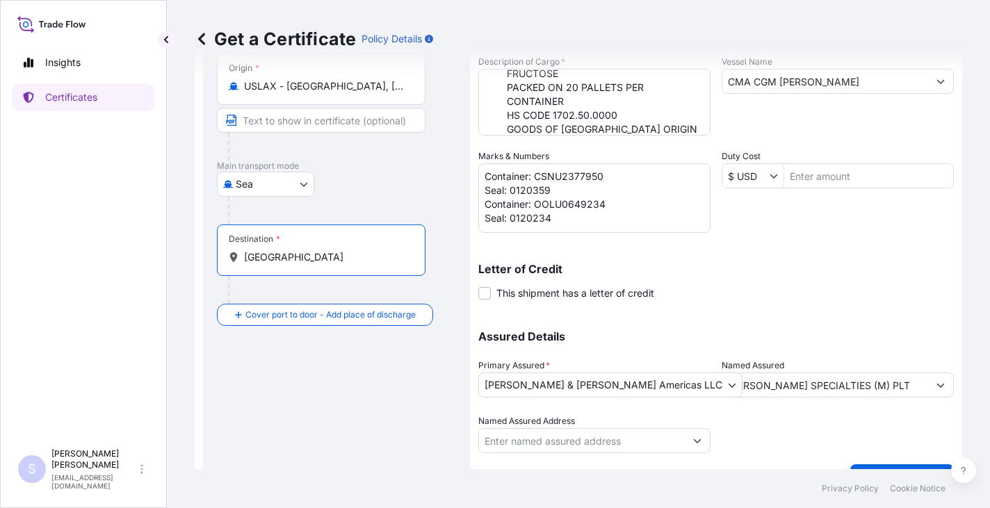
scroll to position [274, 0]
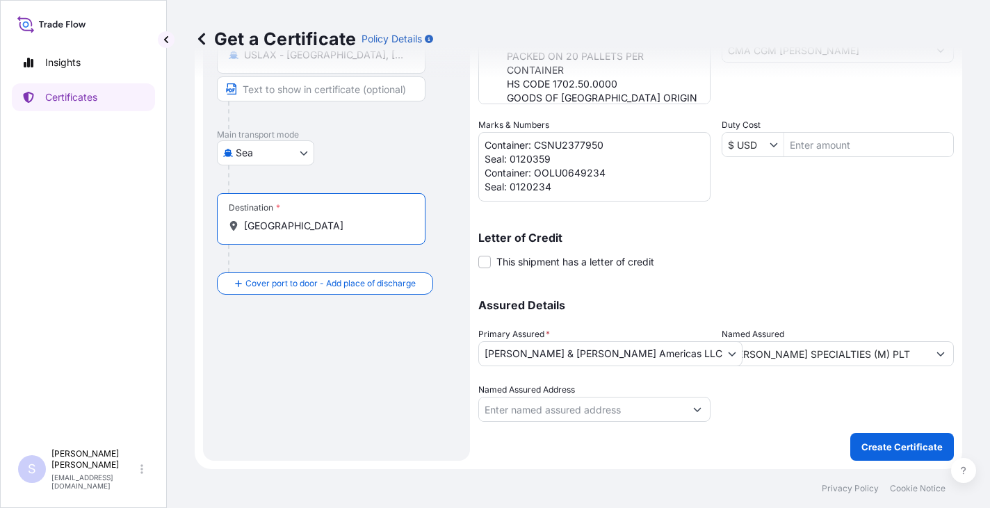
click at [306, 226] on input "[GEOGRAPHIC_DATA]" at bounding box center [326, 226] width 164 height 14
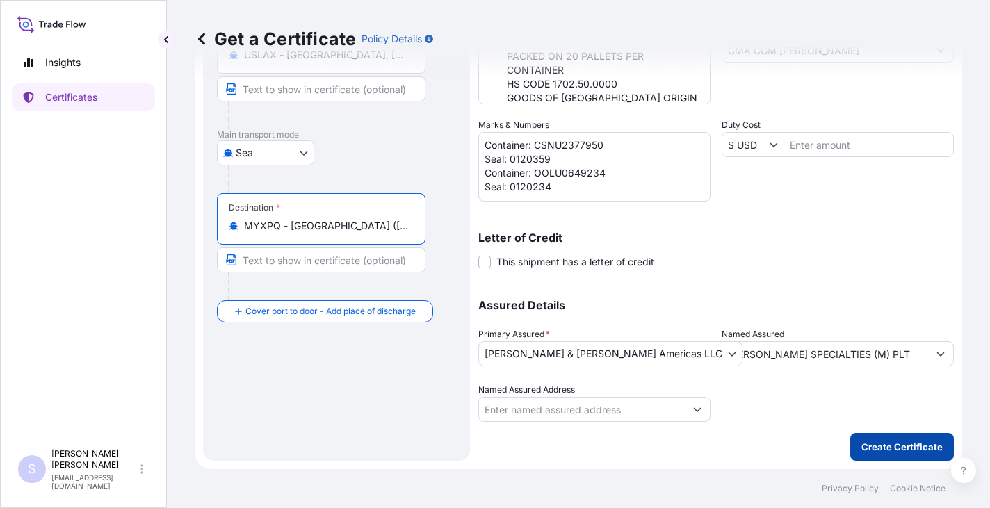
type input "MYXPQ - [GEOGRAPHIC_DATA] ([GEOGRAPHIC_DATA]), [GEOGRAPHIC_DATA]"
click at [920, 448] on p "Create Certificate" at bounding box center [901, 447] width 81 height 14
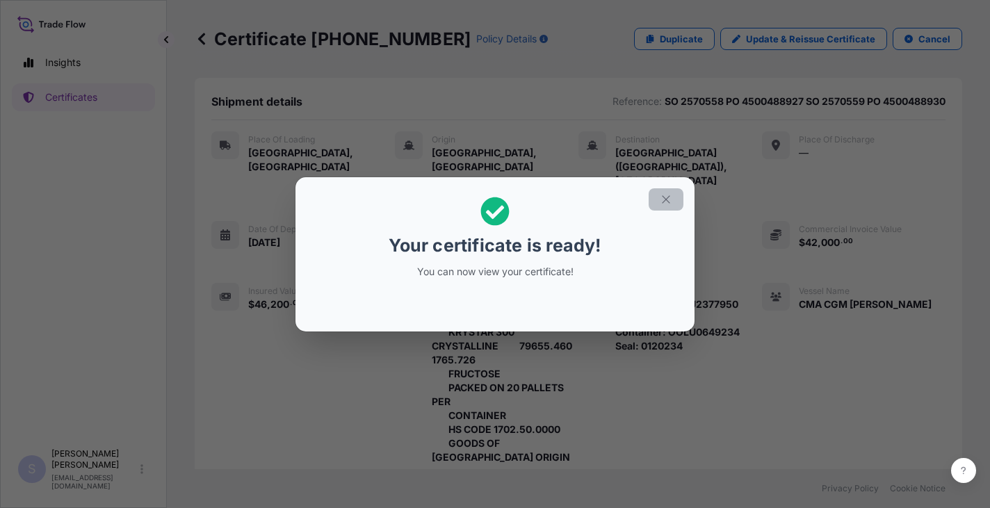
click at [666, 198] on icon "button" at bounding box center [666, 199] width 13 height 13
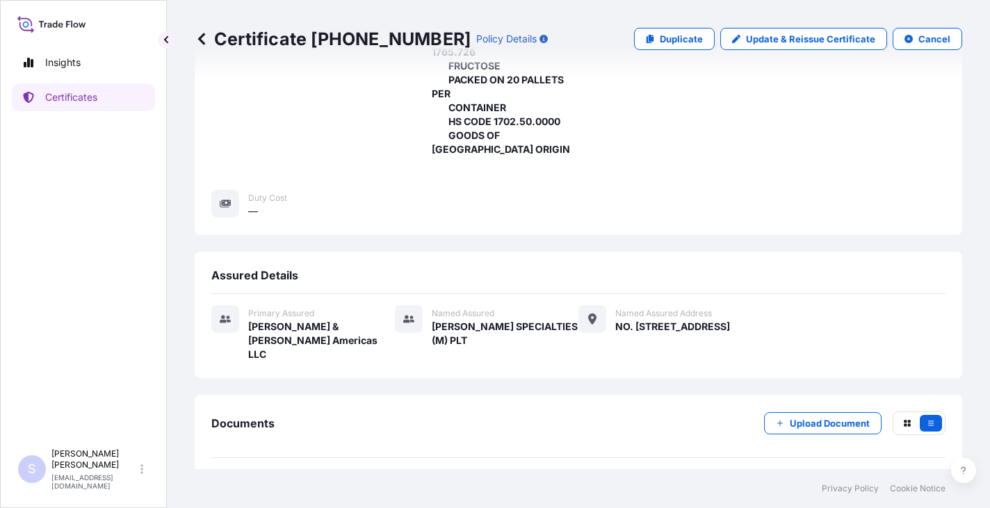
scroll to position [322, 0]
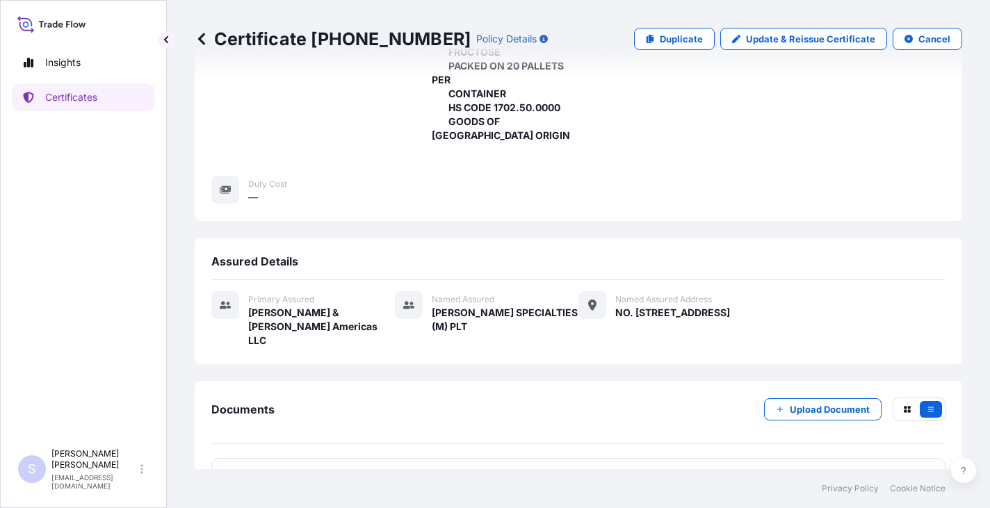
click at [409, 458] on div "PDF Certificate" at bounding box center [578, 476] width 734 height 36
click at [300, 458] on link "PDF Certificate [DATE]T16:55:31.350724" at bounding box center [578, 476] width 734 height 36
